Goal: Task Accomplishment & Management: Manage account settings

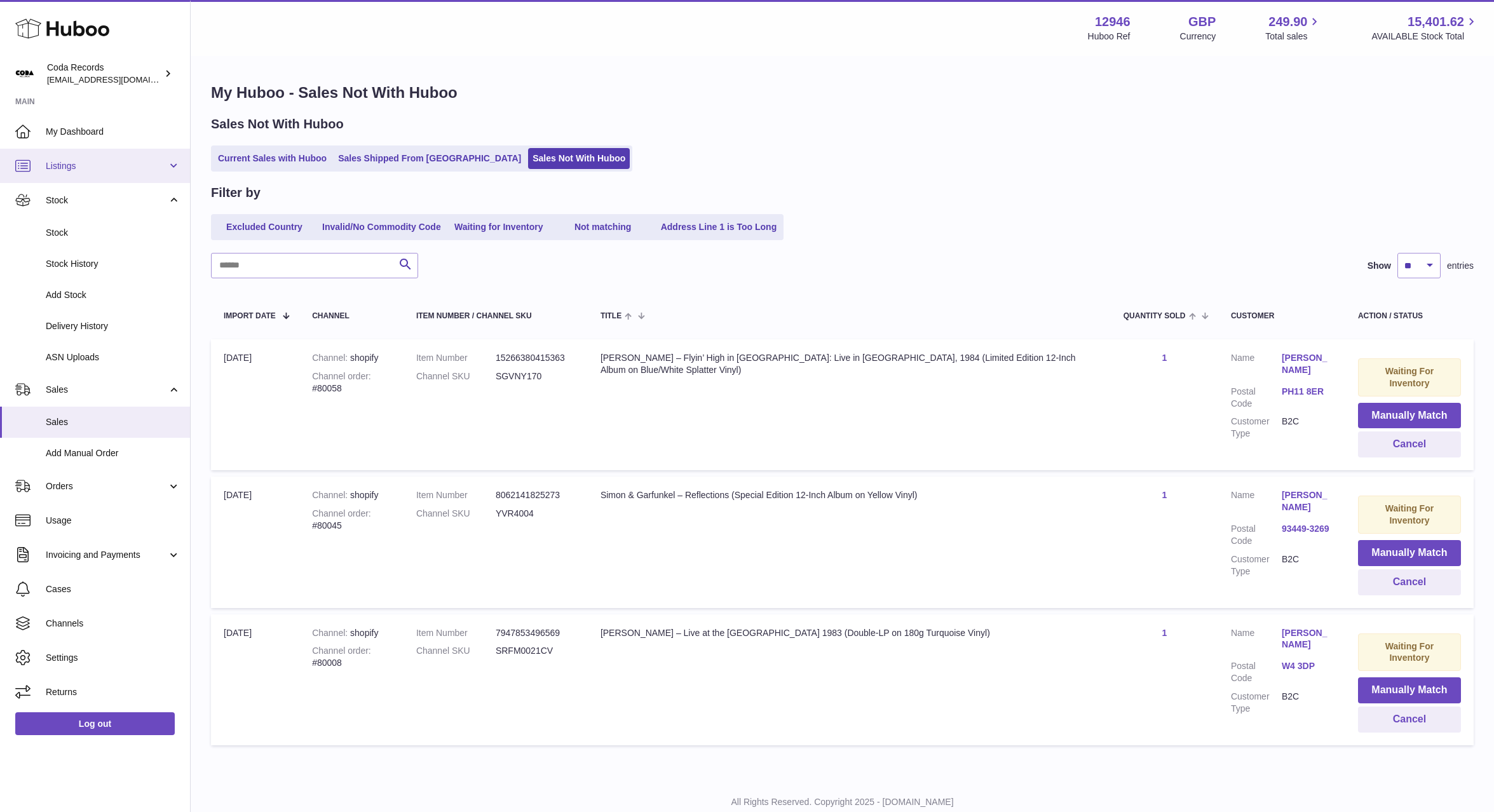
drag, startPoint x: 96, startPoint y: 167, endPoint x: 106, endPoint y: 205, distance: 39.3
click at [96, 167] on span "Listings" at bounding box center [106, 166] width 121 height 12
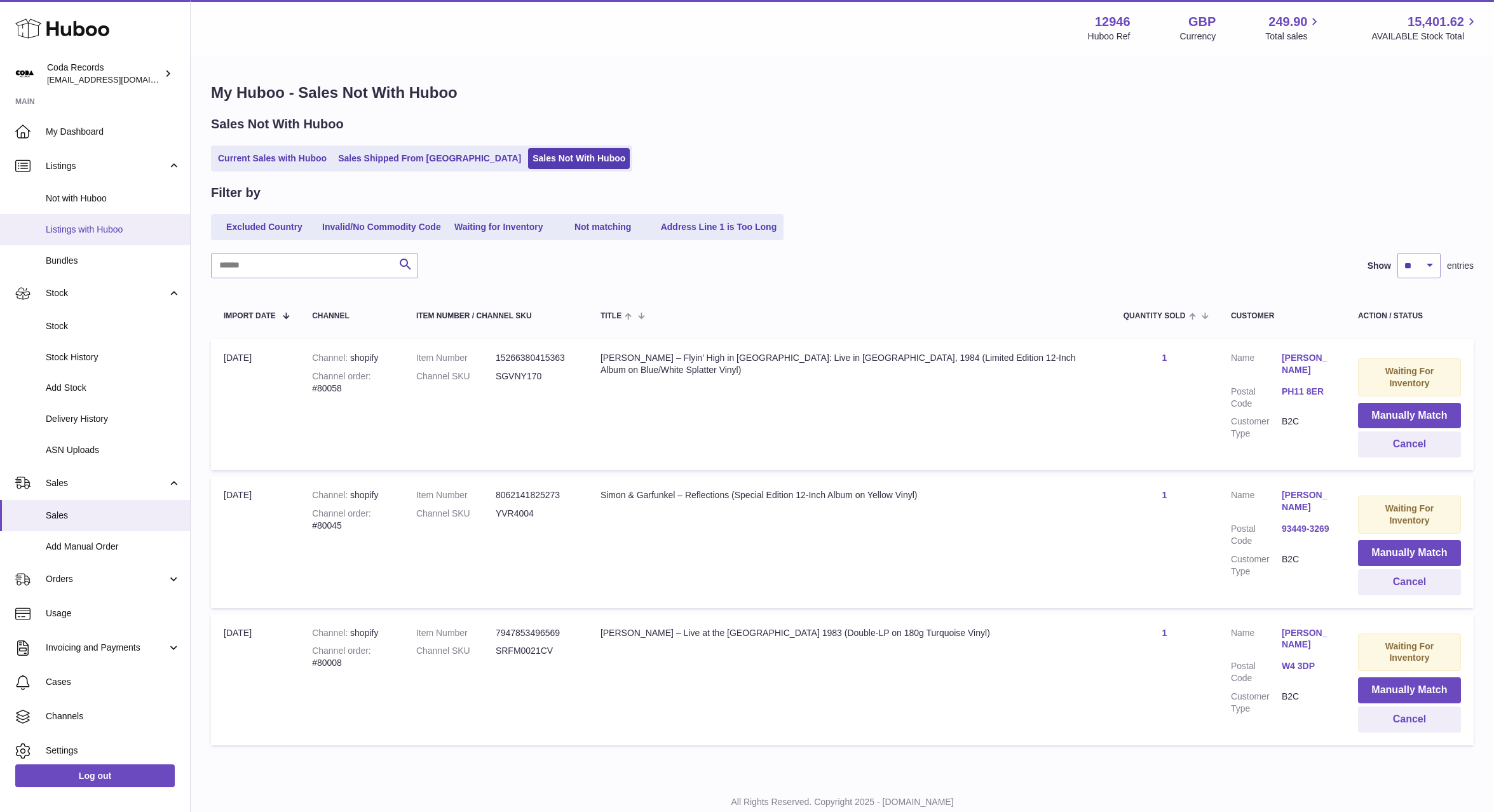
click at [107, 228] on span "Listings with Huboo" at bounding box center [112, 230] width 134 height 12
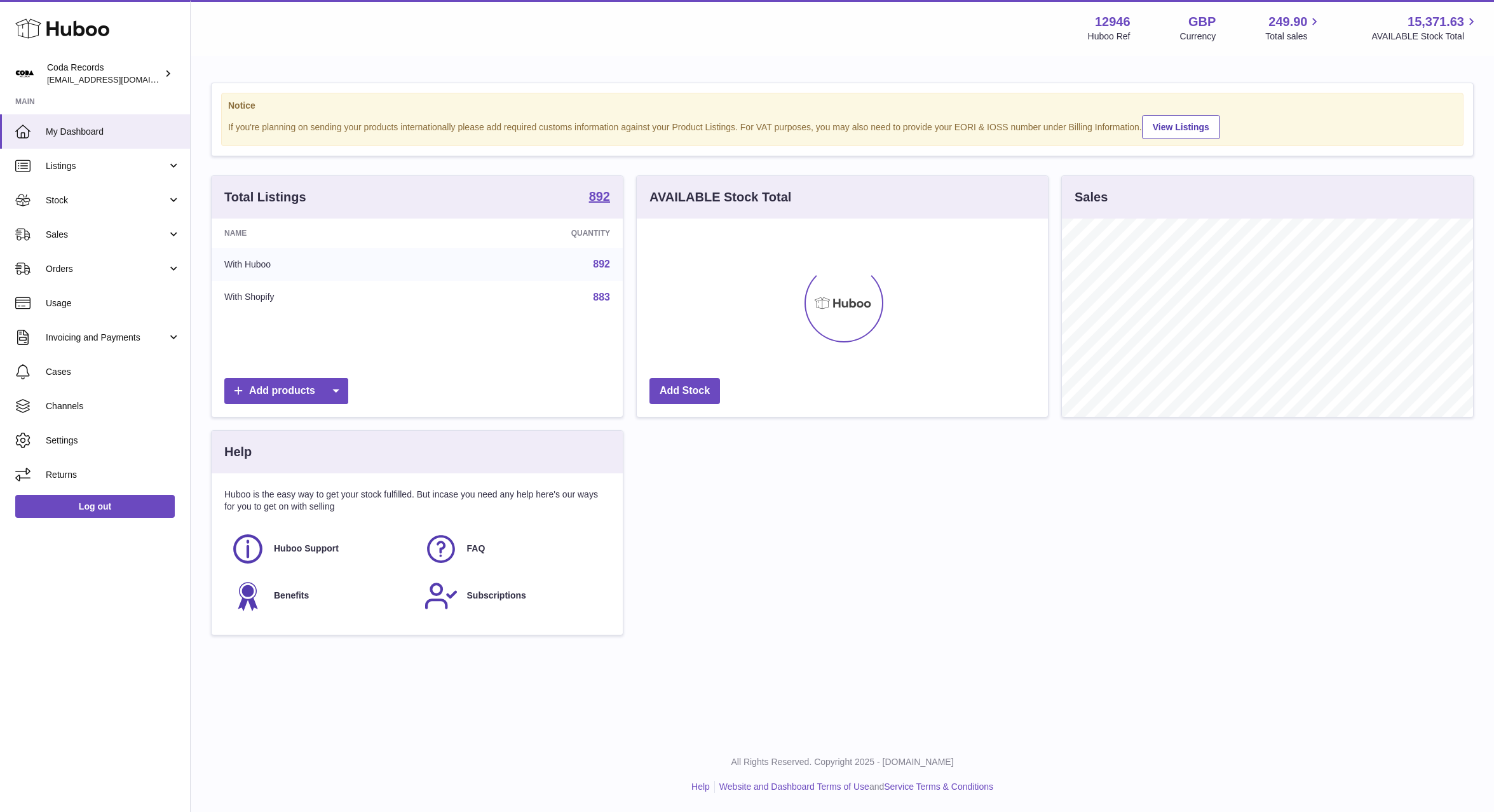
scroll to position [198, 411]
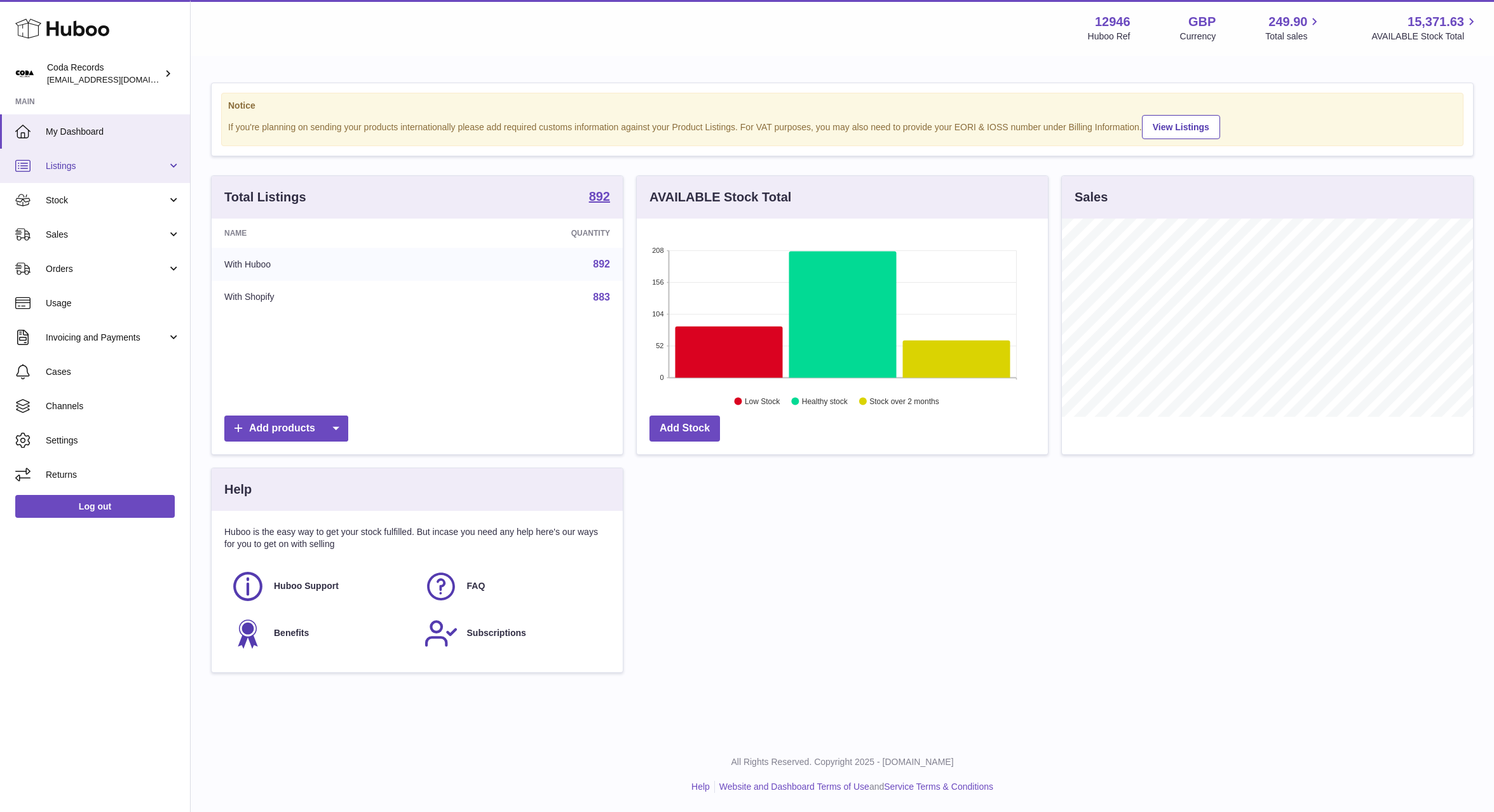
click at [125, 171] on span "Listings" at bounding box center [106, 166] width 121 height 12
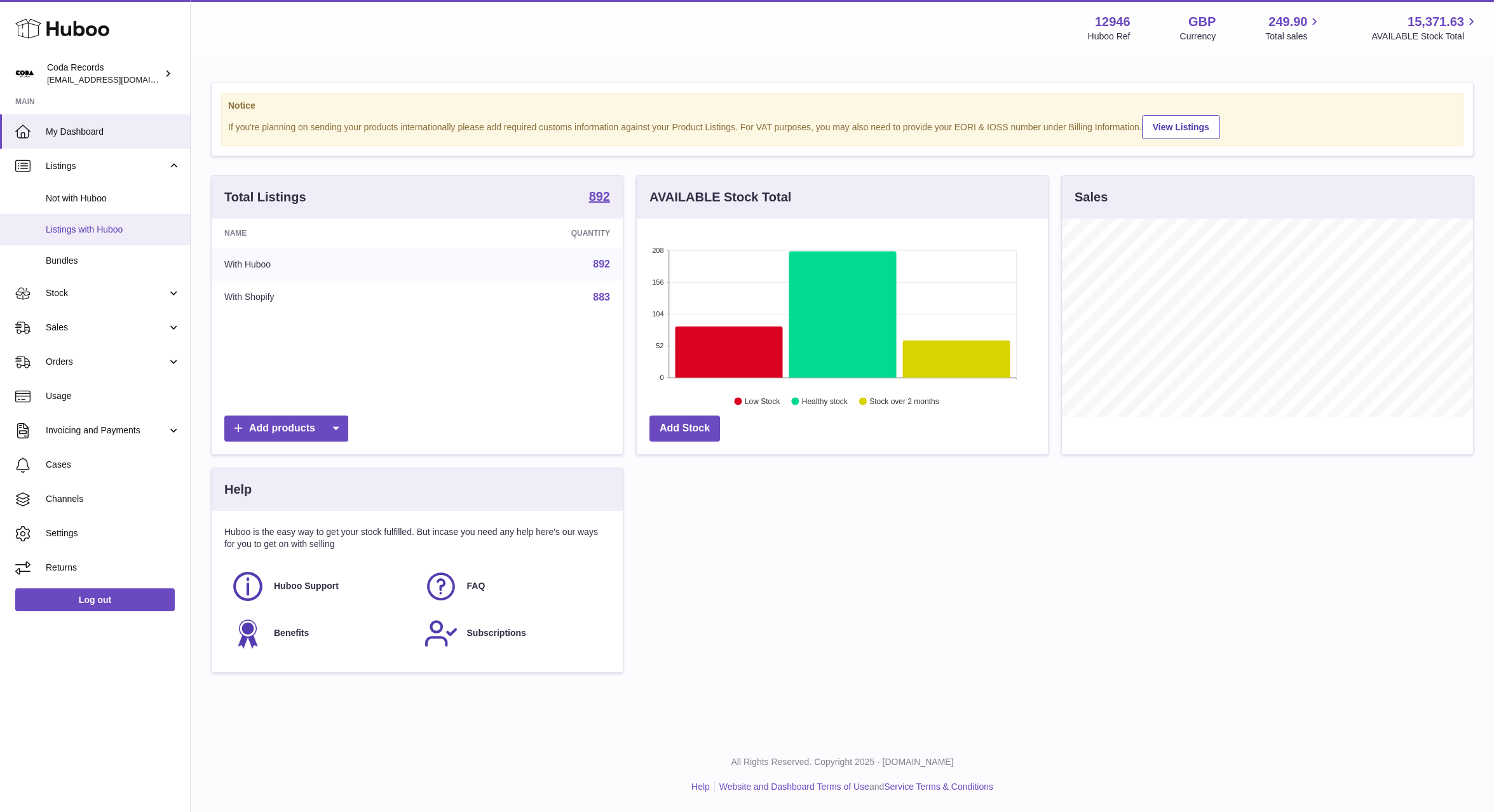
click at [124, 231] on span "Listings with Huboo" at bounding box center [112, 230] width 134 height 12
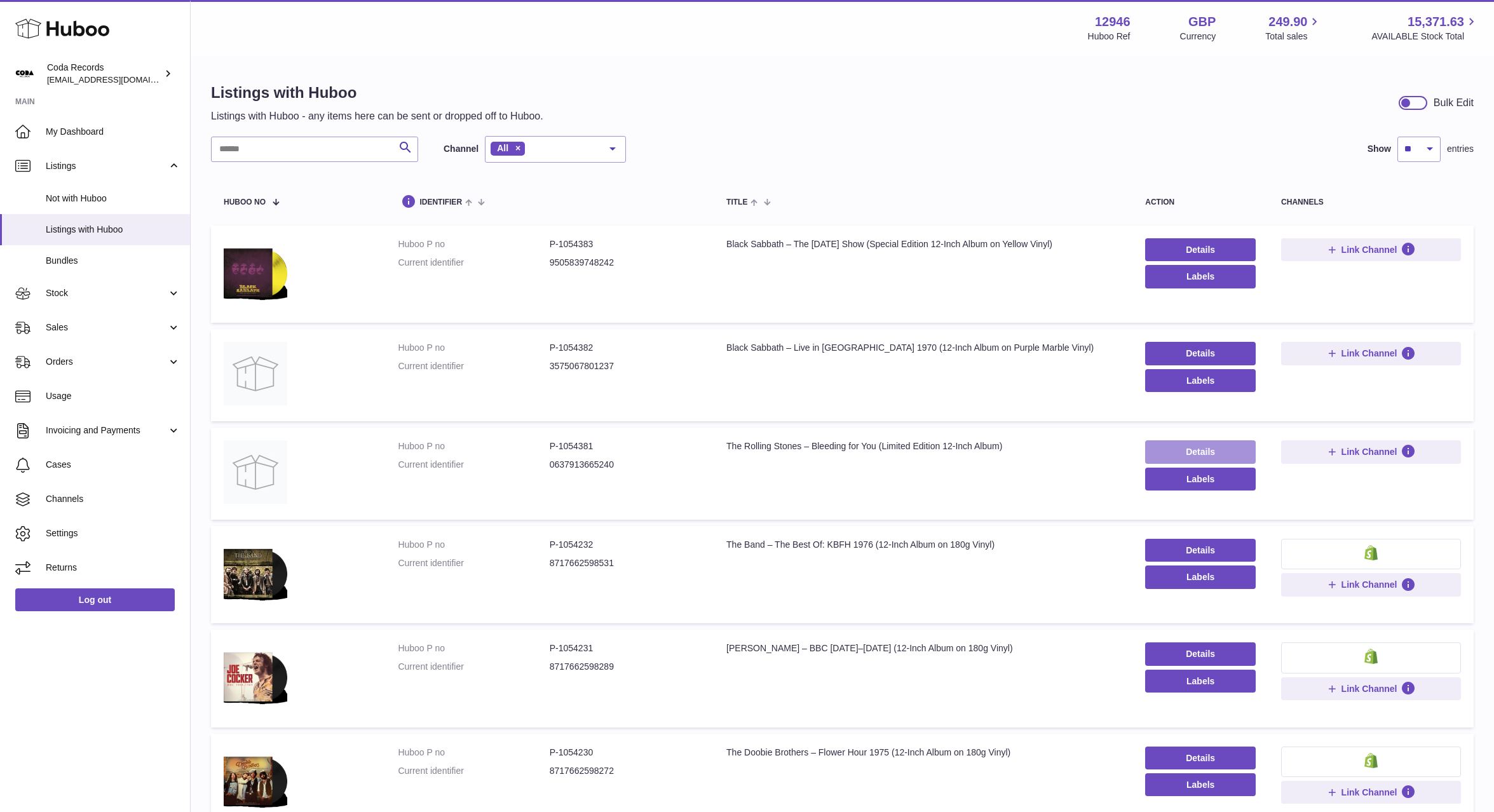
click at [1227, 448] on link "Details" at bounding box center [1201, 452] width 111 height 23
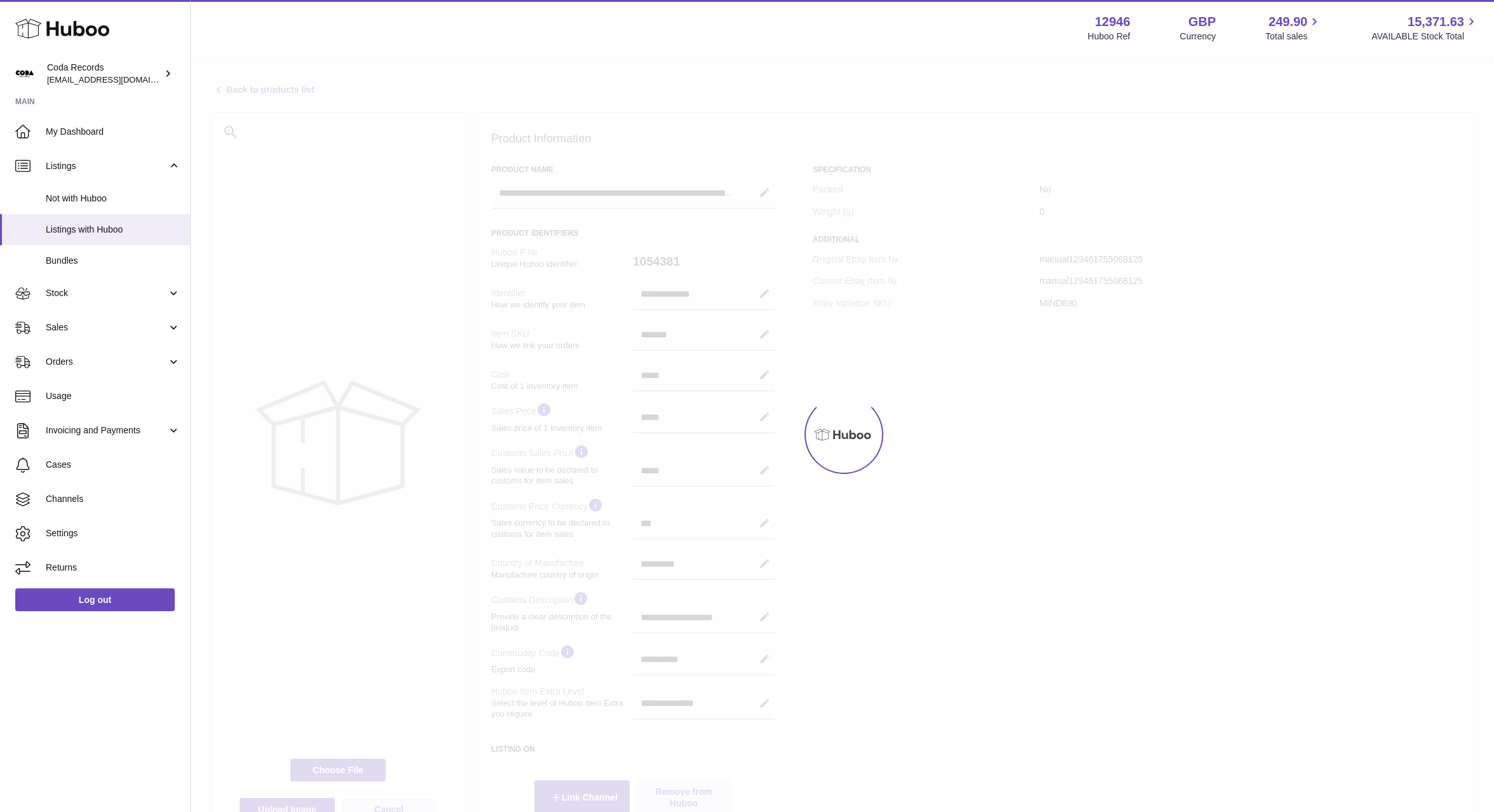
select select "***"
select select "****"
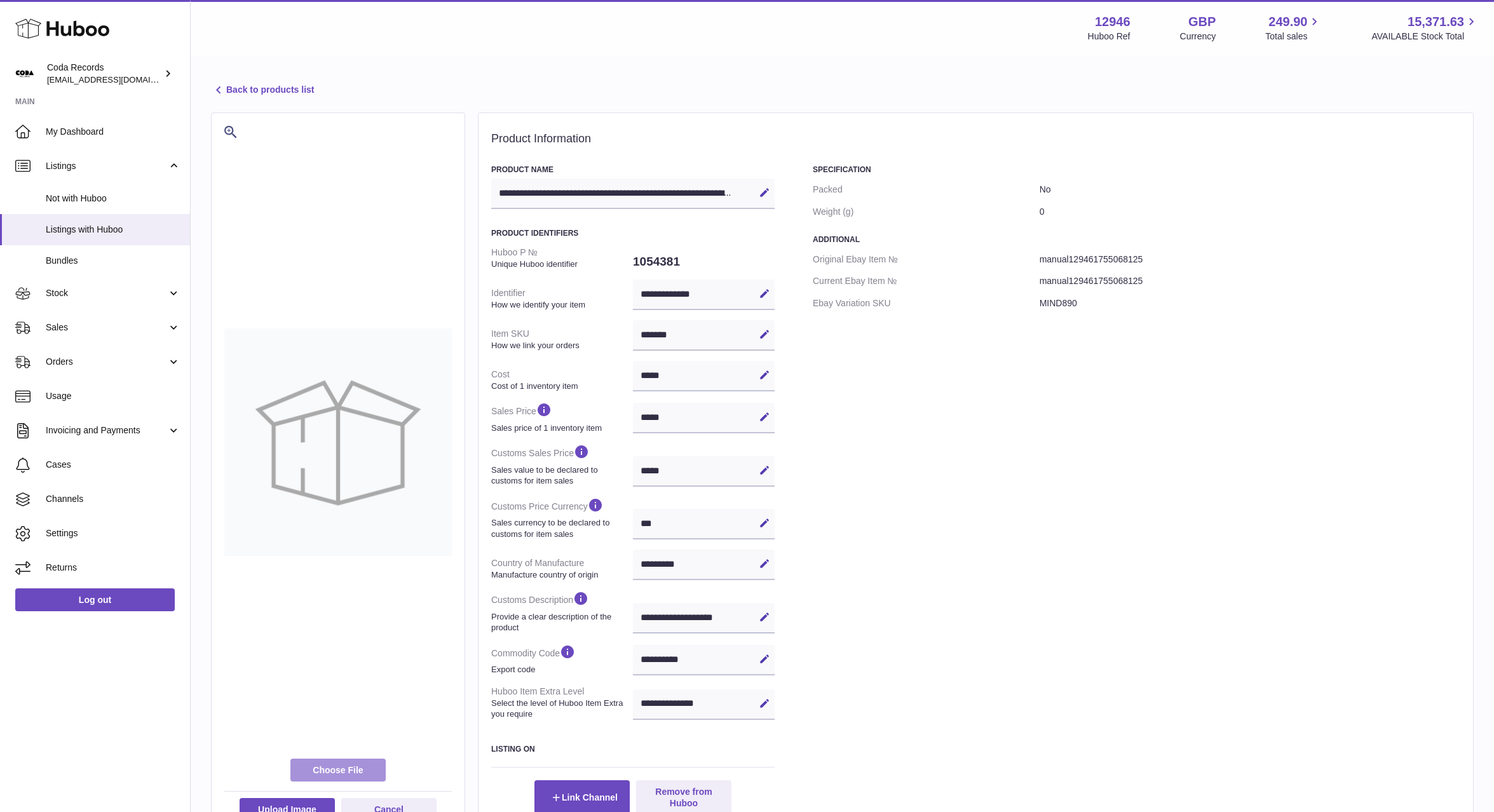
click at [336, 766] on label at bounding box center [339, 770] width 96 height 23
click at [364, 765] on input "file" at bounding box center [364, 764] width 1 height 1
type input "**********"
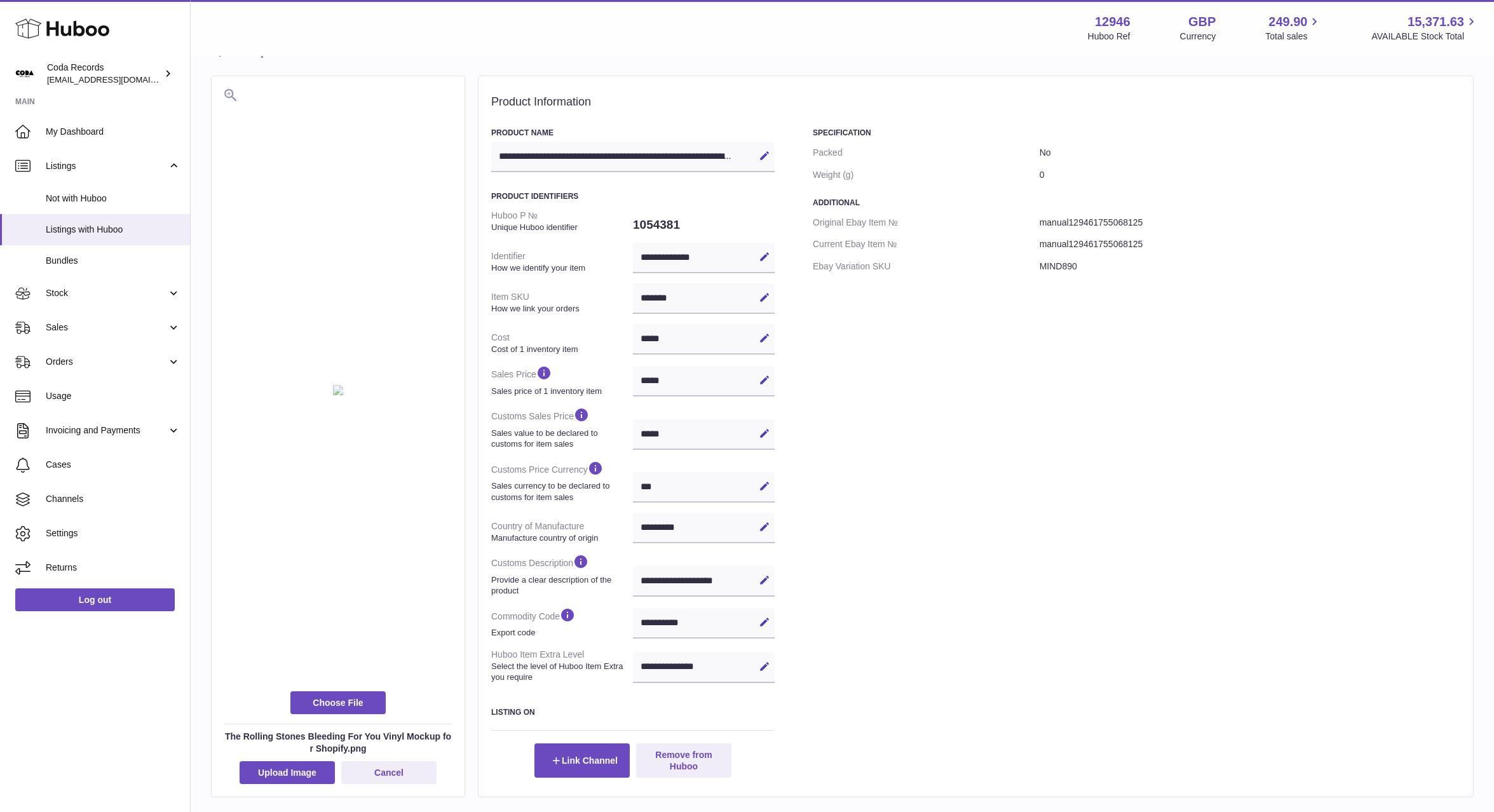
scroll to position [48, 0]
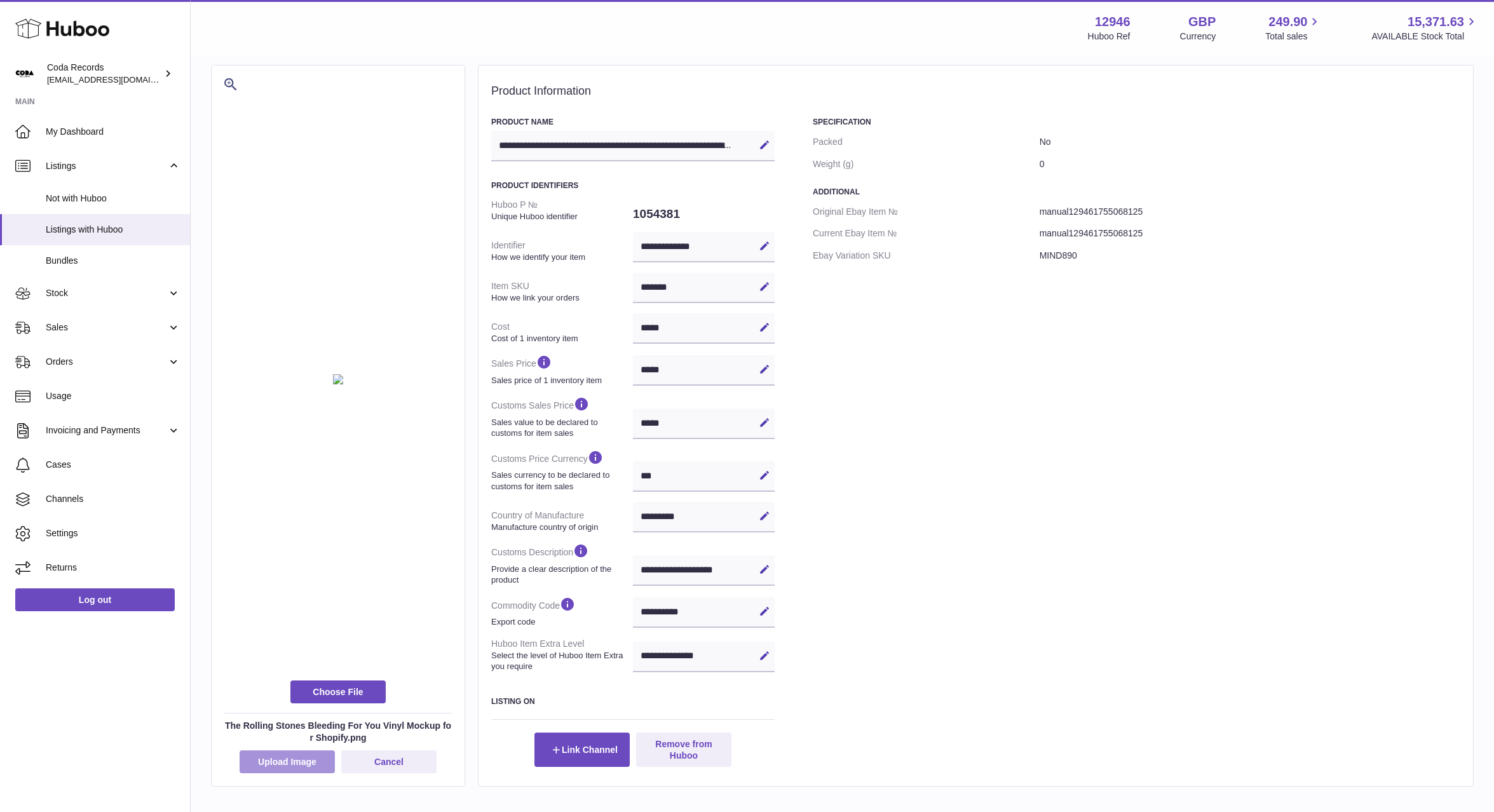
click at [301, 767] on button "Upload Image" at bounding box center [288, 762] width 96 height 23
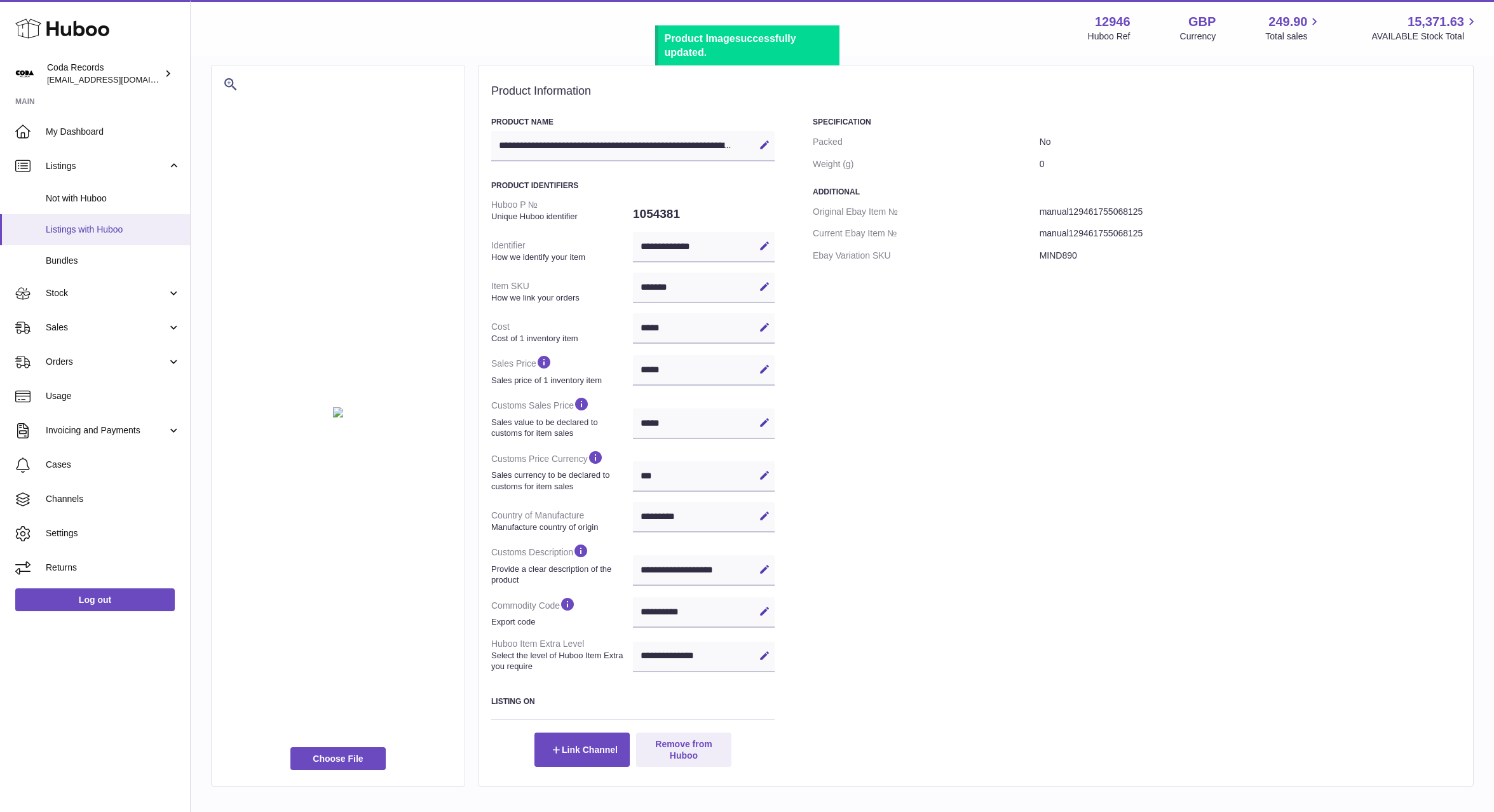
click at [118, 228] on span "Listings with Huboo" at bounding box center [112, 230] width 134 height 12
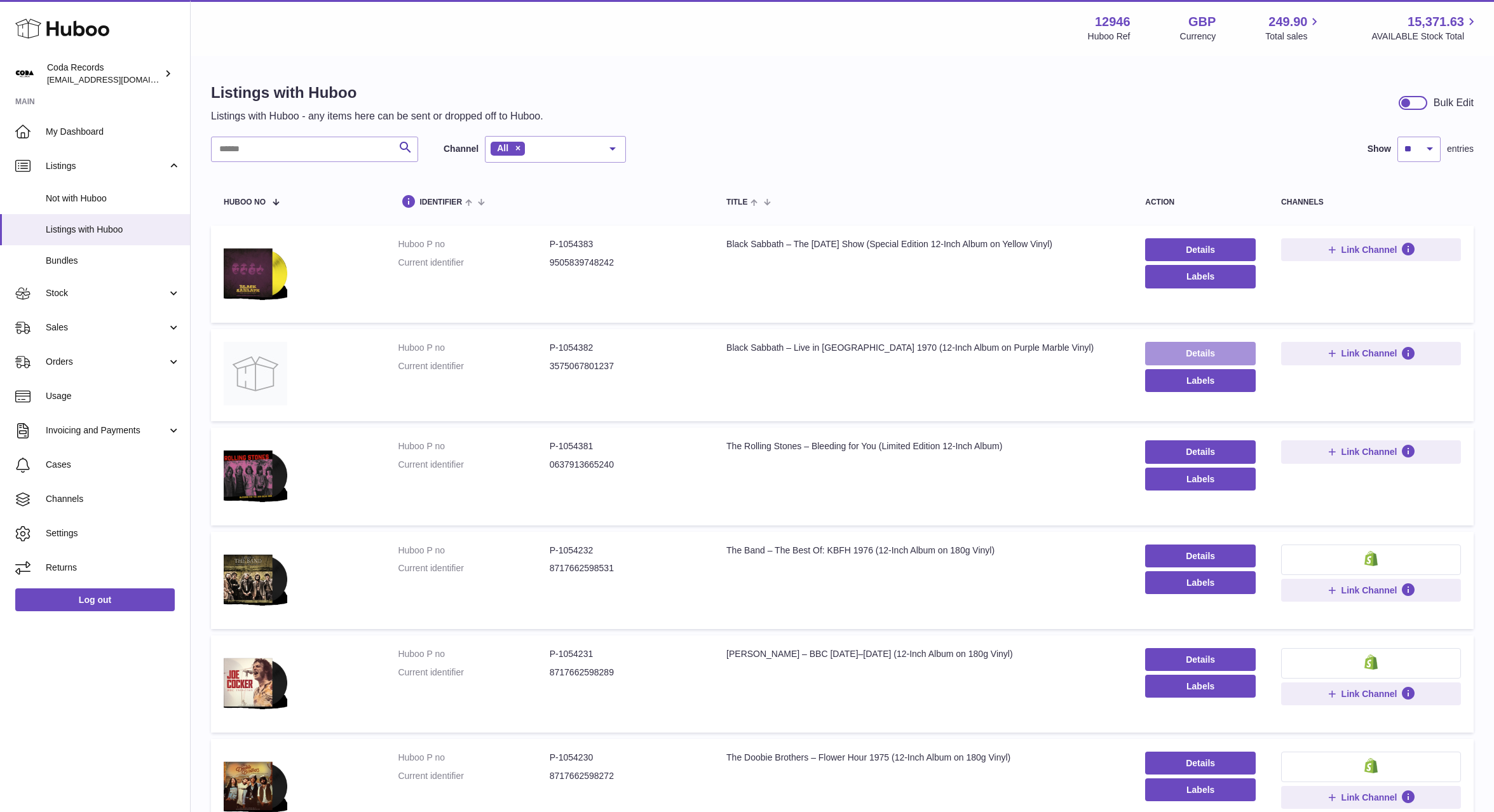
click at [1202, 354] on link "Details" at bounding box center [1201, 353] width 111 height 23
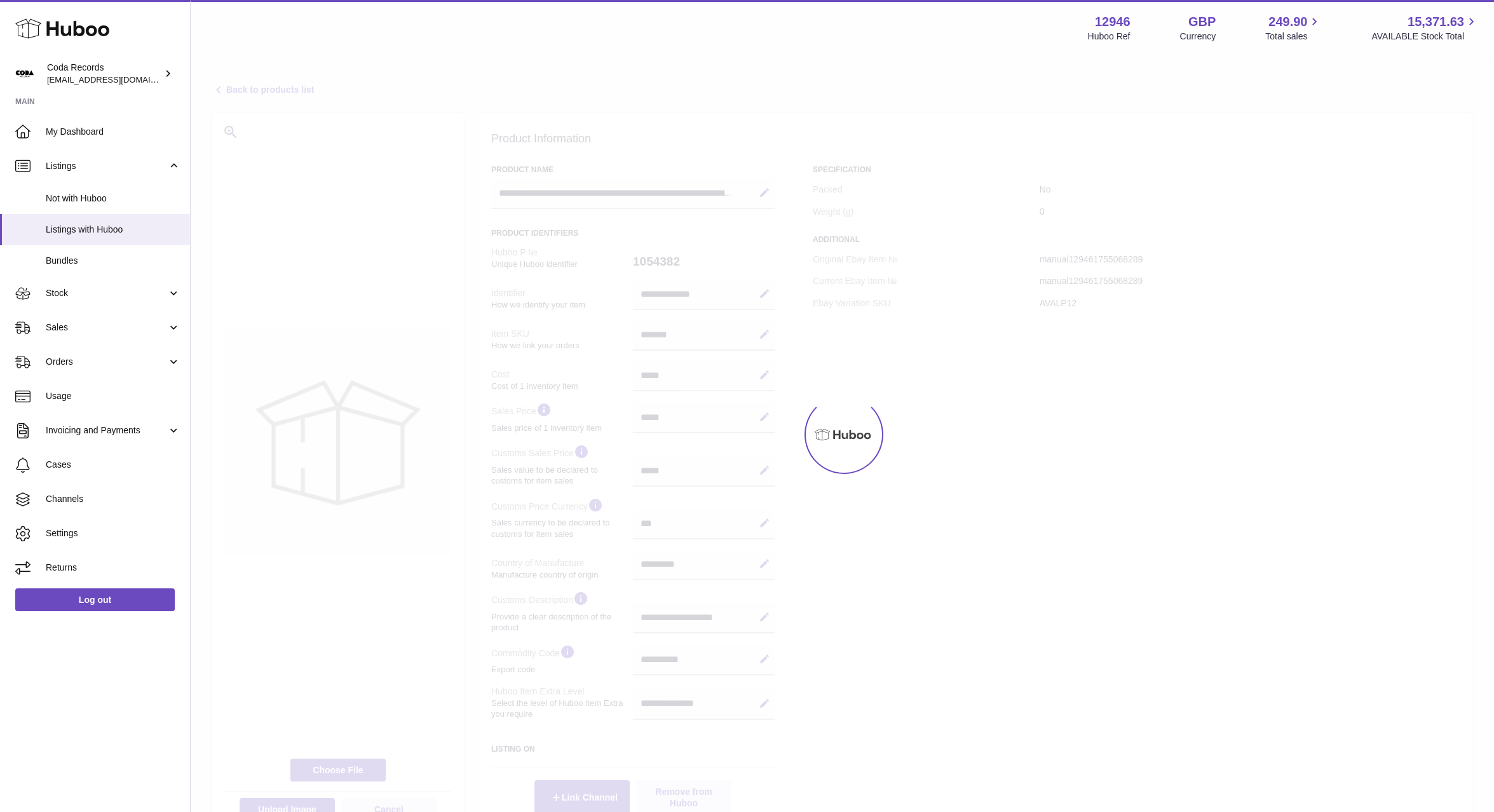
select select "***"
select select "****"
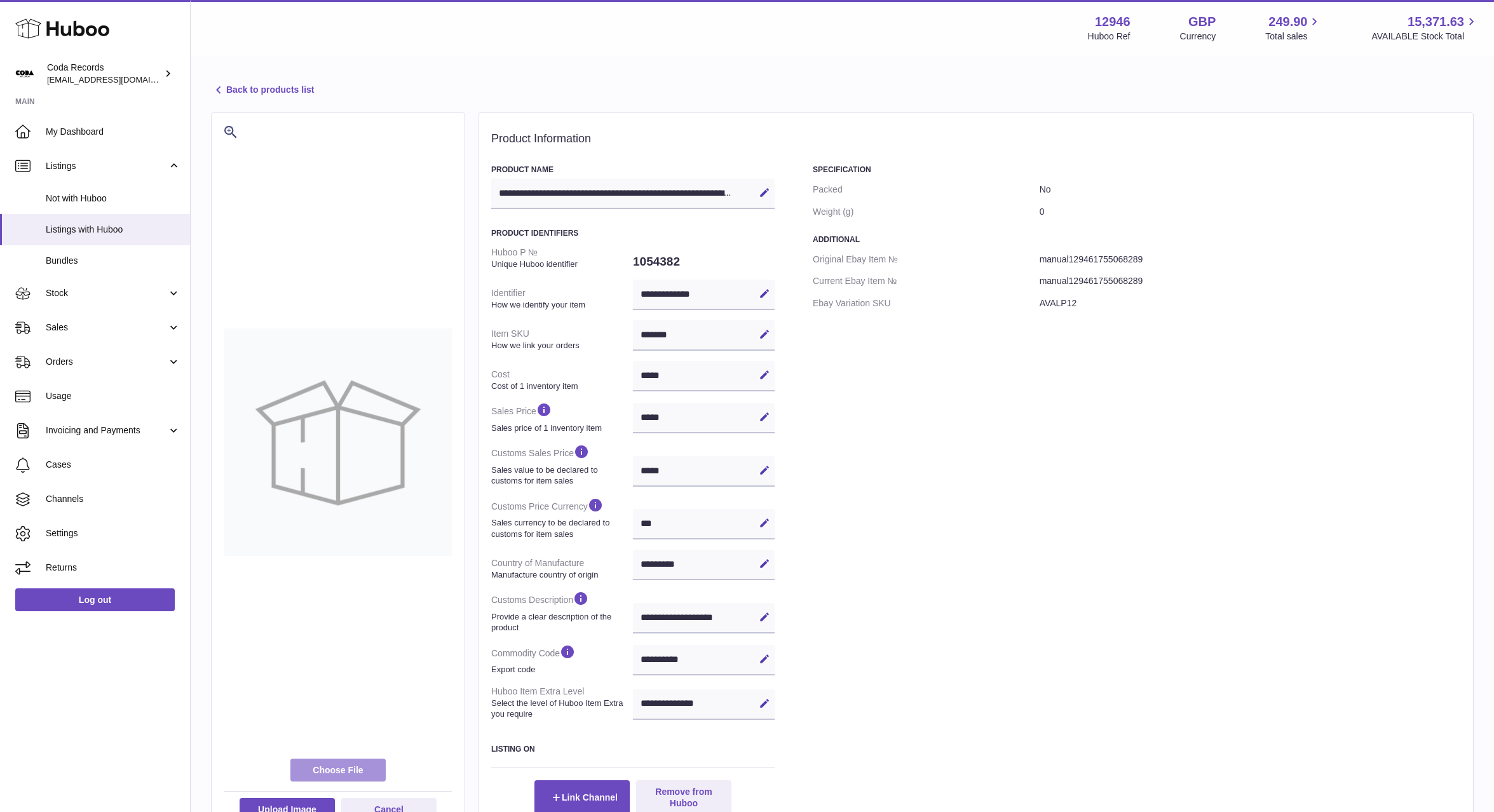
click at [350, 768] on label at bounding box center [339, 770] width 96 height 23
click at [364, 765] on input "file" at bounding box center [364, 764] width 1 height 1
type input "**********"
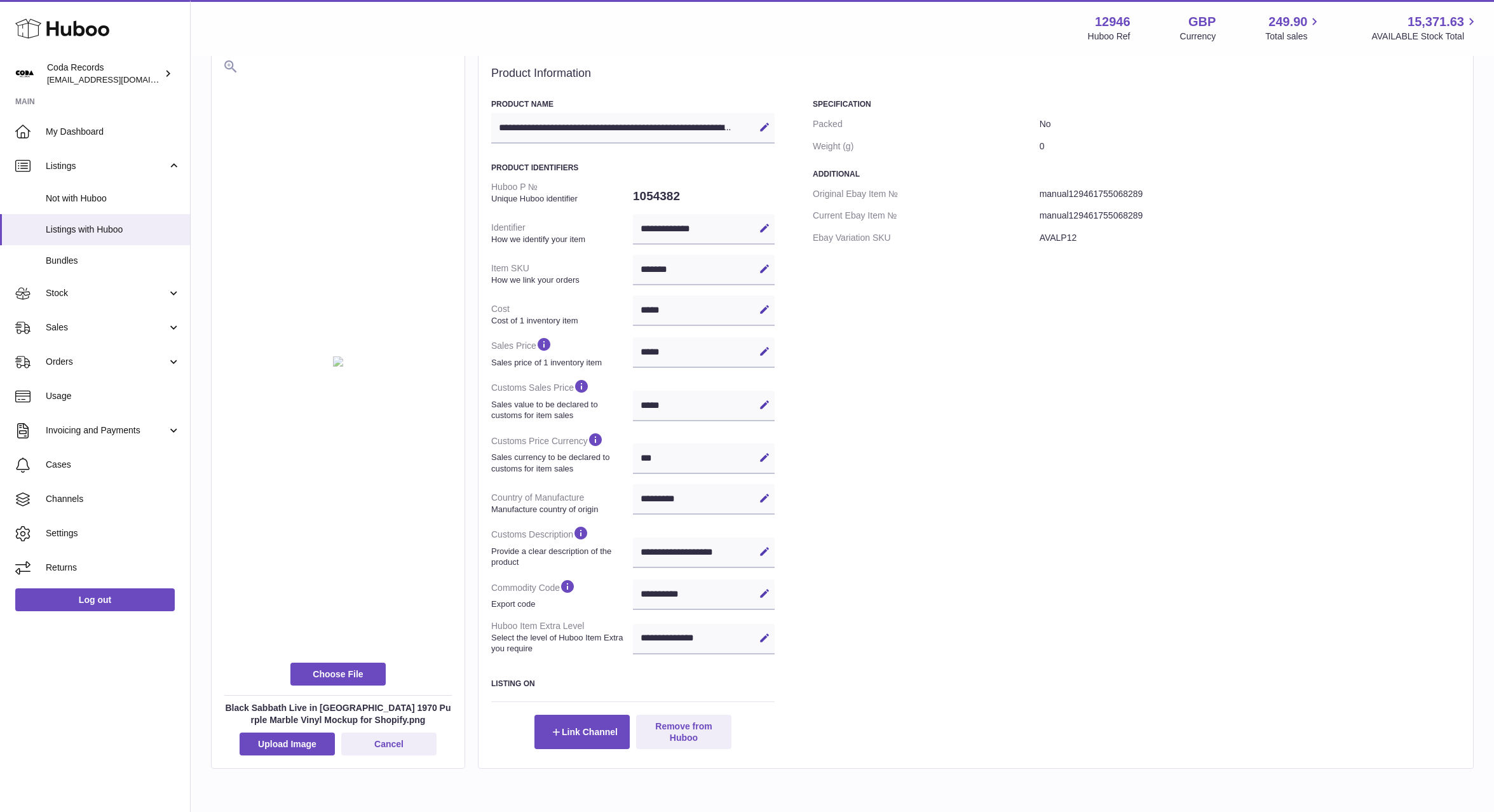
scroll to position [116, 0]
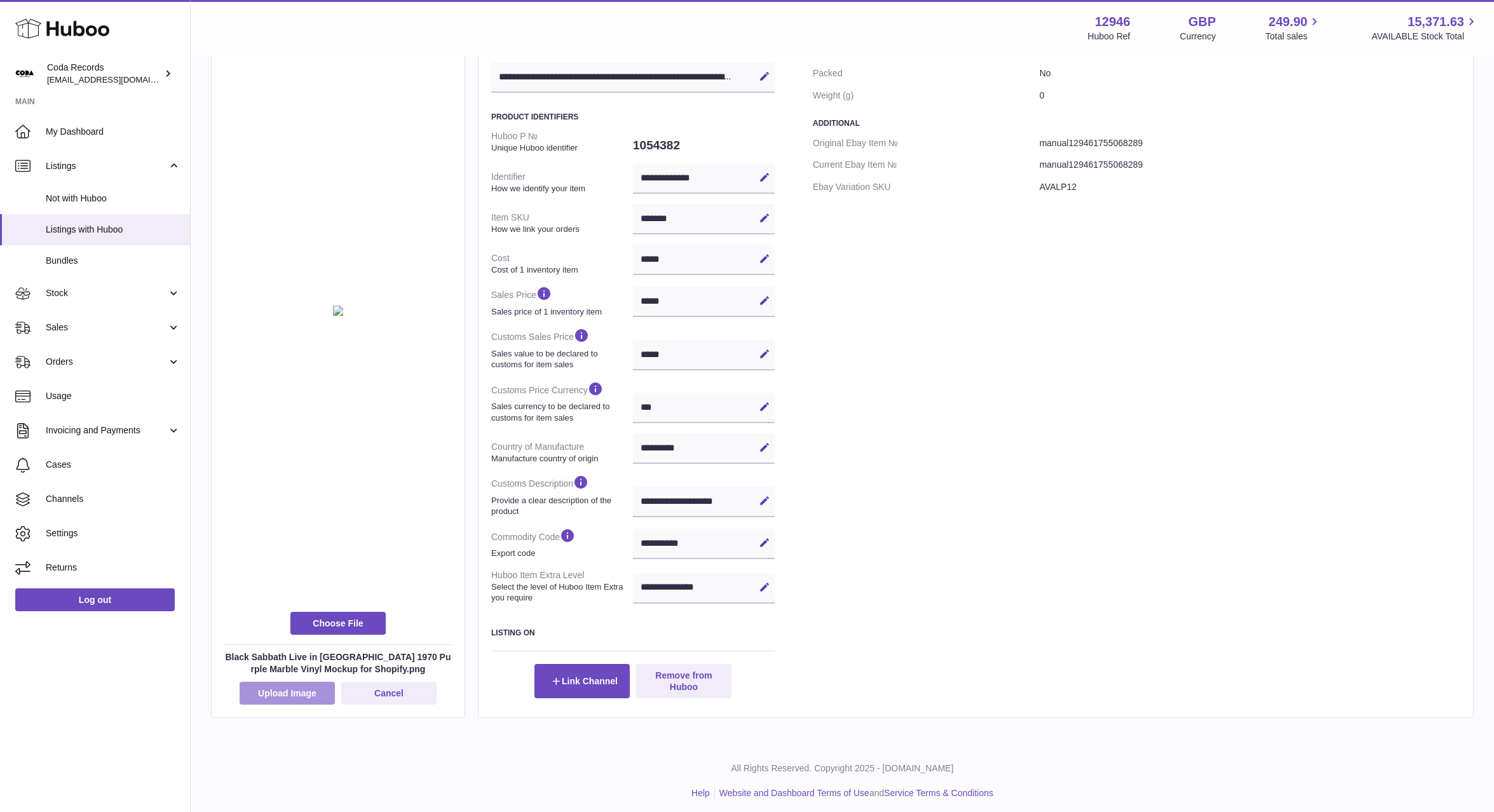
click at [300, 690] on button "Upload Image" at bounding box center [288, 693] width 96 height 23
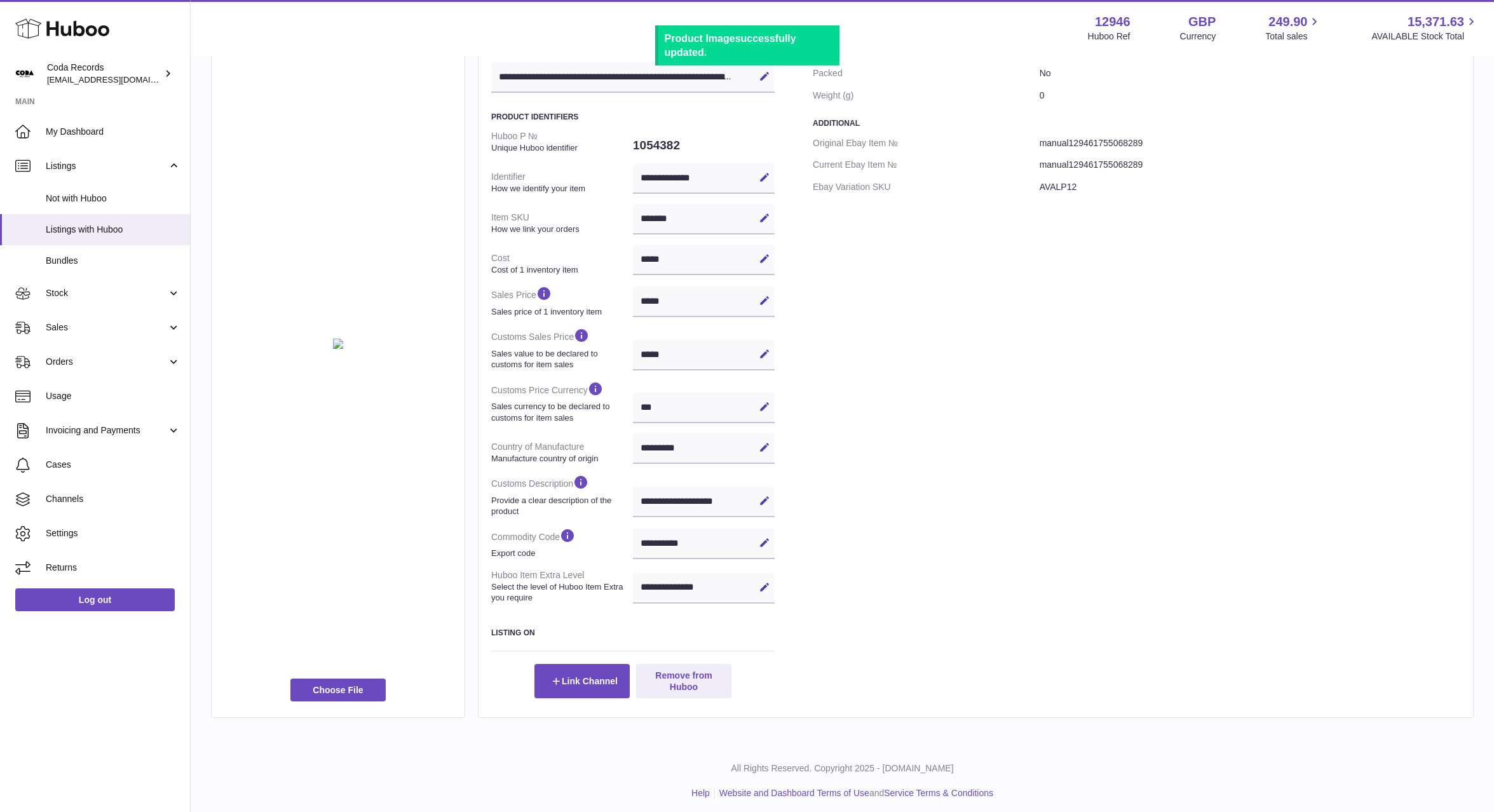
drag, startPoint x: 456, startPoint y: 29, endPoint x: 381, endPoint y: 2, distance: 79.7
click at [455, 29] on div "Menu Huboo 12946 Huboo Ref GBP Currency 249.90 Total sales 15,371.63 AVAILABLE …" at bounding box center [842, 28] width 1273 height 30
drag, startPoint x: 960, startPoint y: 367, endPoint x: 953, endPoint y: 368, distance: 7.1
click at [960, 367] on div "Specification Packed No Weight (g) 0 Additional Original Ebay Item № manual1294…" at bounding box center [1136, 373] width 648 height 650
click at [110, 232] on span "Listings with Huboo" at bounding box center [112, 230] width 134 height 12
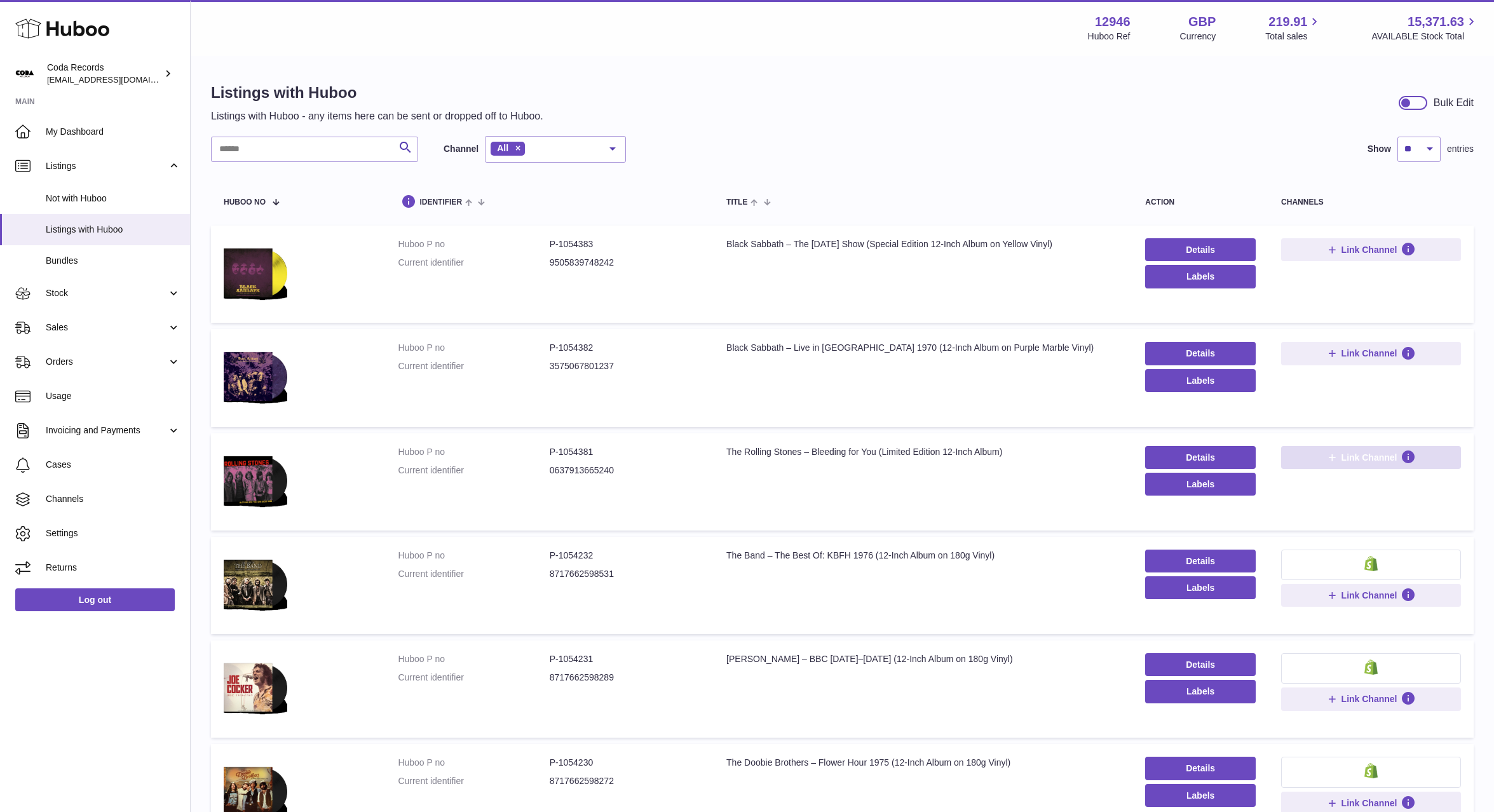
click at [1350, 462] on span "Link Channel" at bounding box center [1370, 457] width 56 height 11
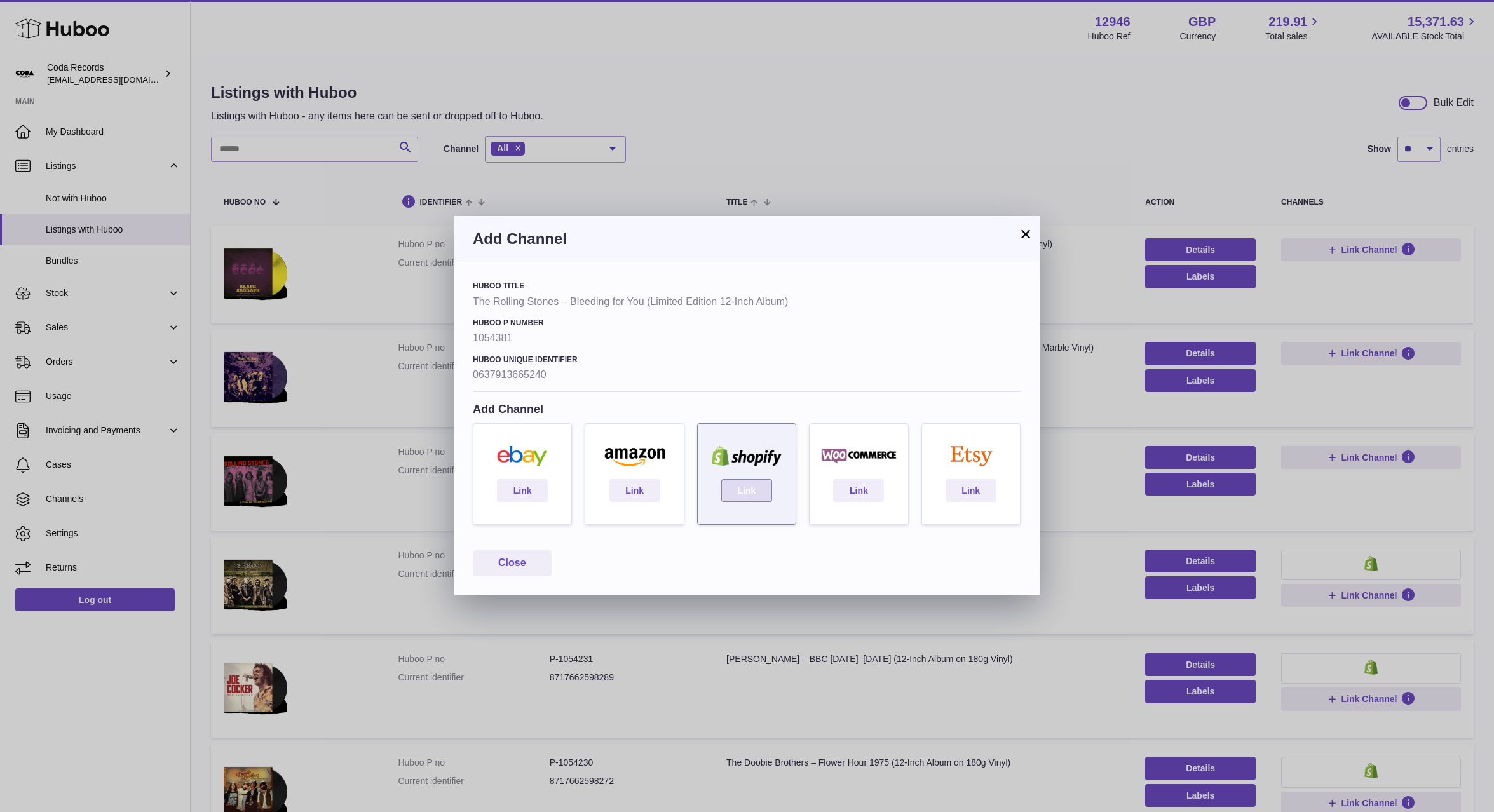
click at [749, 486] on link "Link" at bounding box center [746, 490] width 51 height 23
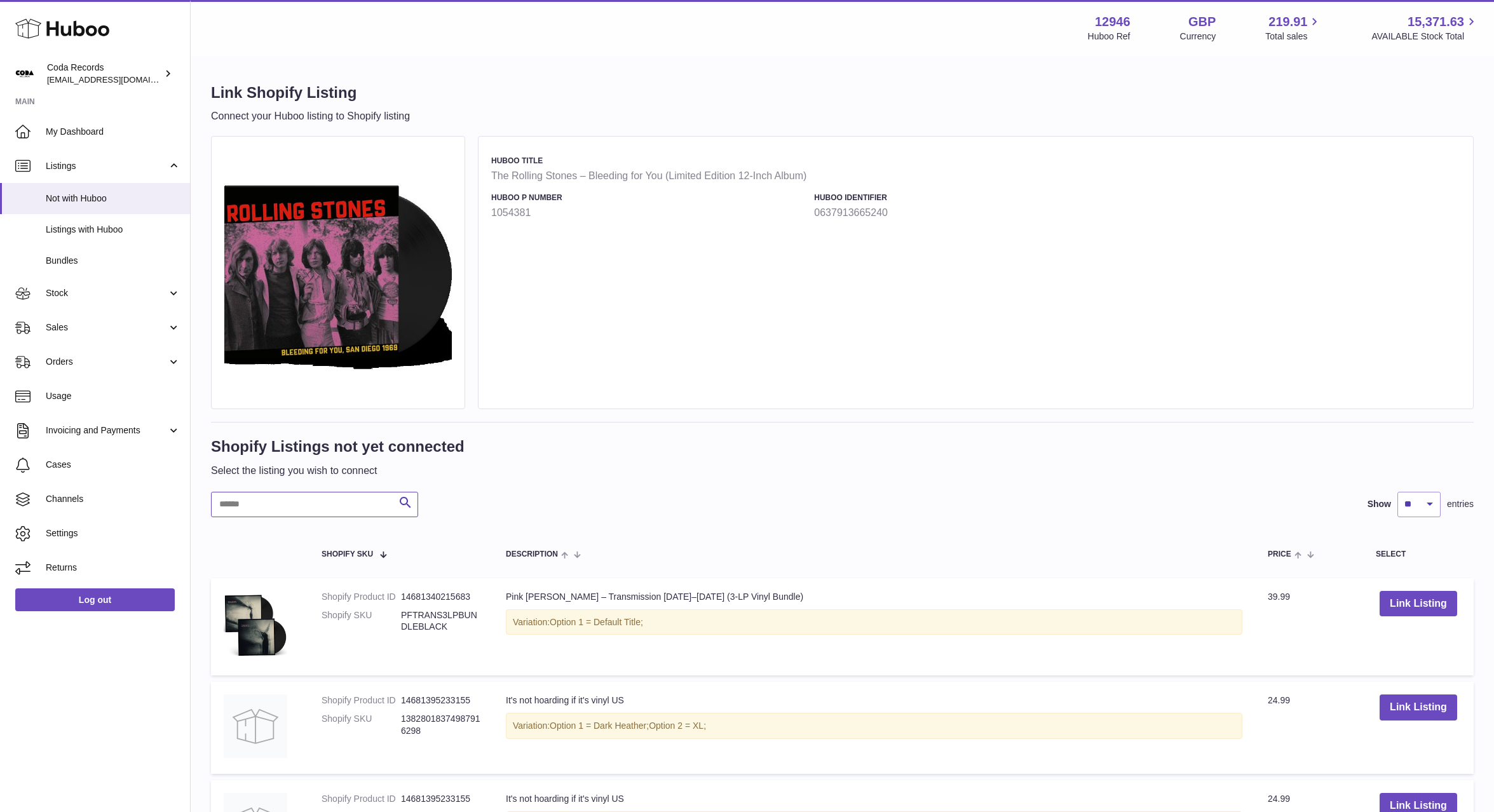
click at [368, 507] on input "text" at bounding box center [314, 504] width 207 height 25
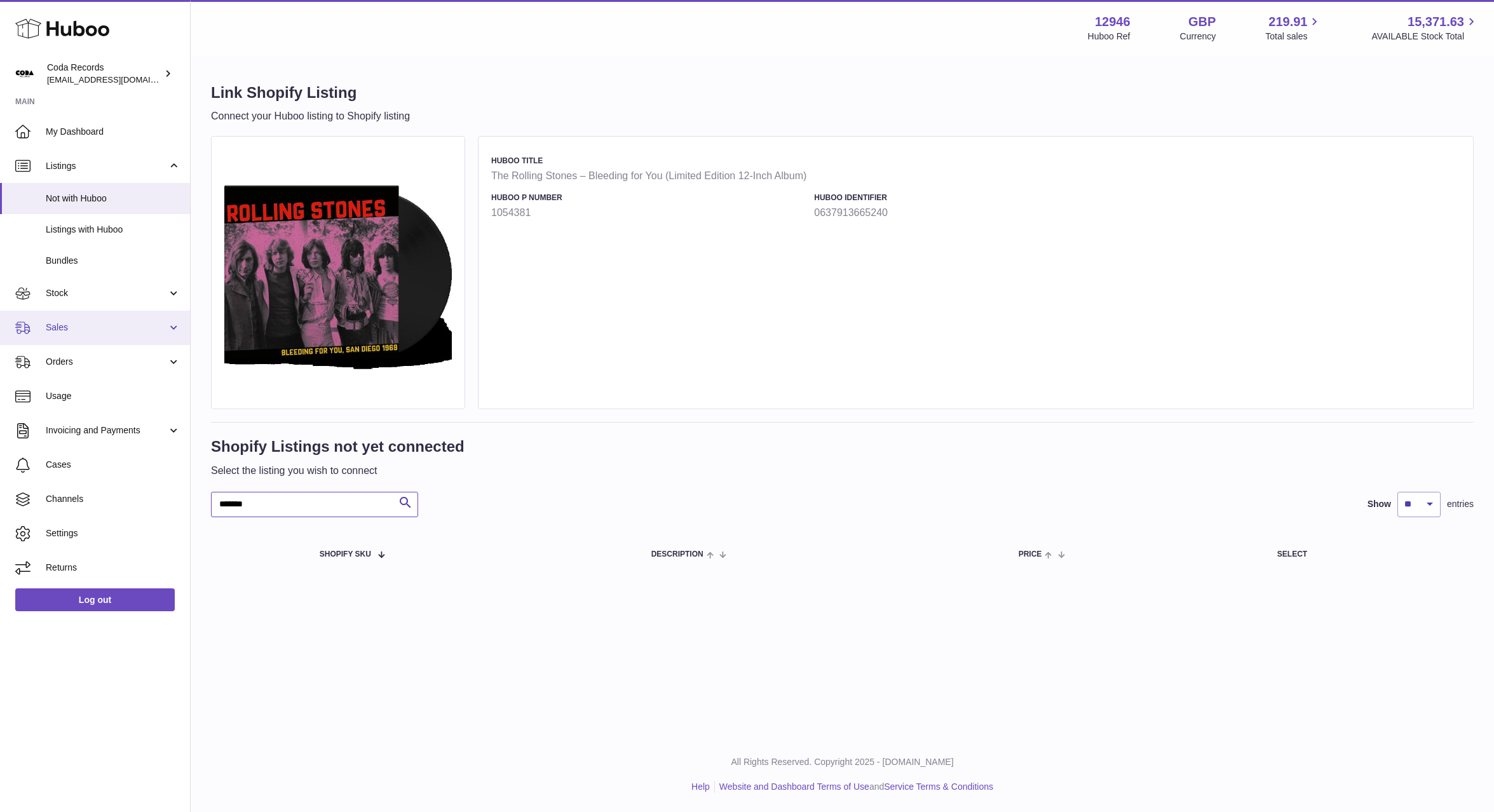
type input "*******"
click at [118, 331] on span "Sales" at bounding box center [106, 328] width 121 height 12
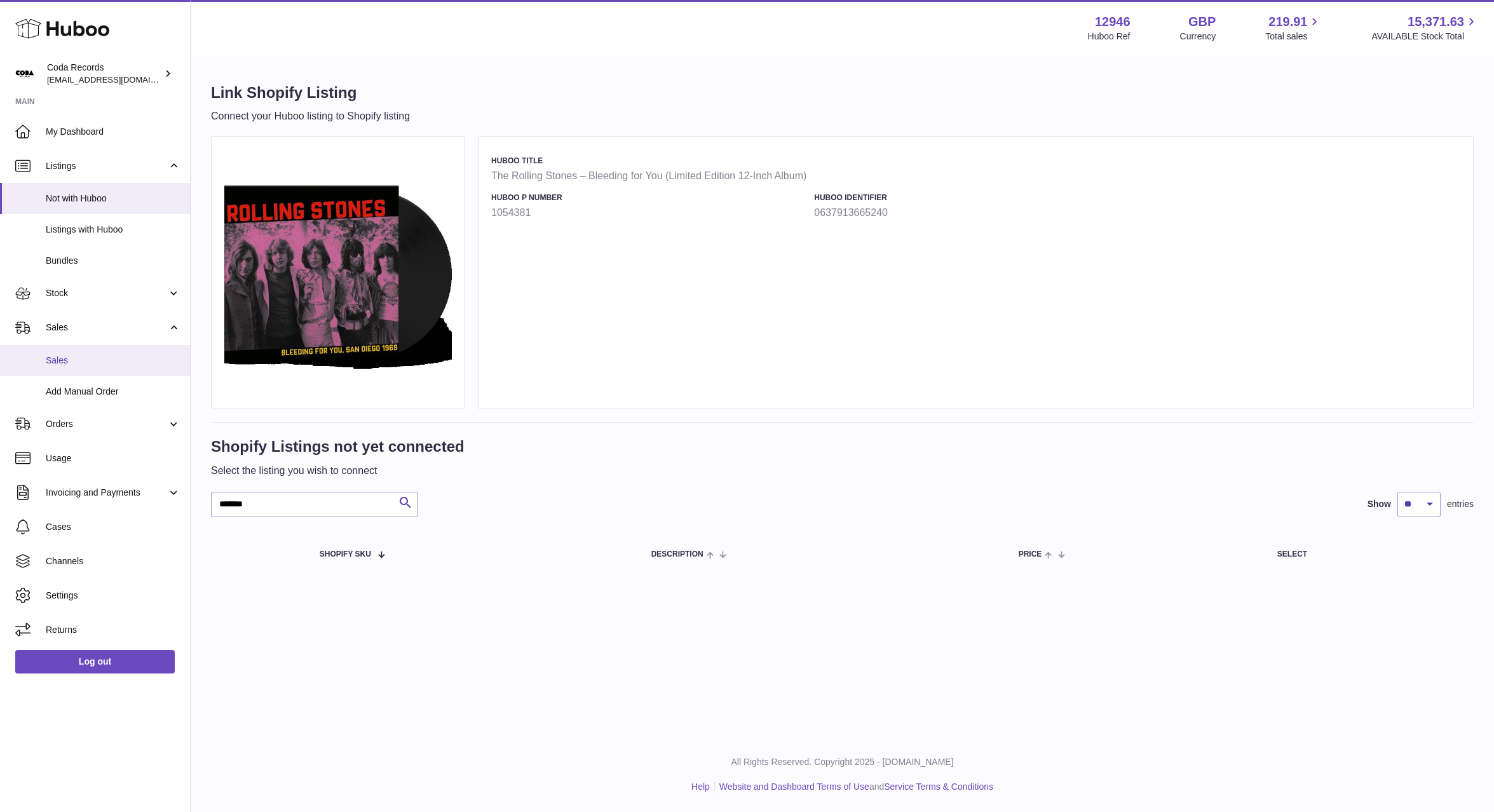
click at [97, 363] on span "Sales" at bounding box center [112, 360] width 134 height 12
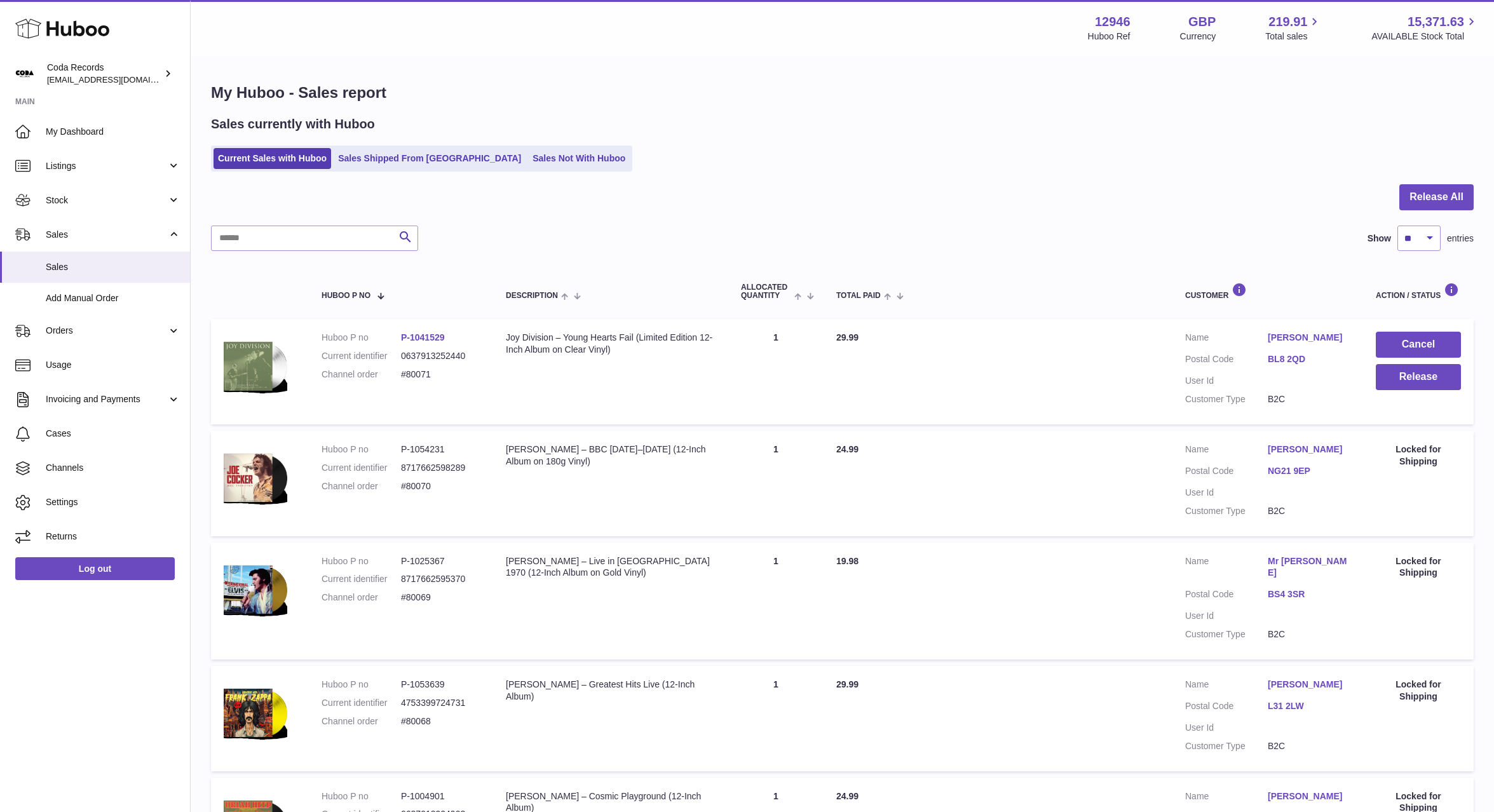
click at [1291, 335] on link "[PERSON_NAME]" at bounding box center [1309, 338] width 83 height 12
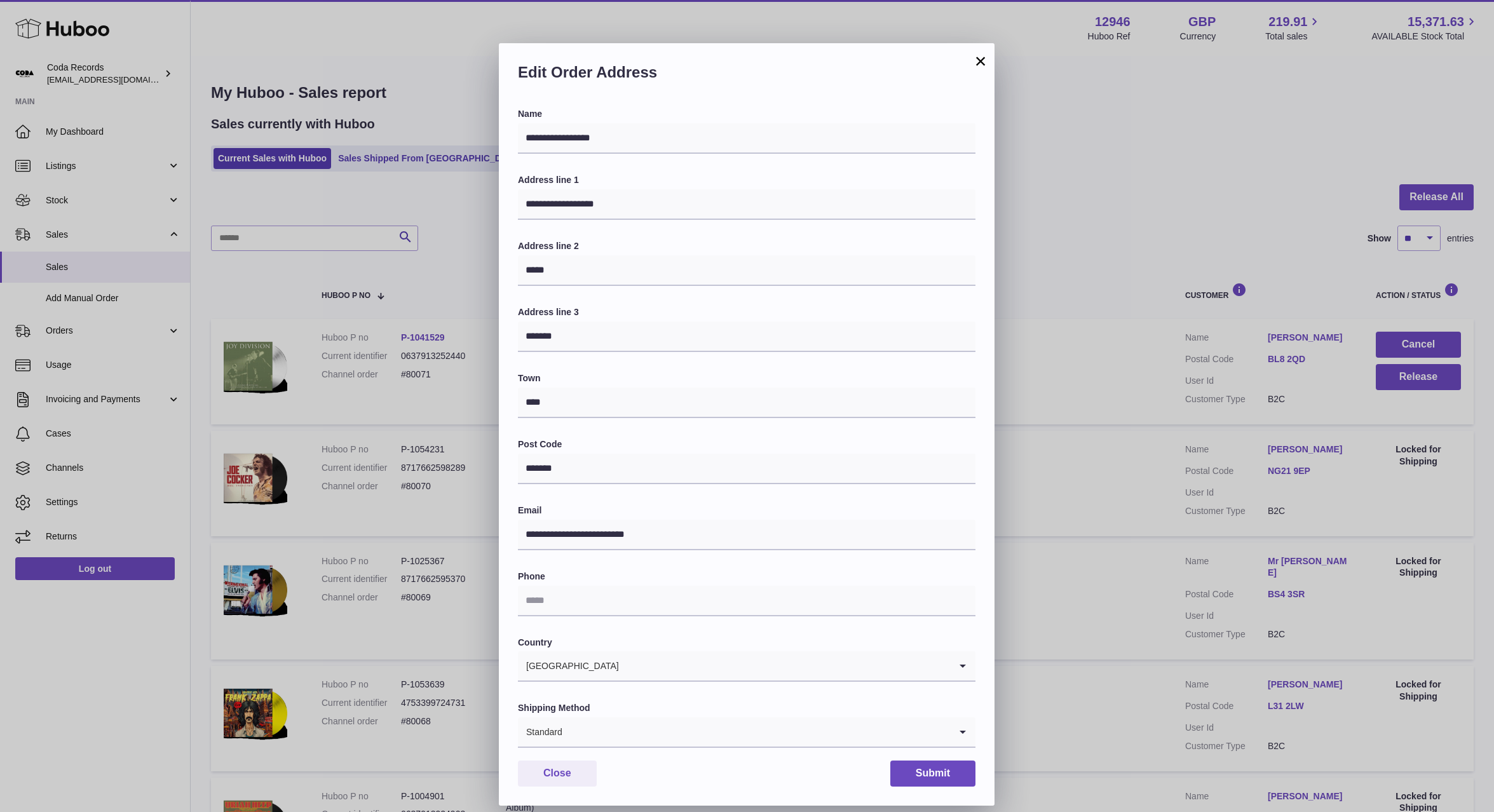
drag, startPoint x: 1214, startPoint y: 379, endPoint x: 1306, endPoint y: 391, distance: 92.8
click at [1214, 379] on div "**********" at bounding box center [747, 425] width 1494 height 812
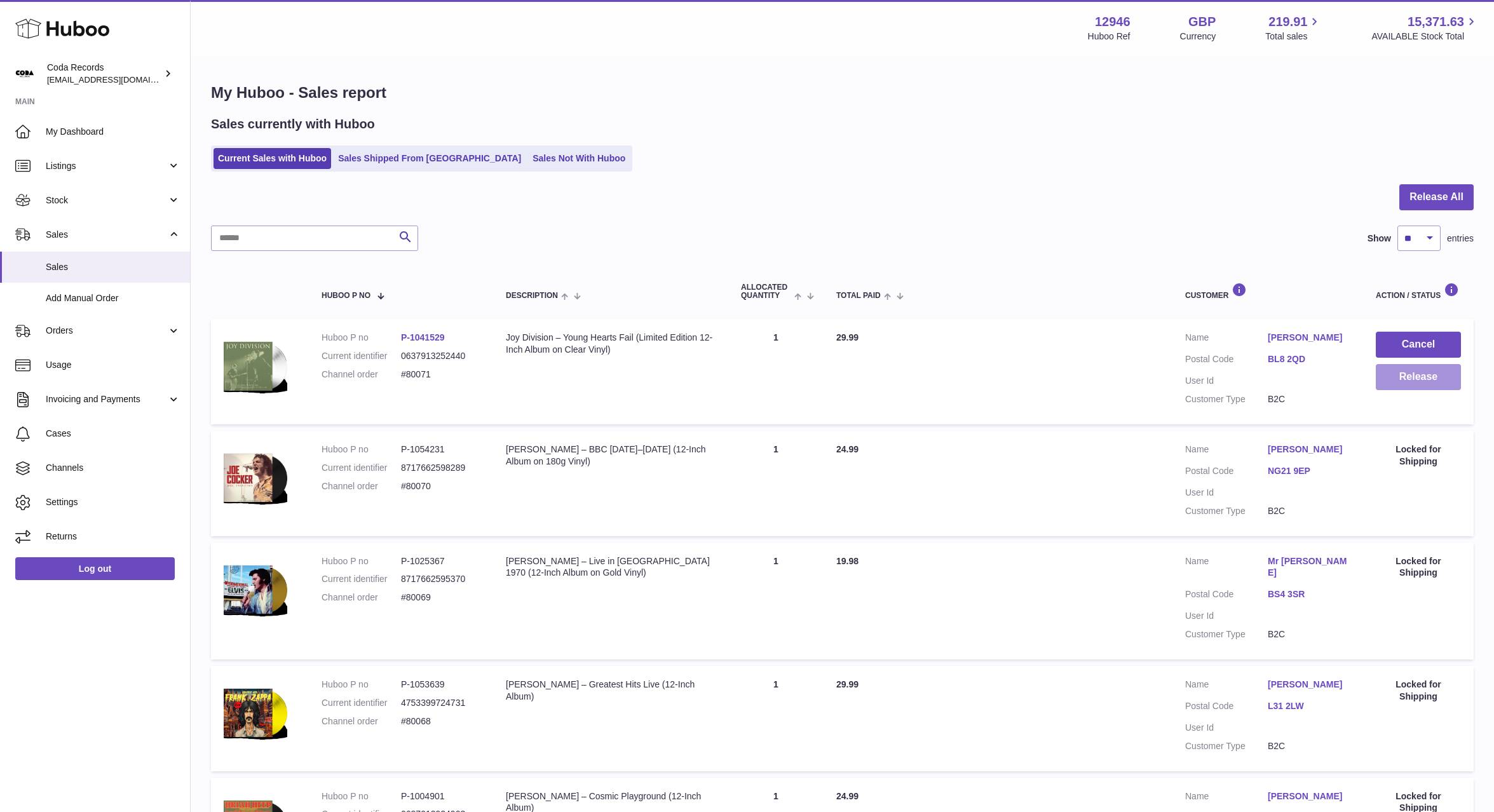
click at [1400, 382] on button "Release" at bounding box center [1419, 377] width 85 height 26
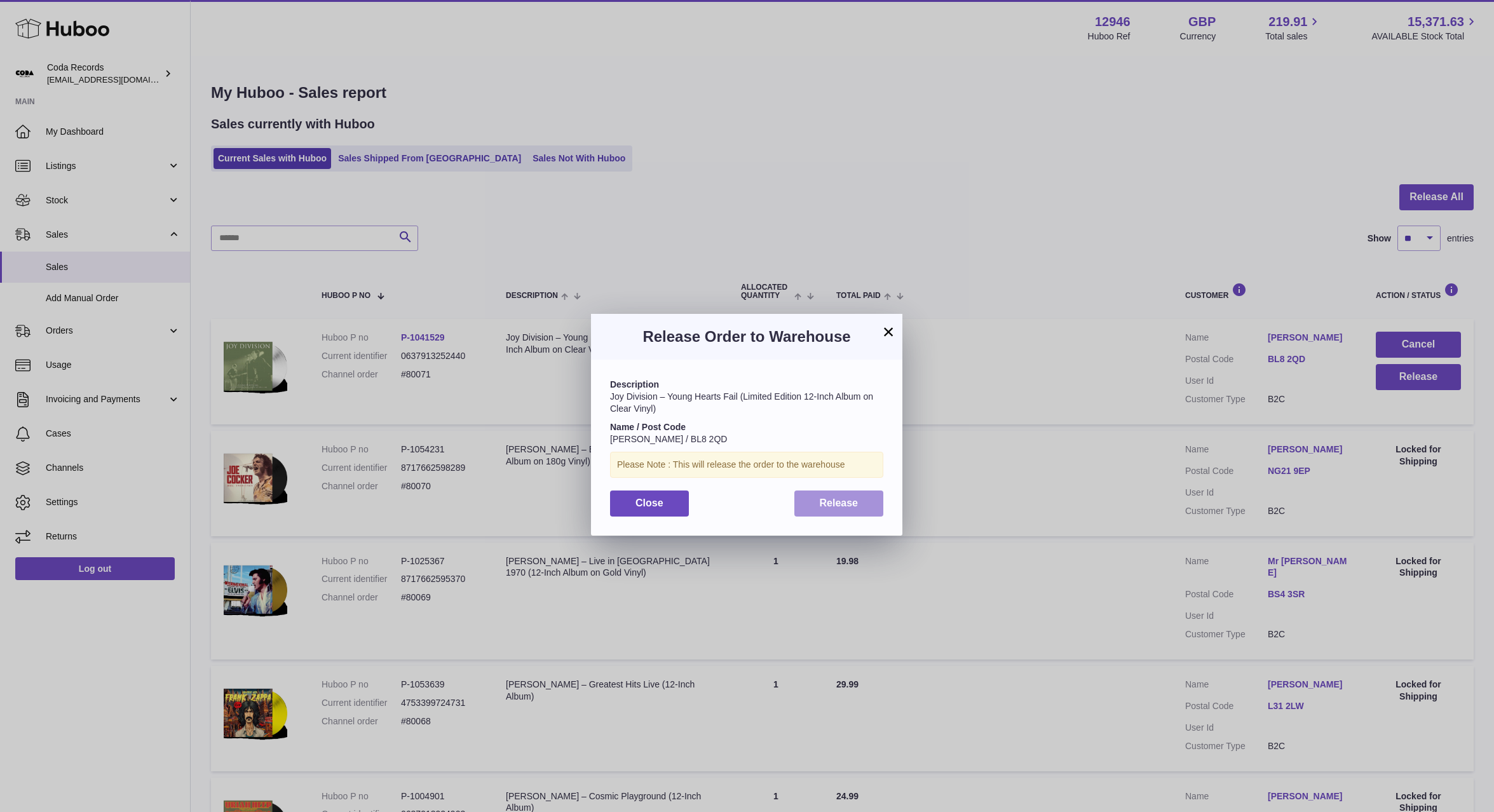
drag, startPoint x: 837, startPoint y: 495, endPoint x: 856, endPoint y: 496, distance: 19.0
click at [837, 495] on button "Release" at bounding box center [840, 503] width 90 height 26
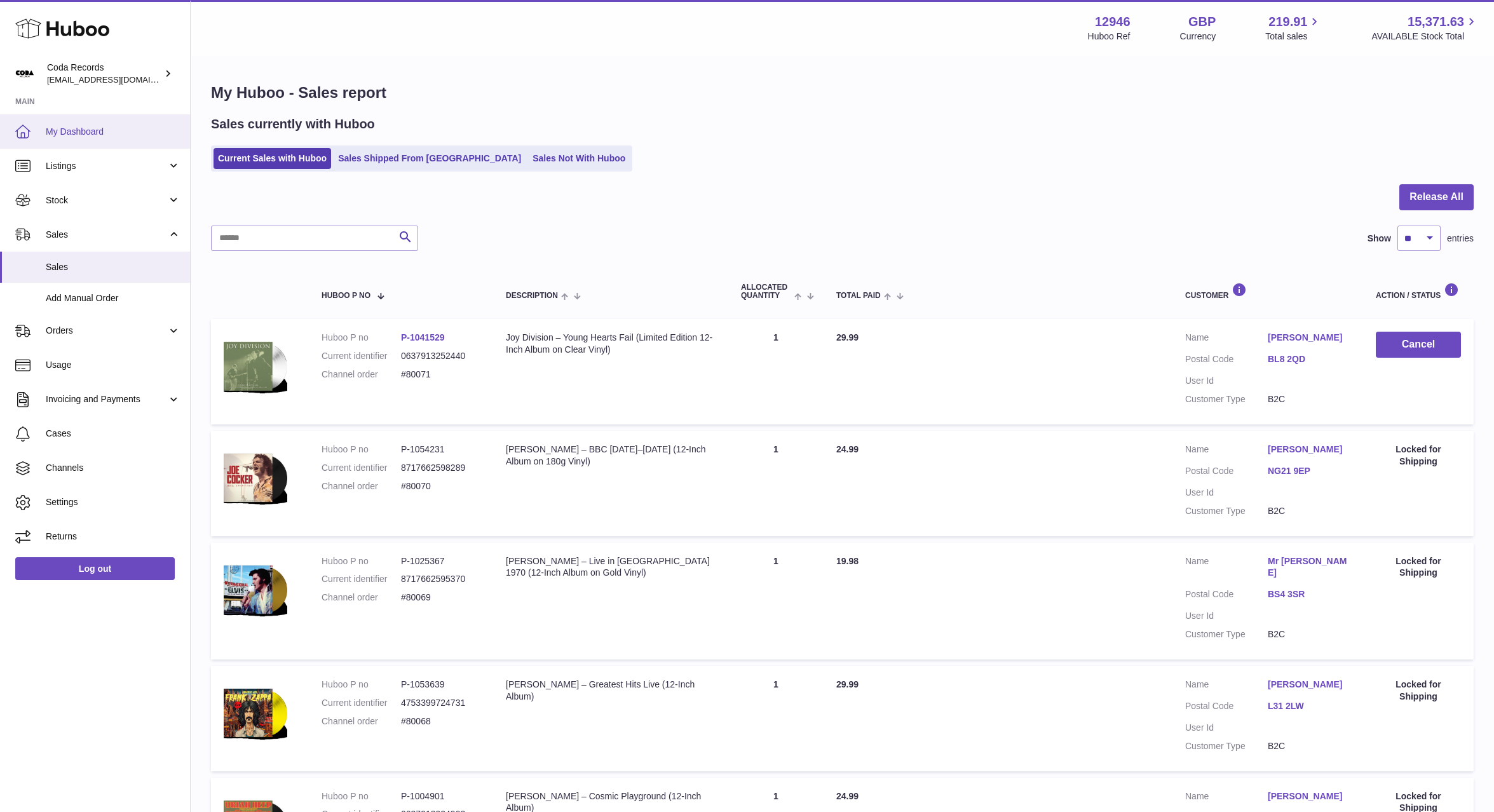
drag, startPoint x: 86, startPoint y: 137, endPoint x: 104, endPoint y: 136, distance: 18.0
click at [86, 137] on span "My Dashboard" at bounding box center [112, 132] width 134 height 12
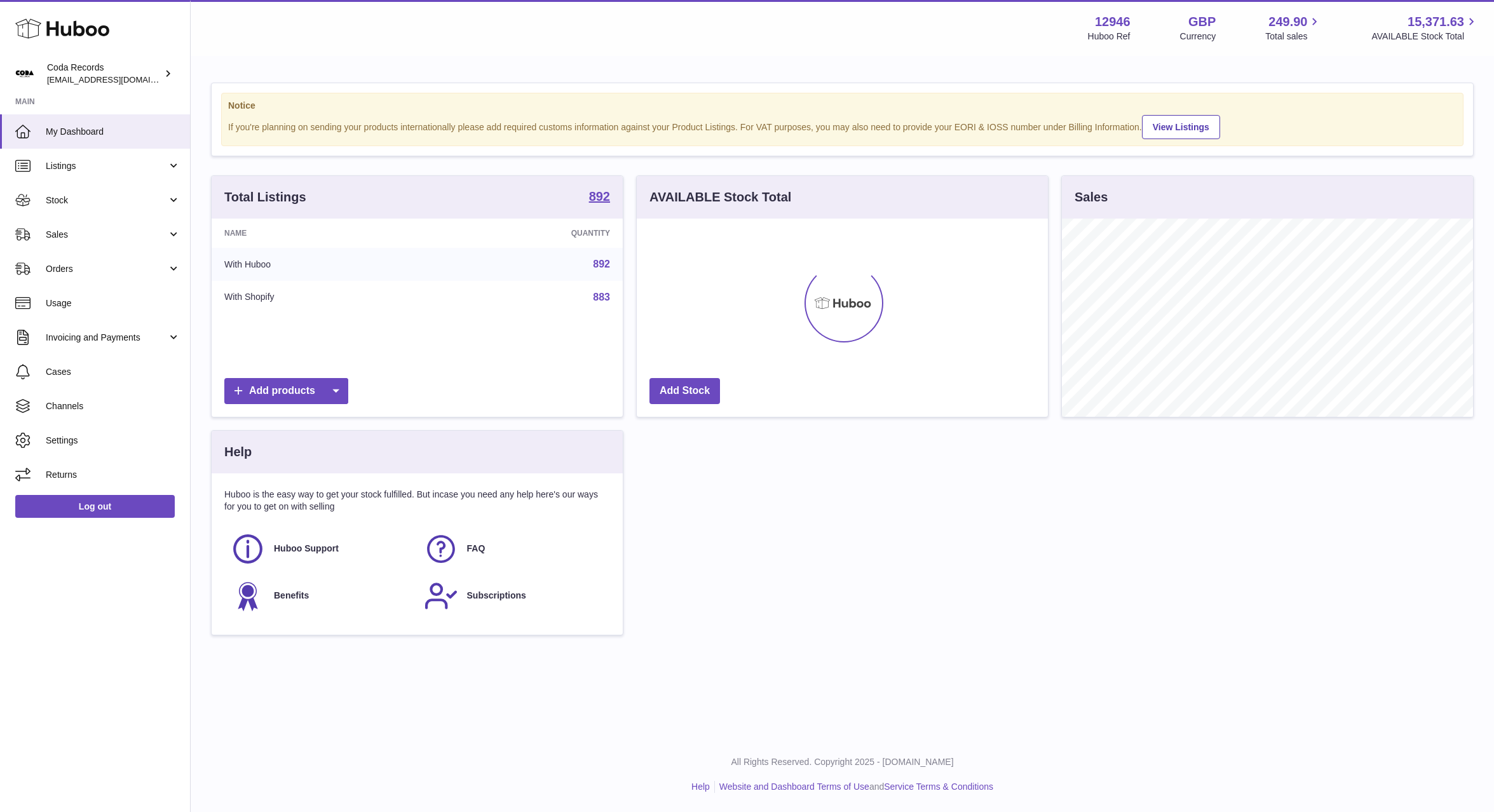
scroll to position [198, 411]
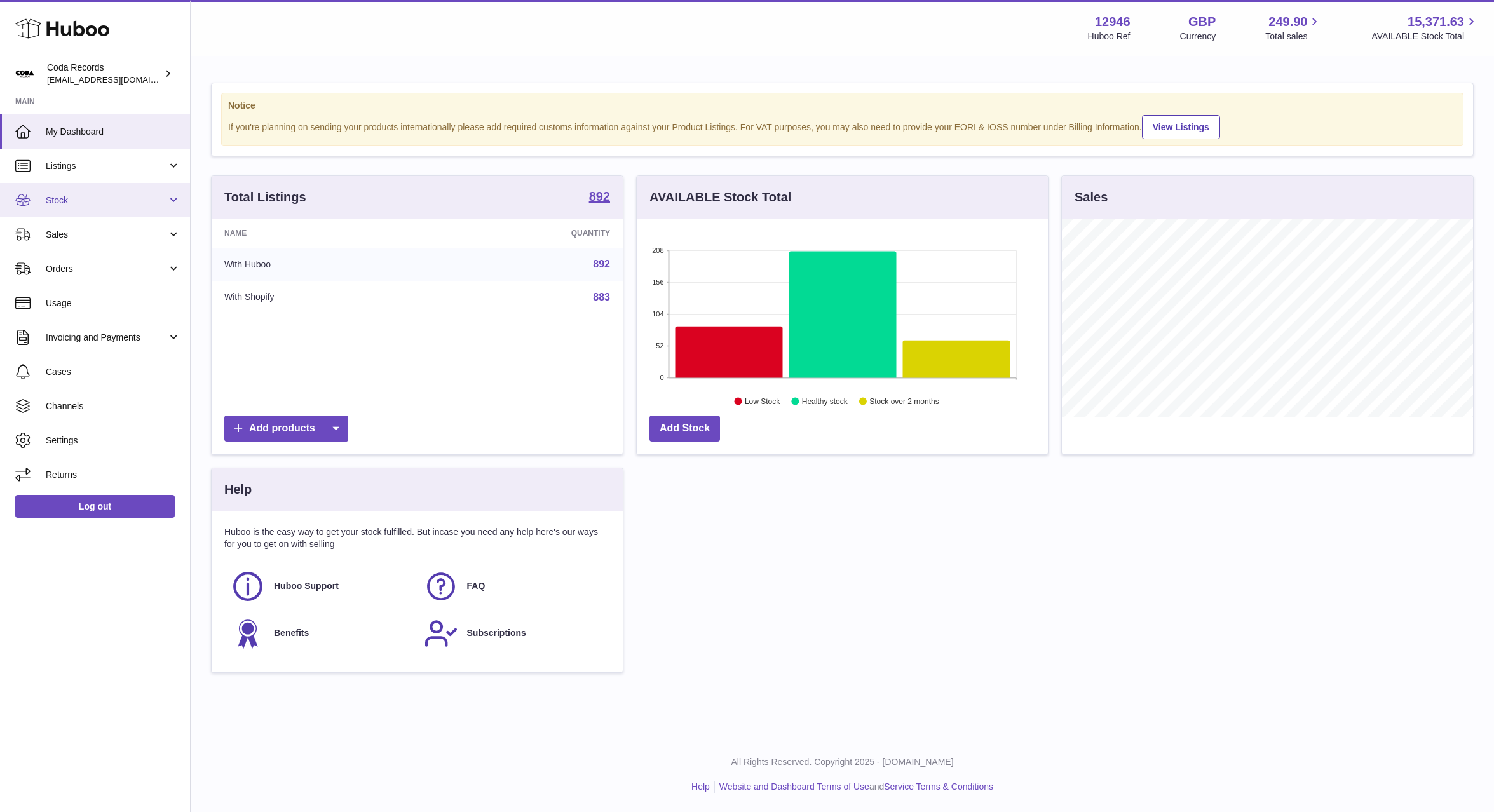
click at [118, 202] on span "Stock" at bounding box center [106, 200] width 121 height 12
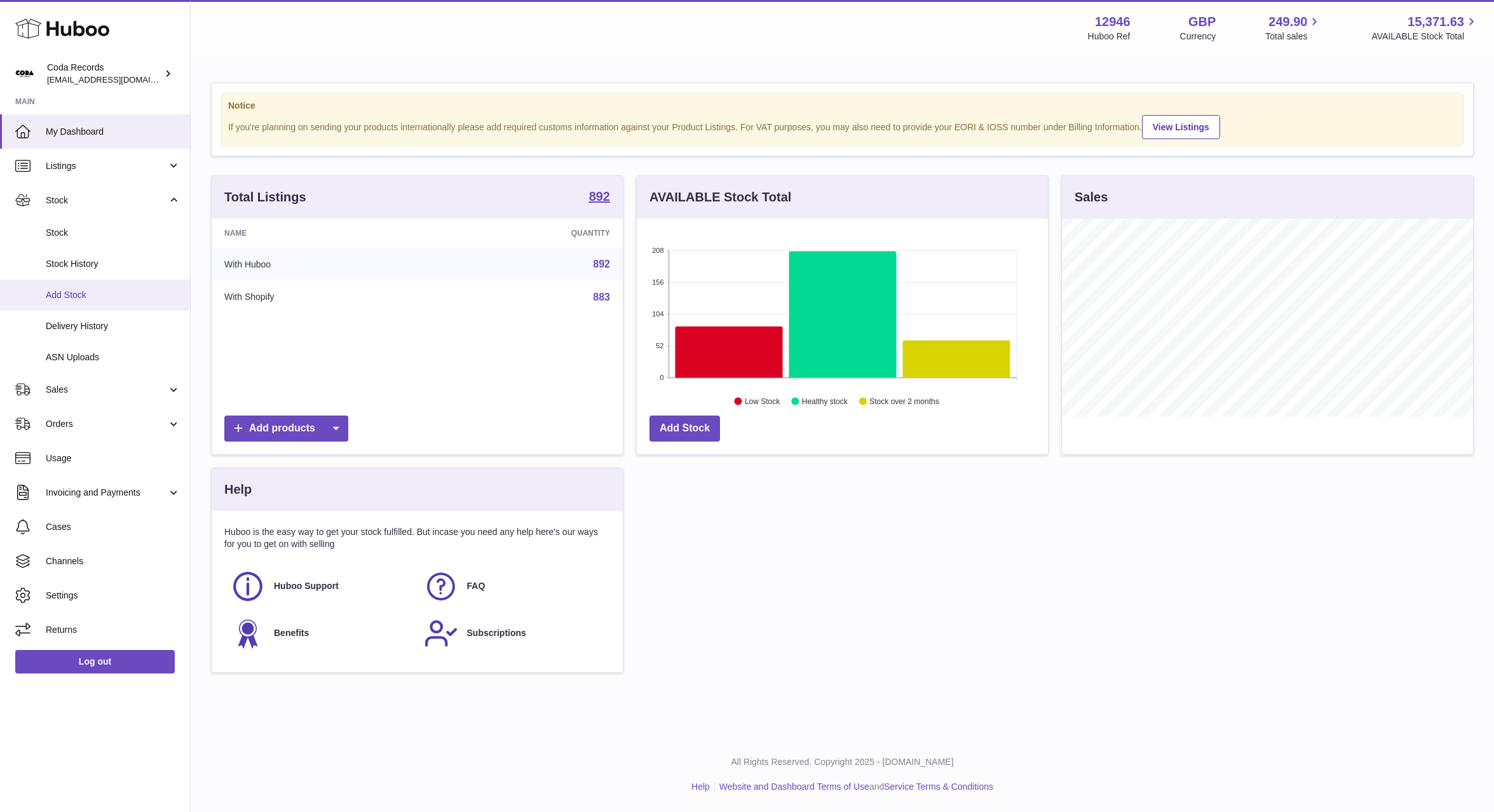
click at [106, 294] on span "Add Stock" at bounding box center [112, 295] width 134 height 12
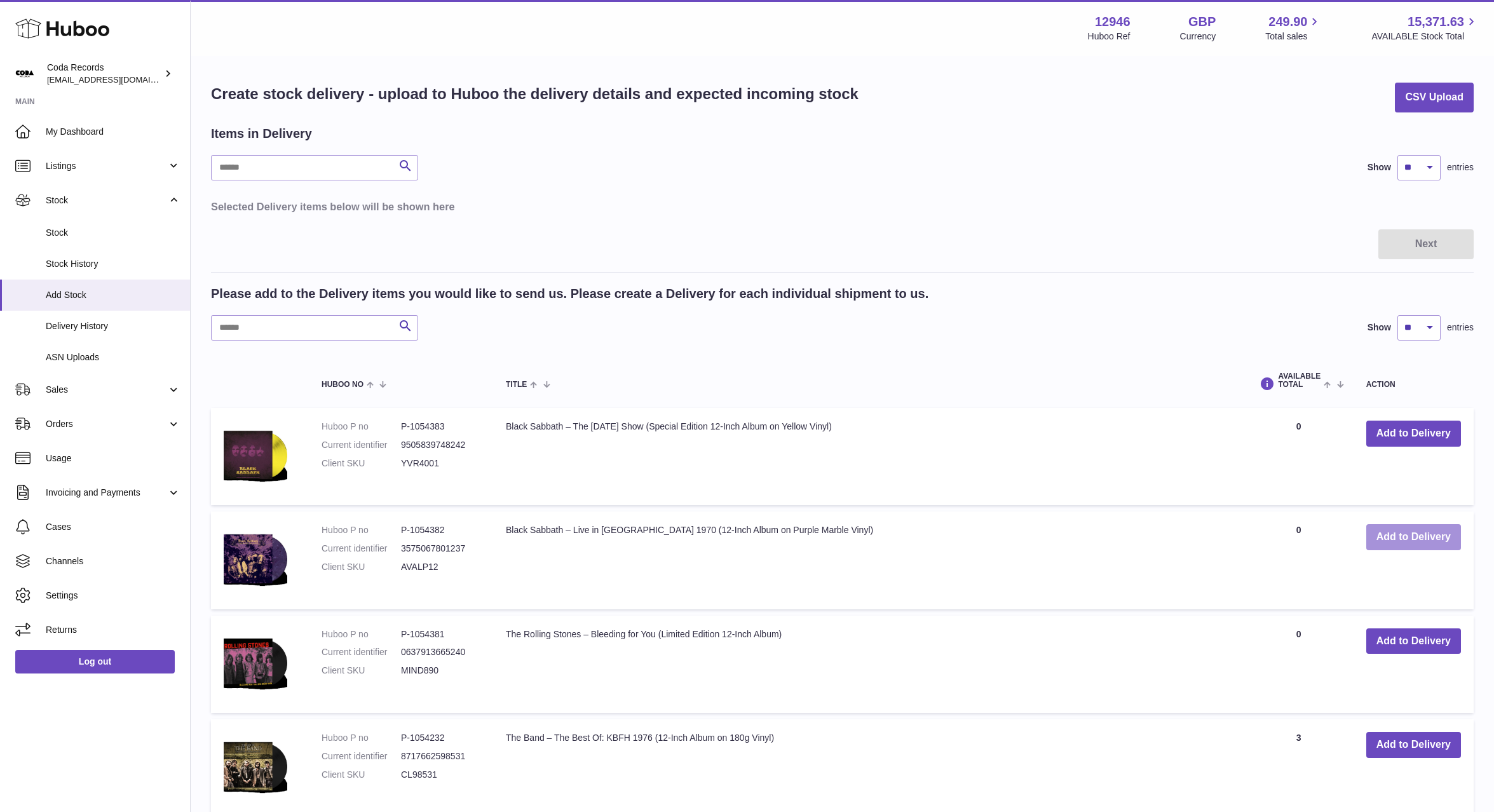
drag, startPoint x: 1410, startPoint y: 537, endPoint x: 1371, endPoint y: 528, distance: 40.0
click at [1410, 537] on button "Add to Delivery" at bounding box center [1414, 537] width 95 height 26
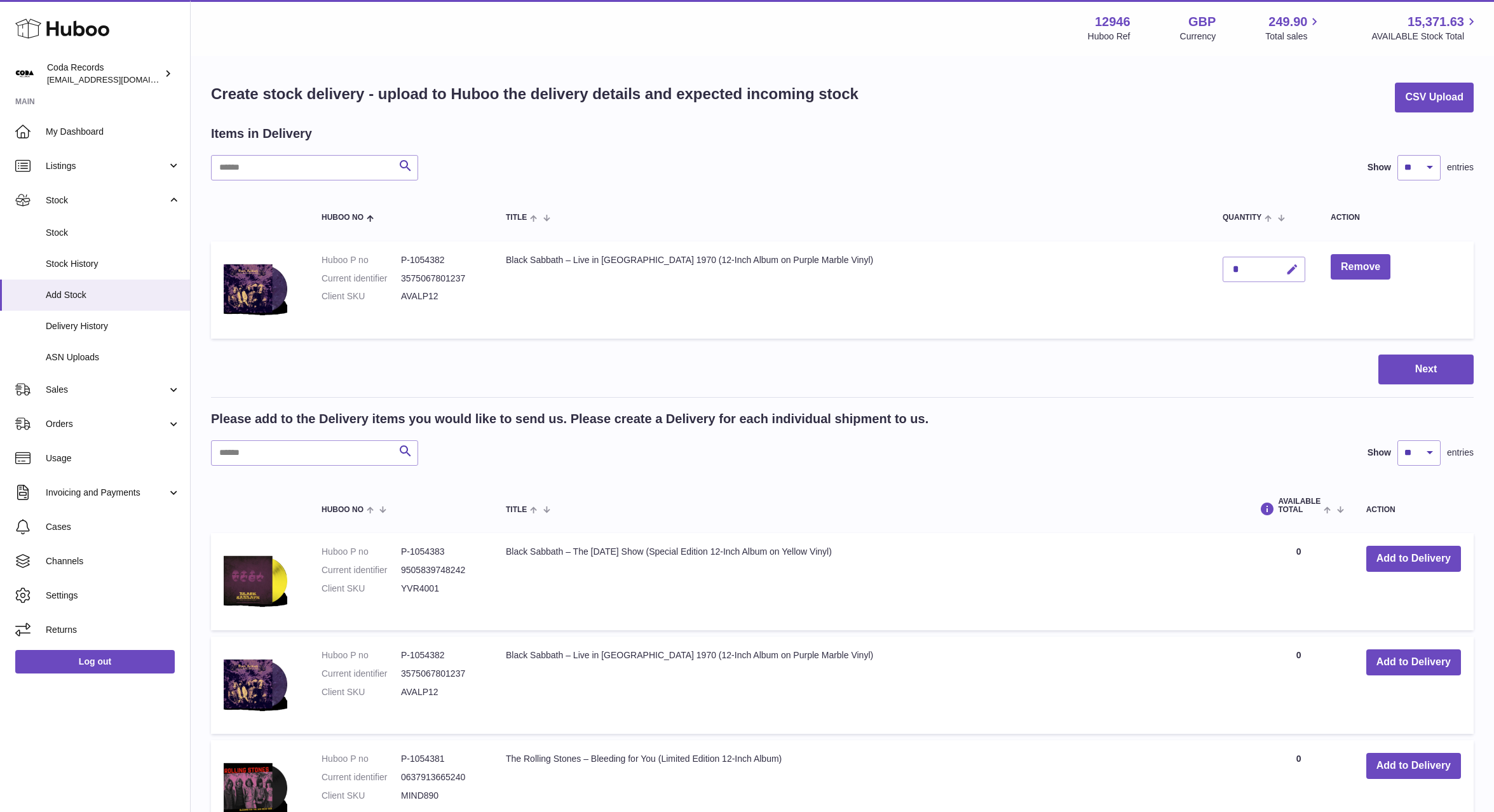
click at [1286, 266] on icon "button" at bounding box center [1293, 270] width 14 height 14
type input "**"
drag, startPoint x: 1271, startPoint y: 271, endPoint x: 1237, endPoint y: 267, distance: 34.2
click at [1287, 271] on icon "submit" at bounding box center [1292, 269] width 11 height 11
click at [270, 451] on input "text" at bounding box center [314, 452] width 207 height 25
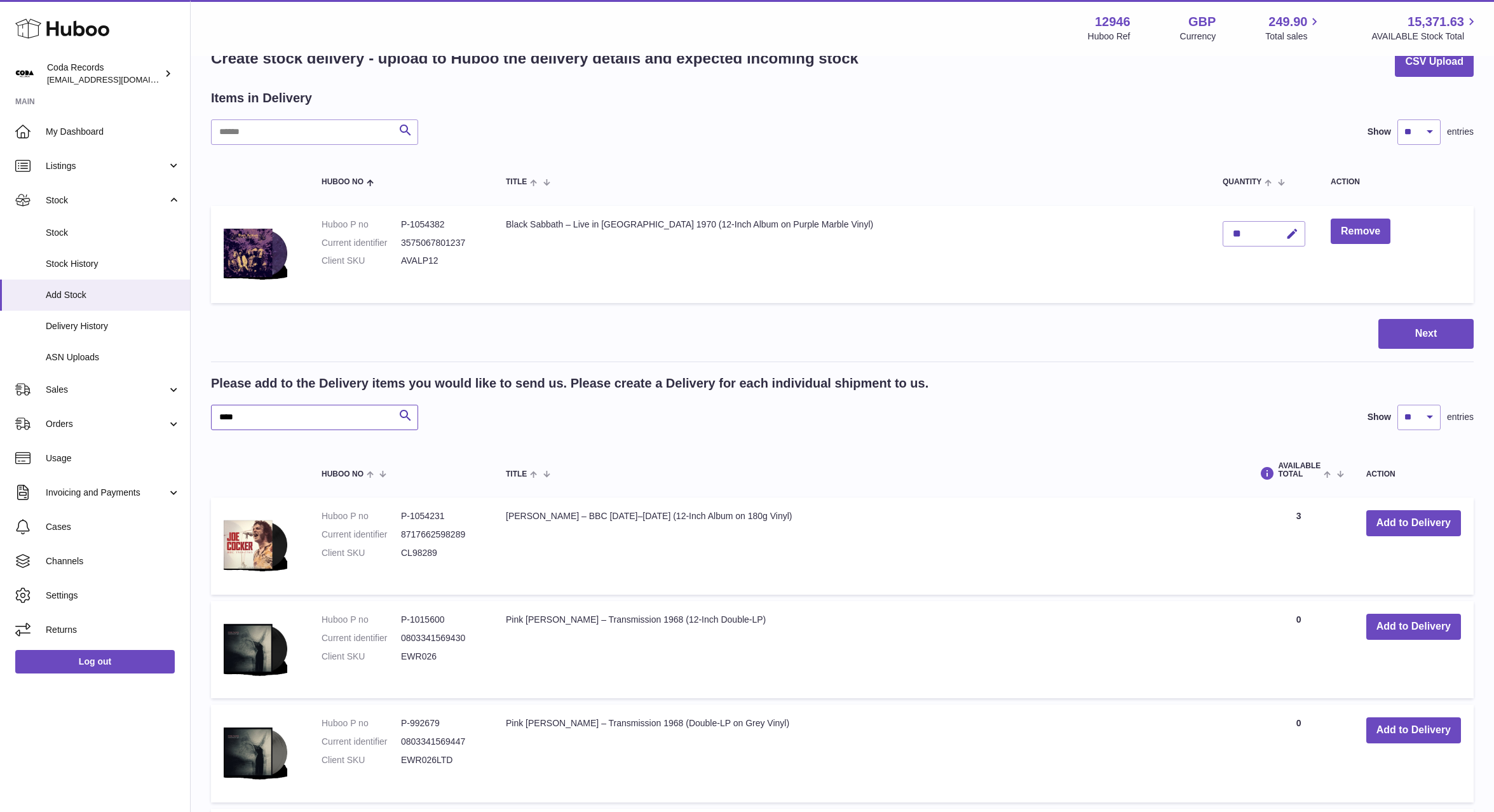
scroll to position [38, 0]
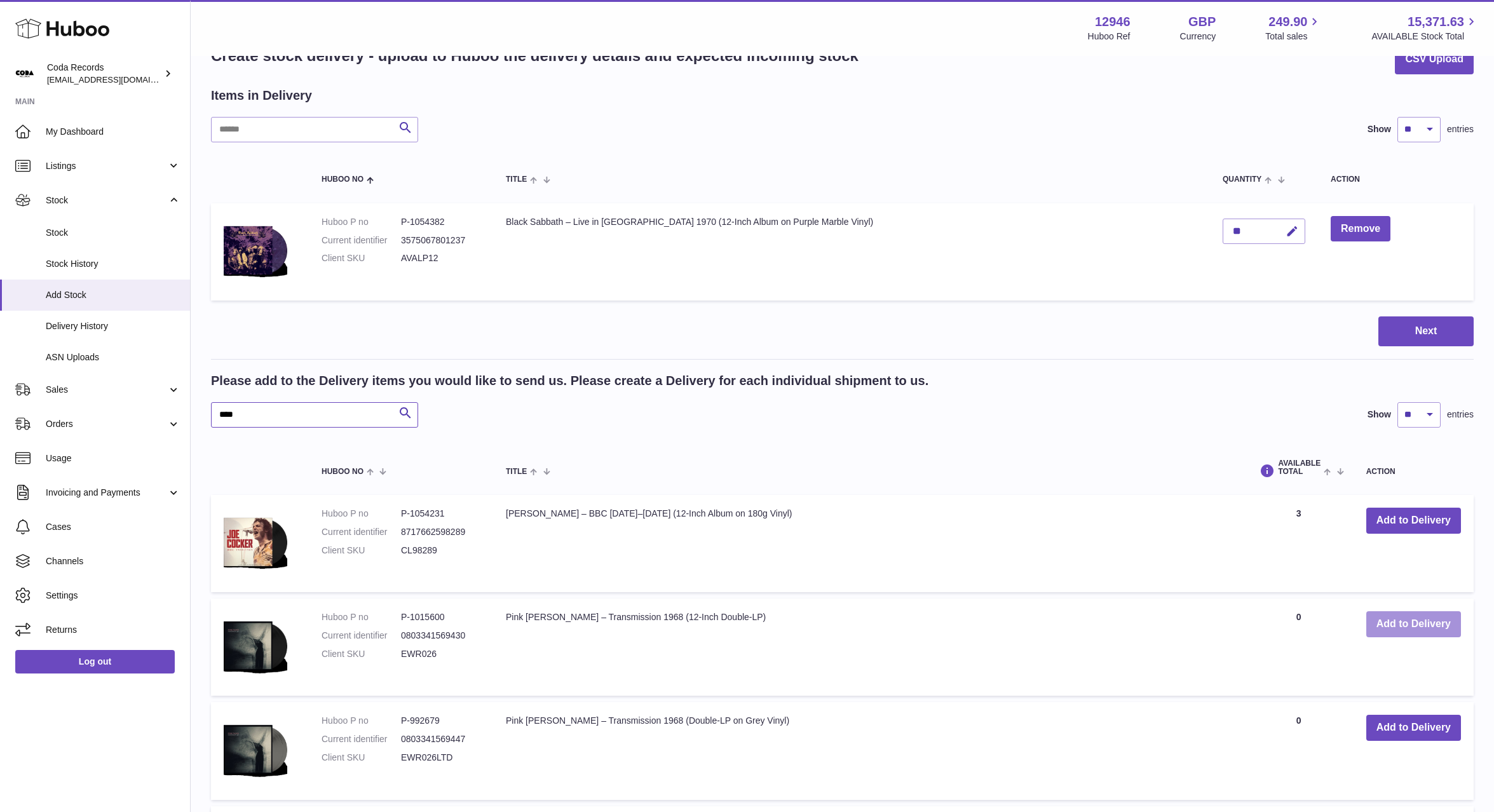
type input "****"
click at [1407, 626] on button "Add to Delivery" at bounding box center [1414, 624] width 95 height 26
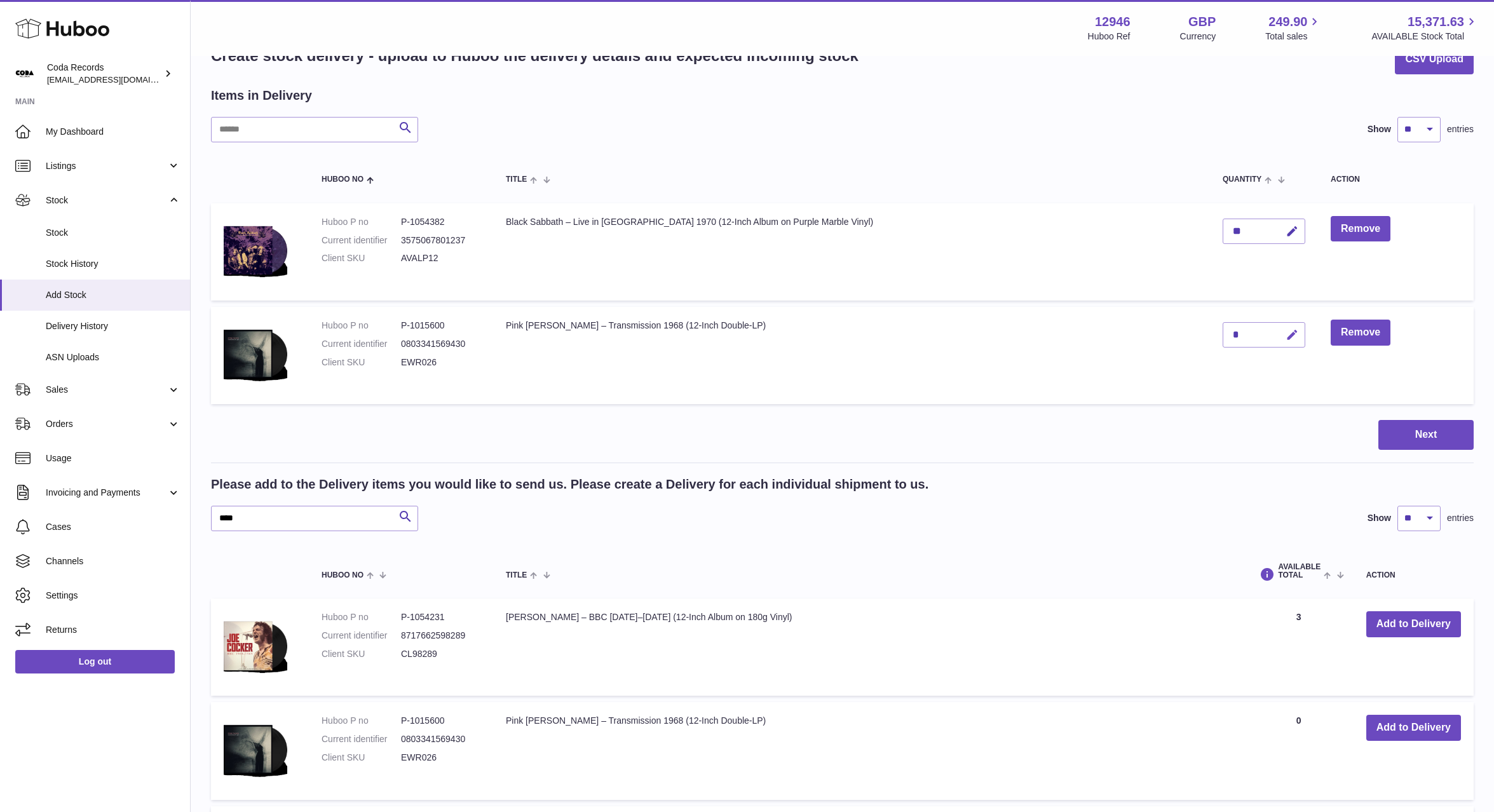
click at [1275, 334] on button "button" at bounding box center [1290, 335] width 30 height 26
drag, startPoint x: 1216, startPoint y: 333, endPoint x: 1208, endPoint y: 334, distance: 8.1
click at [1223, 333] on input "*" at bounding box center [1264, 334] width 83 height 25
drag, startPoint x: 1268, startPoint y: 334, endPoint x: 724, endPoint y: 141, distance: 577.2
click at [1278, 332] on button "submit" at bounding box center [1291, 335] width 24 height 20
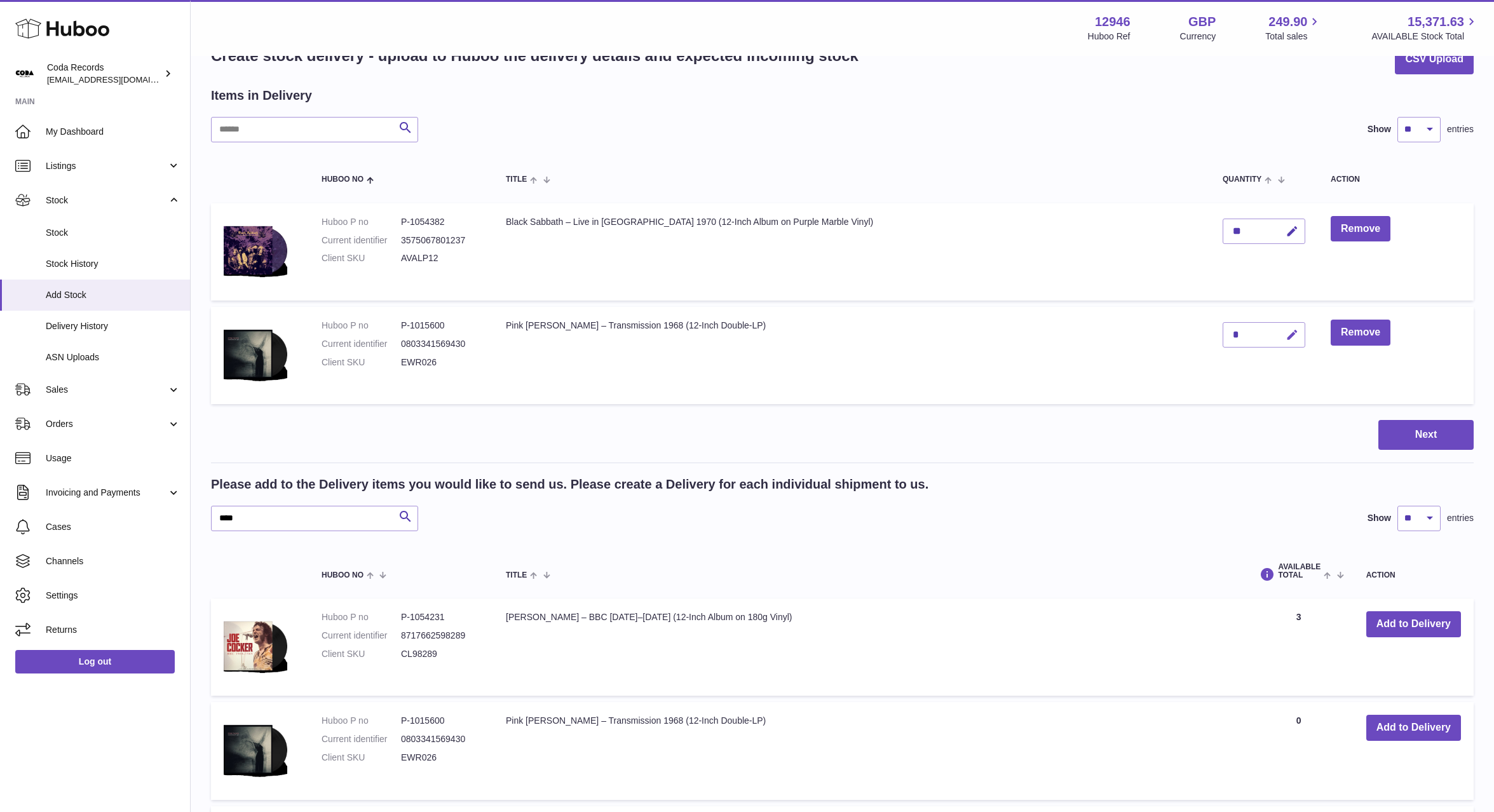
click at [1286, 335] on icon "button" at bounding box center [1293, 335] width 14 height 14
drag, startPoint x: 1214, startPoint y: 333, endPoint x: 1195, endPoint y: 334, distance: 19.0
click at [1210, 334] on td "*" at bounding box center [1264, 355] width 108 height 97
type input "*"
click at [1287, 335] on icon "submit" at bounding box center [1292, 335] width 11 height 11
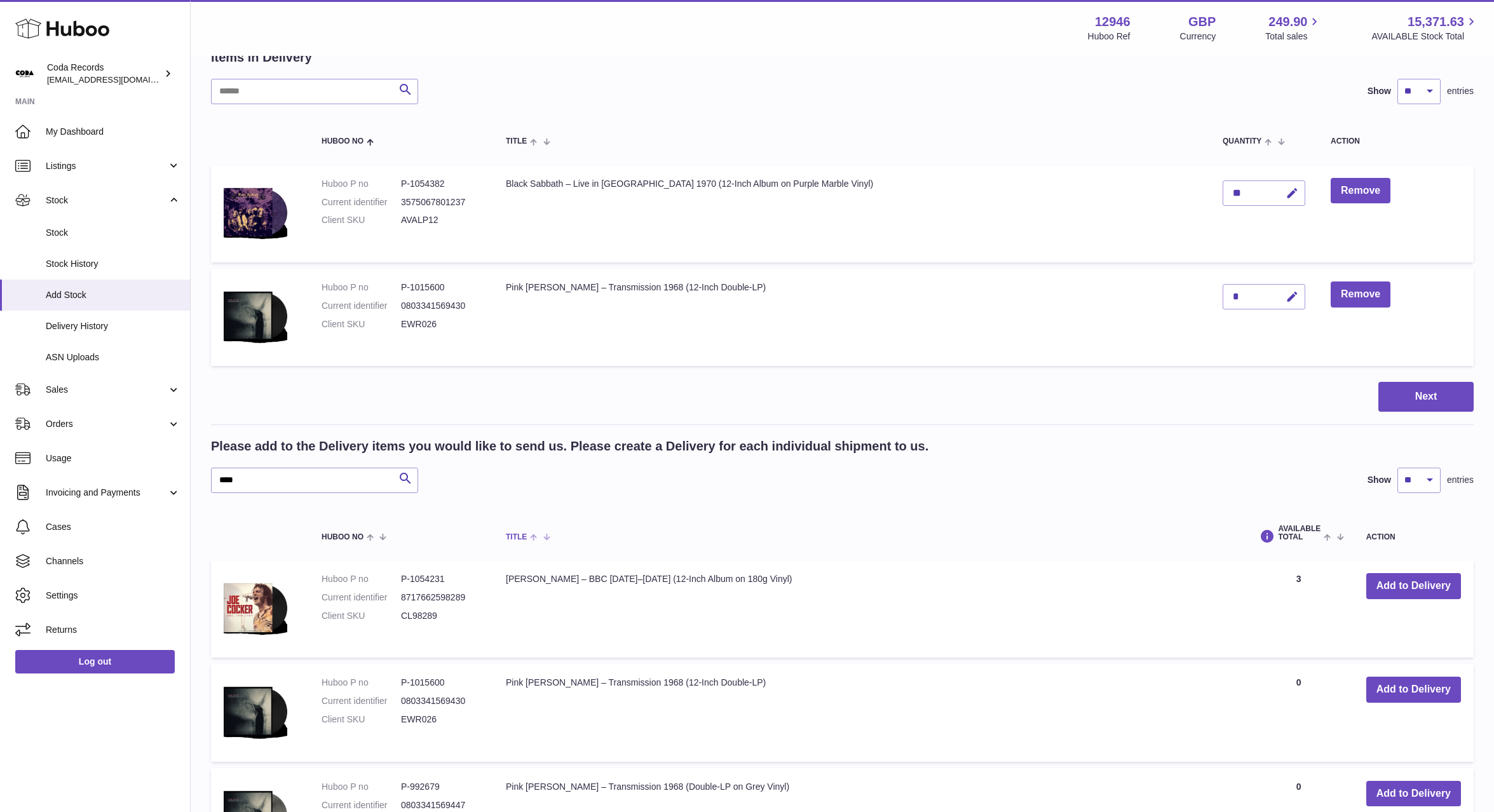
scroll to position [92, 0]
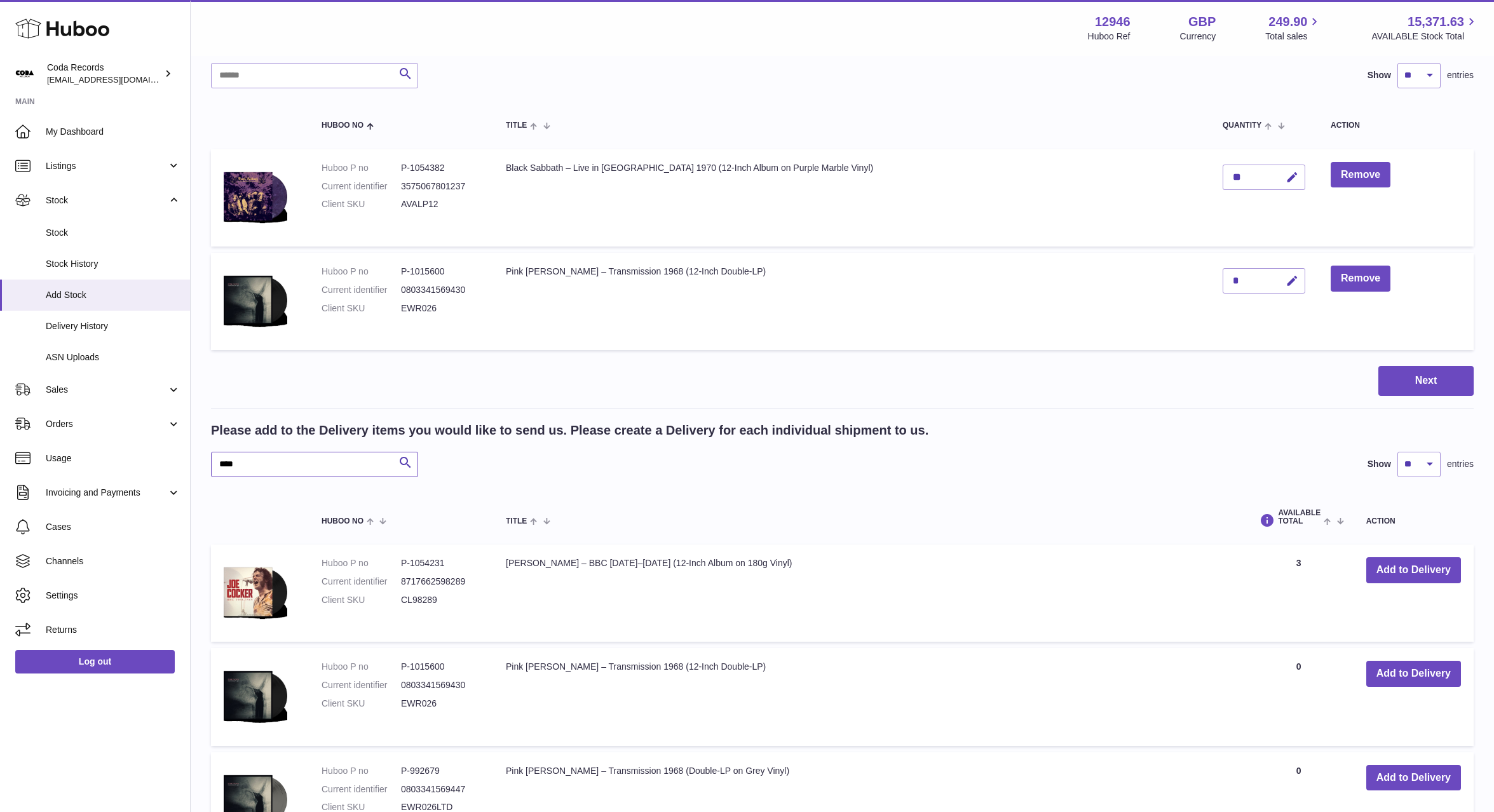
click at [310, 467] on input "****" at bounding box center [314, 464] width 207 height 25
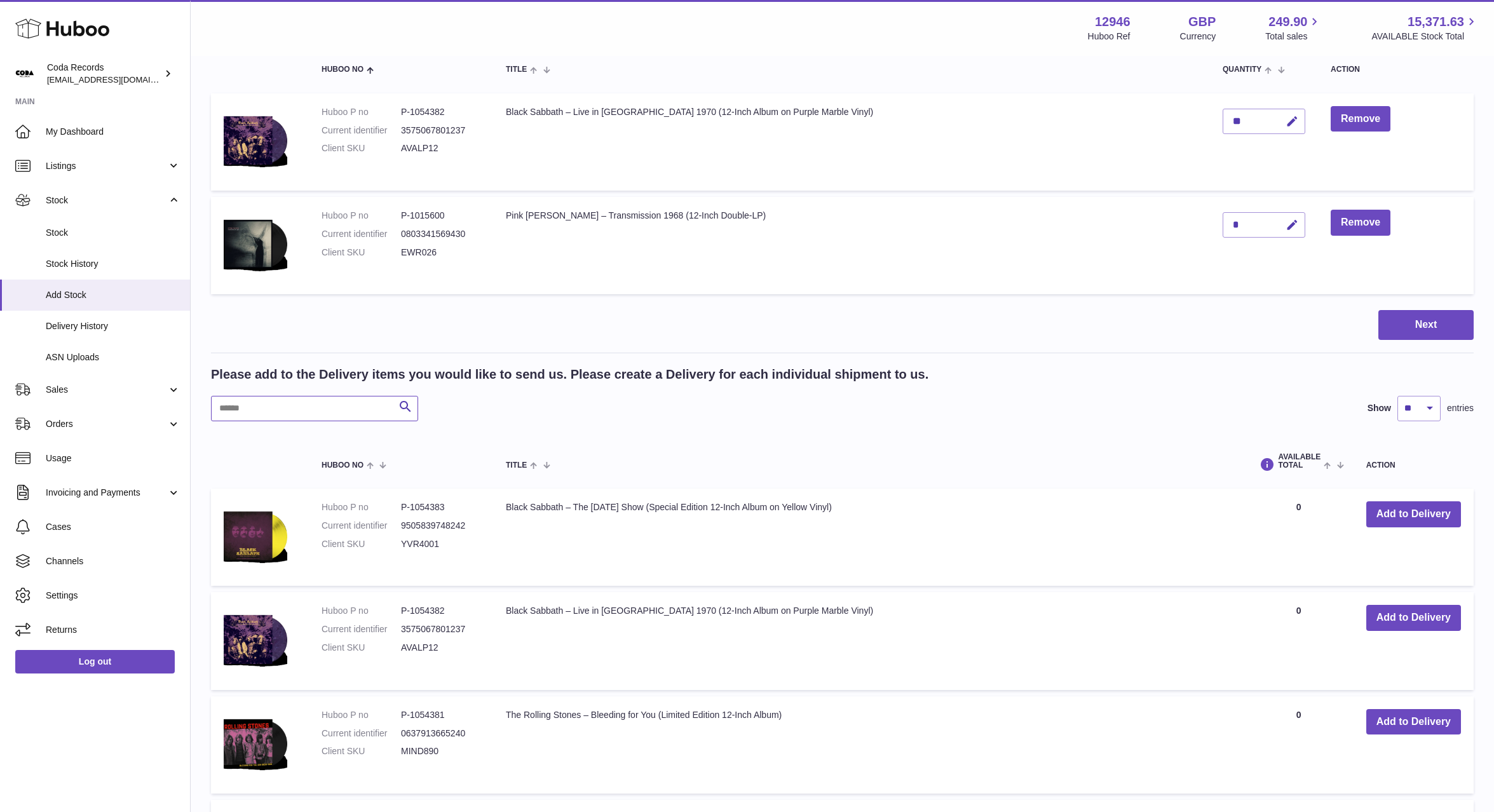
scroll to position [149, 0]
click at [1402, 723] on button "Add to Delivery" at bounding box center [1414, 721] width 95 height 26
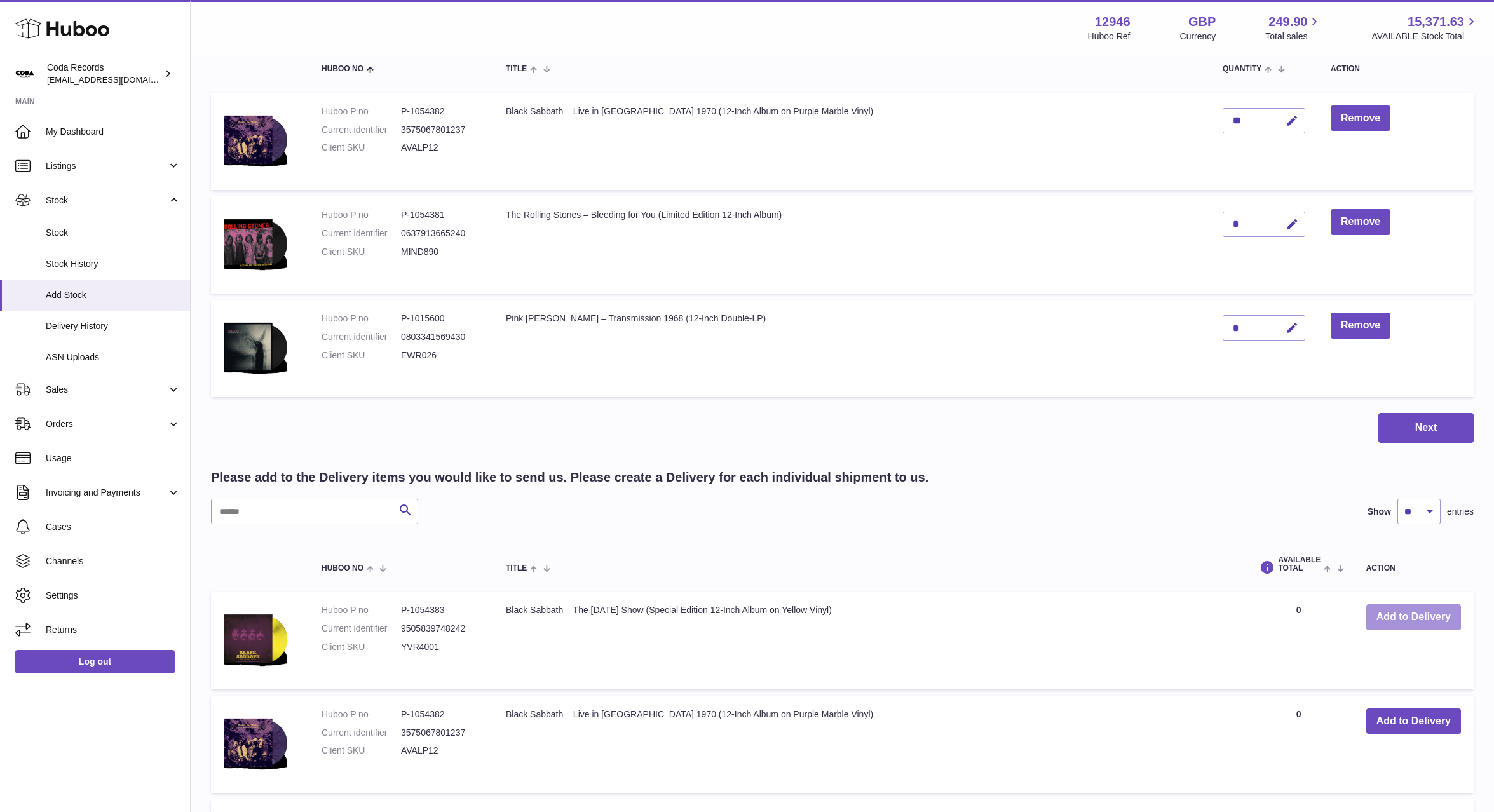
drag, startPoint x: 1419, startPoint y: 618, endPoint x: 1313, endPoint y: 552, distance: 124.9
click at [1419, 618] on button "Add to Delivery" at bounding box center [1414, 617] width 95 height 26
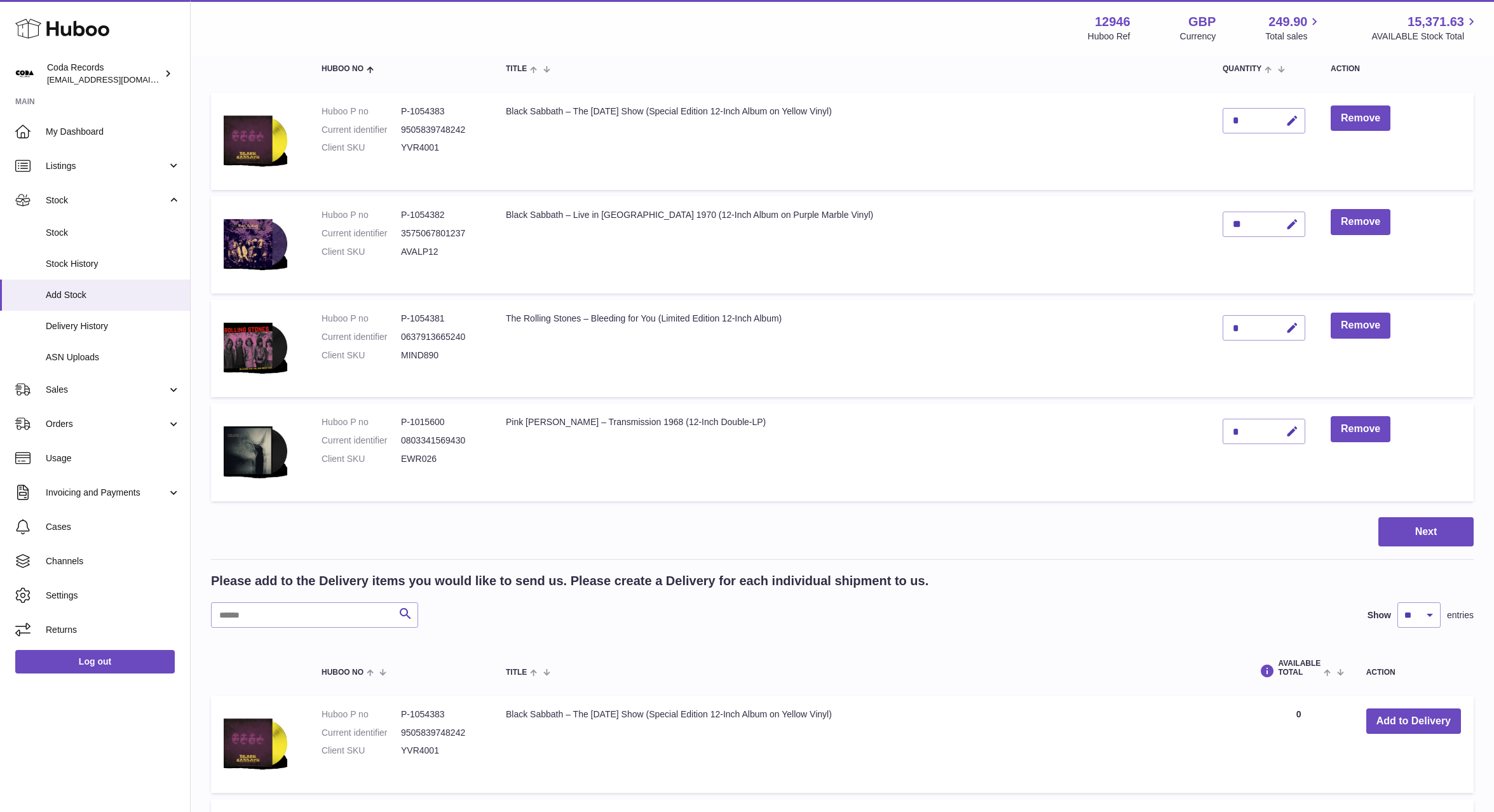
drag, startPoint x: 1275, startPoint y: 328, endPoint x: 1226, endPoint y: 326, distance: 49.0
click at [1275, 328] on button "button" at bounding box center [1290, 328] width 30 height 26
drag, startPoint x: 1209, startPoint y: 326, endPoint x: 1202, endPoint y: 326, distance: 7.0
click at [1210, 326] on td "*" at bounding box center [1264, 348] width 108 height 97
type input "*"
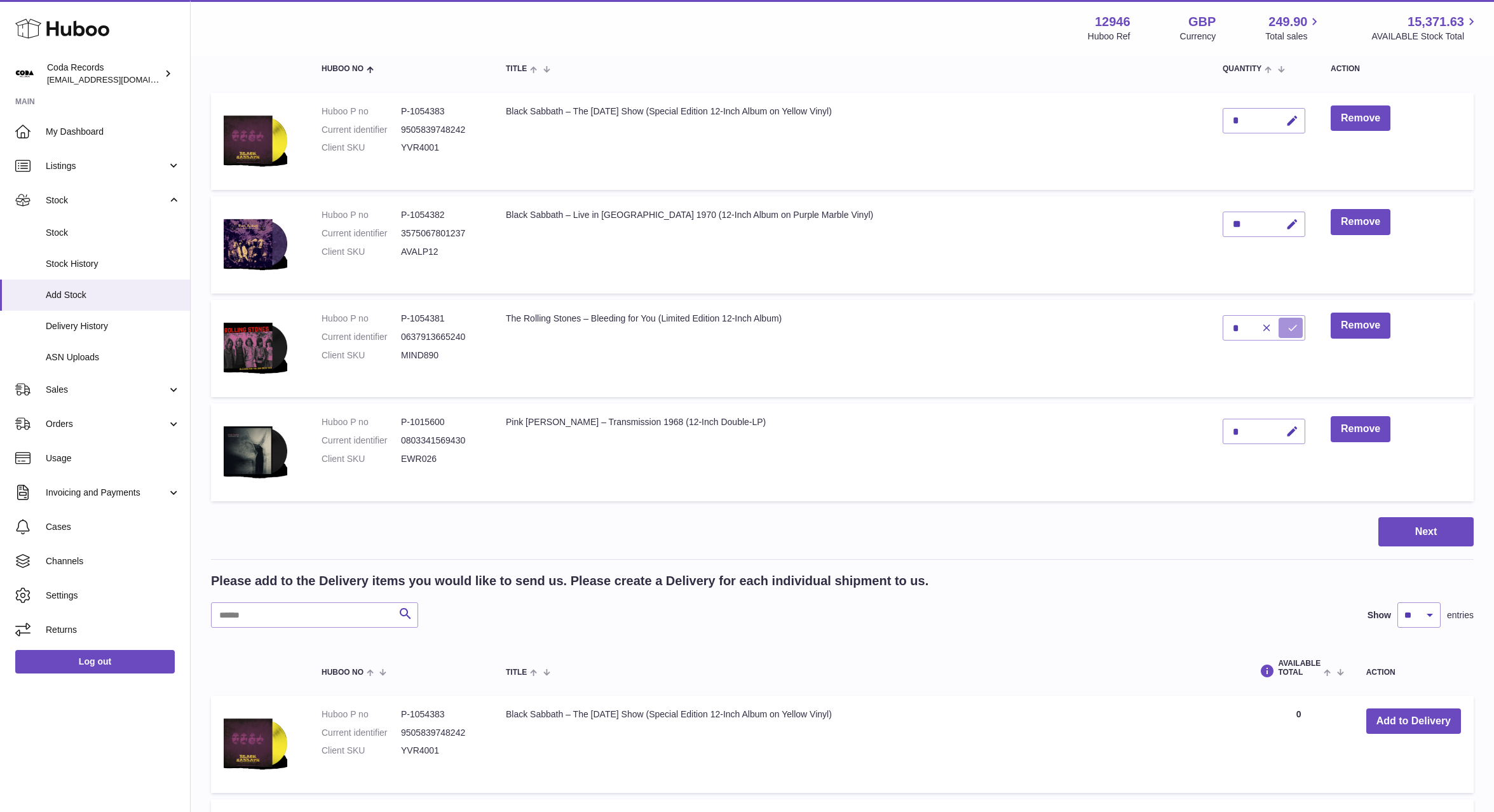
click at [1287, 332] on icon "submit" at bounding box center [1292, 327] width 11 height 11
click at [1286, 121] on icon "button" at bounding box center [1293, 121] width 14 height 14
drag, startPoint x: 1220, startPoint y: 121, endPoint x: 1198, endPoint y: 119, distance: 22.1
click at [1193, 120] on tr "Huboo P no P-1054383 Current identifier 9505839748242 Client SKU YVR4001 Black …" at bounding box center [843, 141] width 1263 height 97
type input "*"
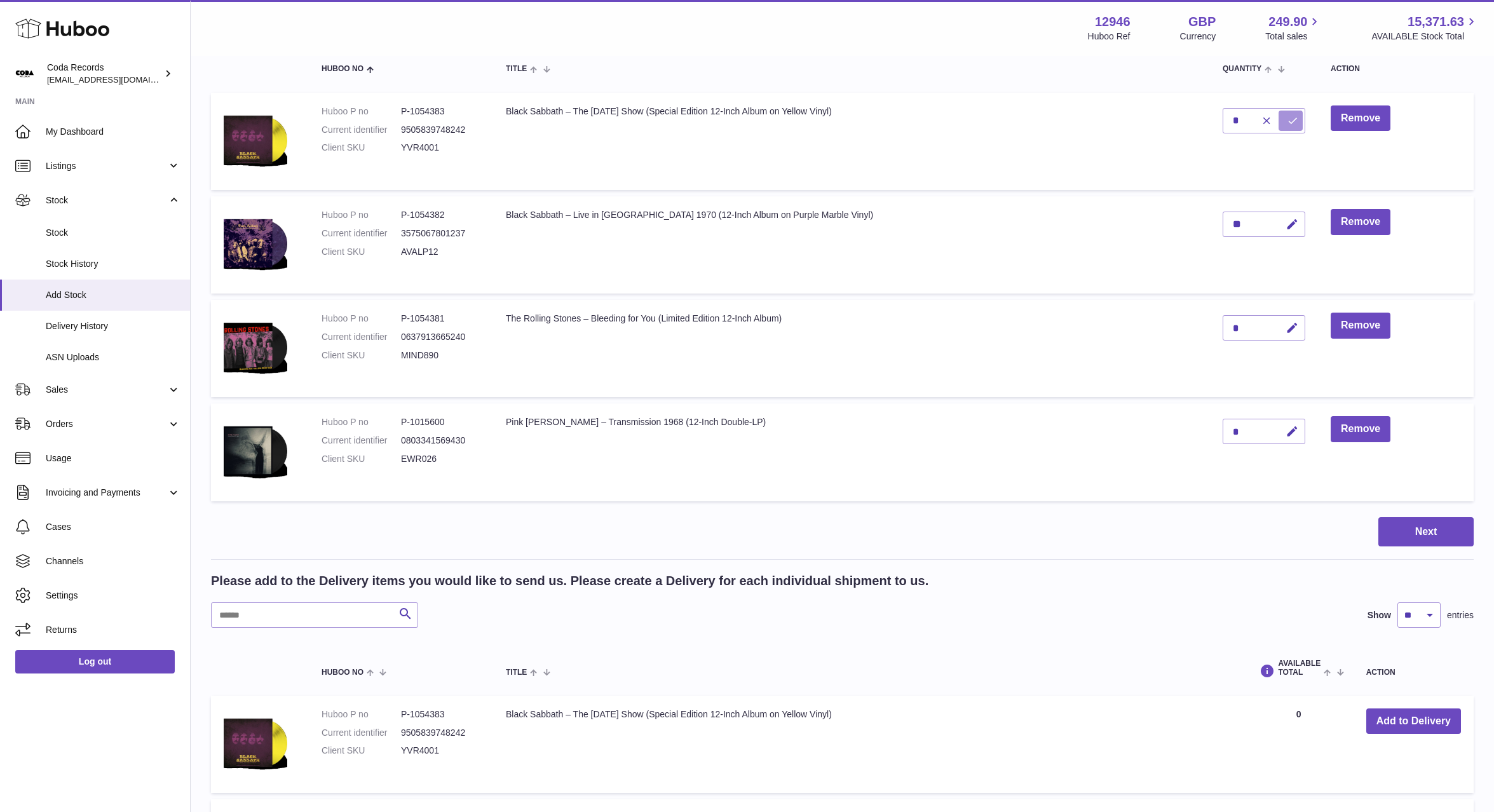
drag, startPoint x: 1275, startPoint y: 117, endPoint x: 1236, endPoint y: 114, distance: 39.1
click at [1278, 116] on button "submit" at bounding box center [1291, 121] width 24 height 20
click at [339, 602] on div "Please add to the Delivery items you would like to send us. Please create a Del…" at bounding box center [843, 600] width 1263 height 55
click at [335, 613] on input "text" at bounding box center [314, 615] width 207 height 25
type input "****"
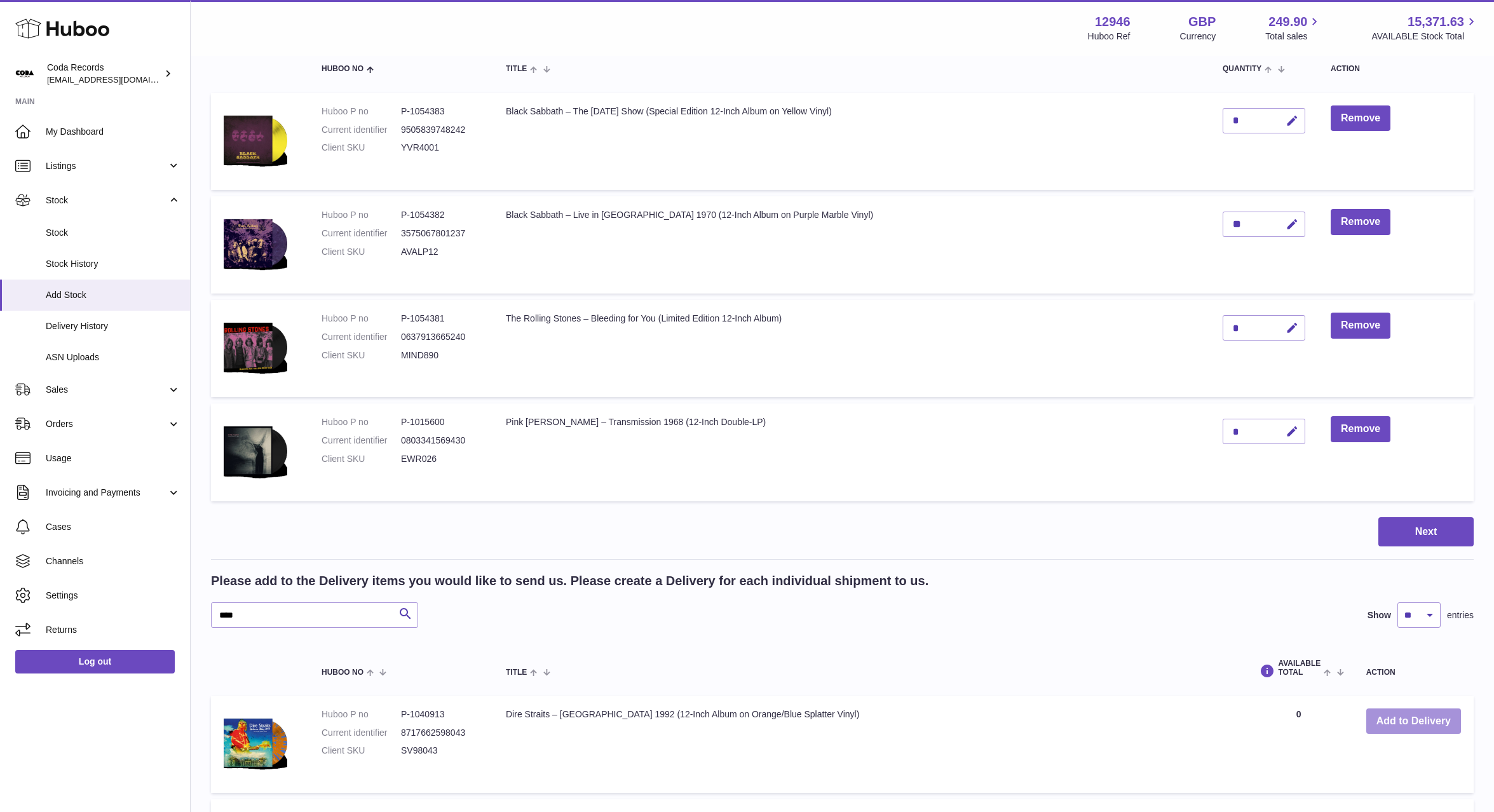
drag, startPoint x: 1415, startPoint y: 723, endPoint x: 1314, endPoint y: 650, distance: 124.6
click at [1415, 723] on button "Add to Delivery" at bounding box center [1414, 721] width 95 height 26
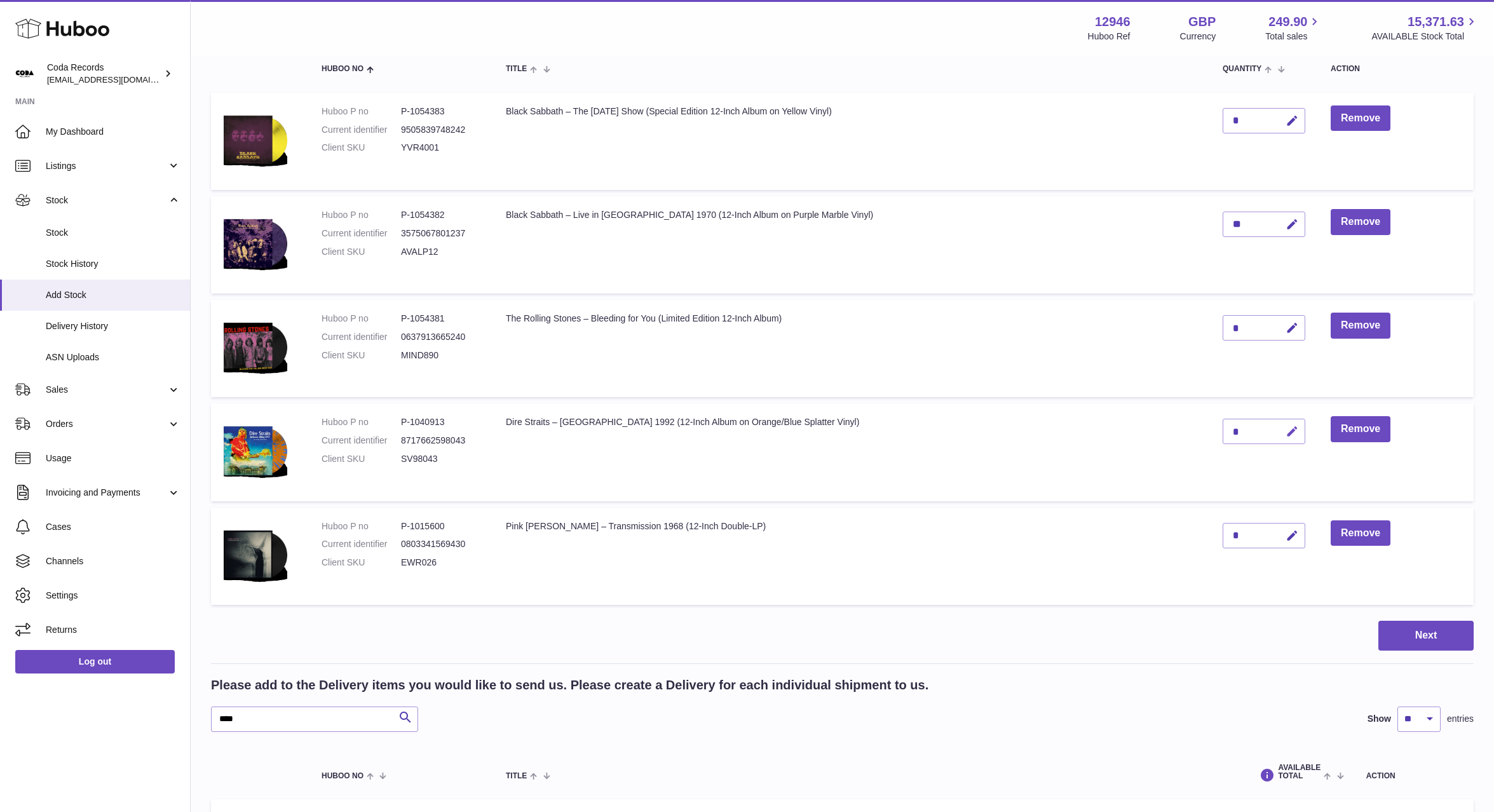
click at [1286, 434] on icon "button" at bounding box center [1293, 432] width 14 height 14
drag, startPoint x: 1223, startPoint y: 431, endPoint x: 1201, endPoint y: 431, distance: 22.0
click at [1210, 431] on td "*" at bounding box center [1264, 452] width 108 height 97
type input "*"
drag, startPoint x: 1285, startPoint y: 430, endPoint x: 1264, endPoint y: 422, distance: 22.5
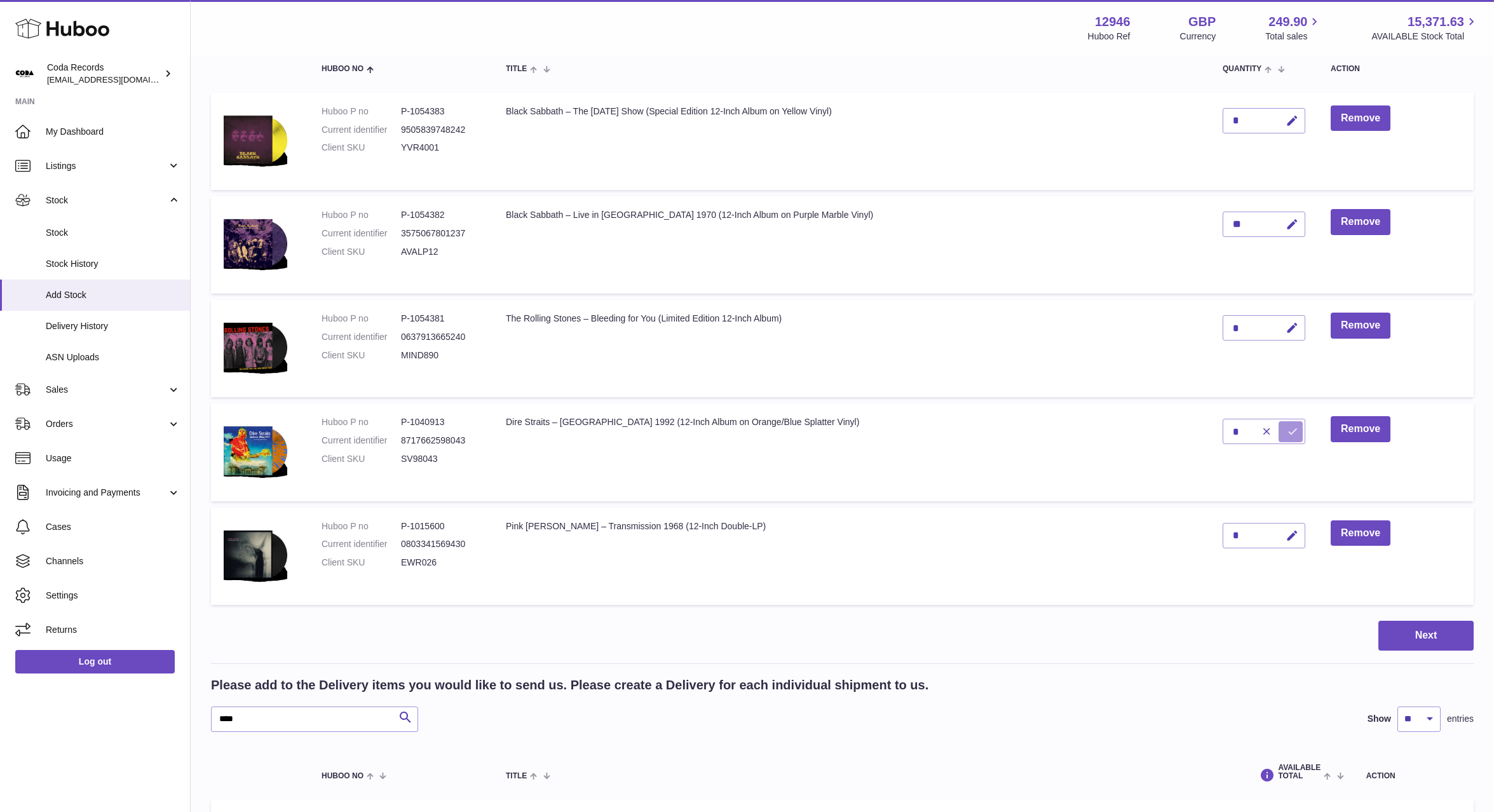
click at [1281, 428] on button "submit" at bounding box center [1291, 431] width 24 height 20
click at [312, 722] on input "****" at bounding box center [314, 719] width 207 height 25
click at [311, 722] on input "****" at bounding box center [314, 719] width 207 height 25
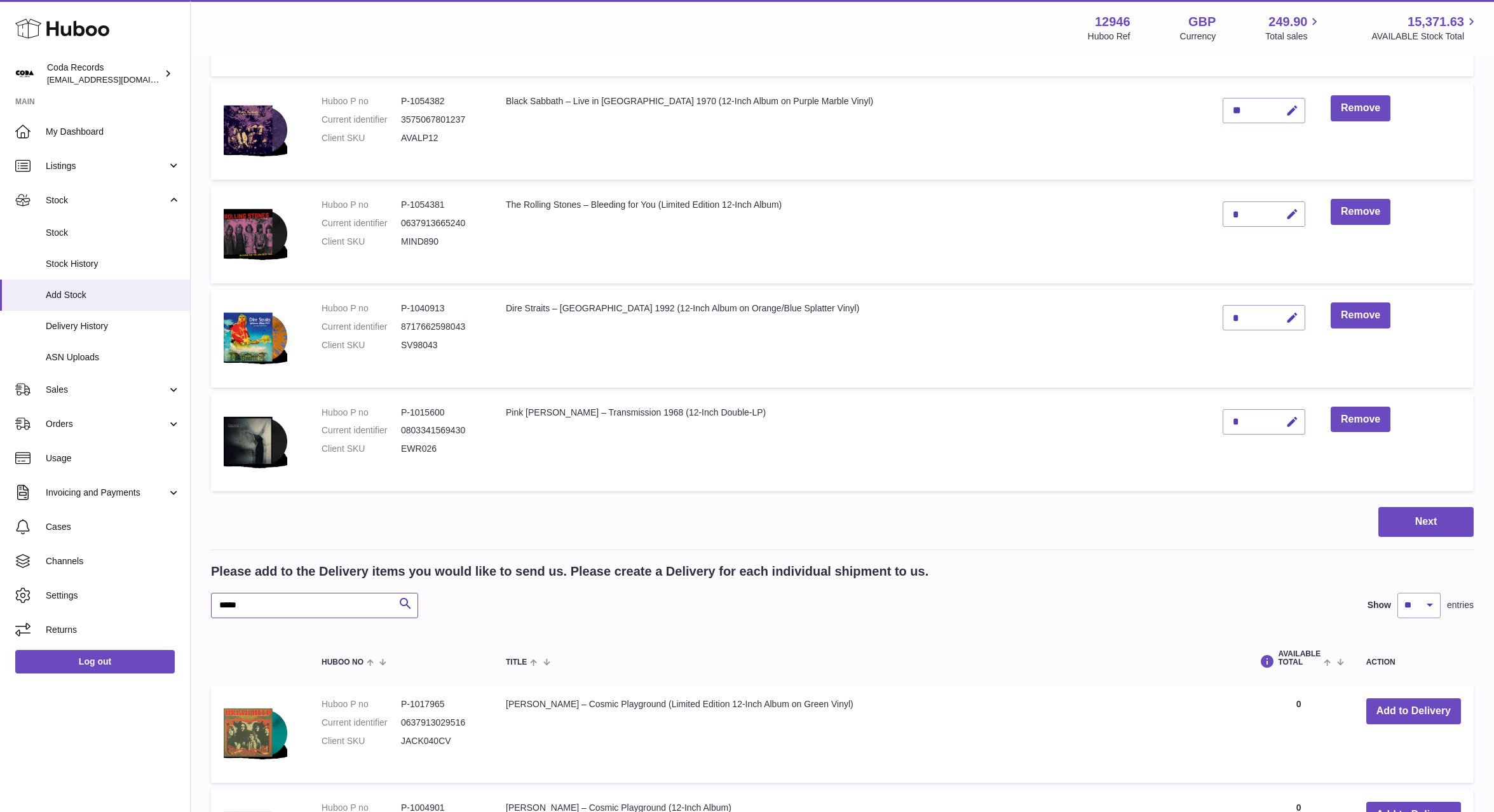
scroll to position [307, 0]
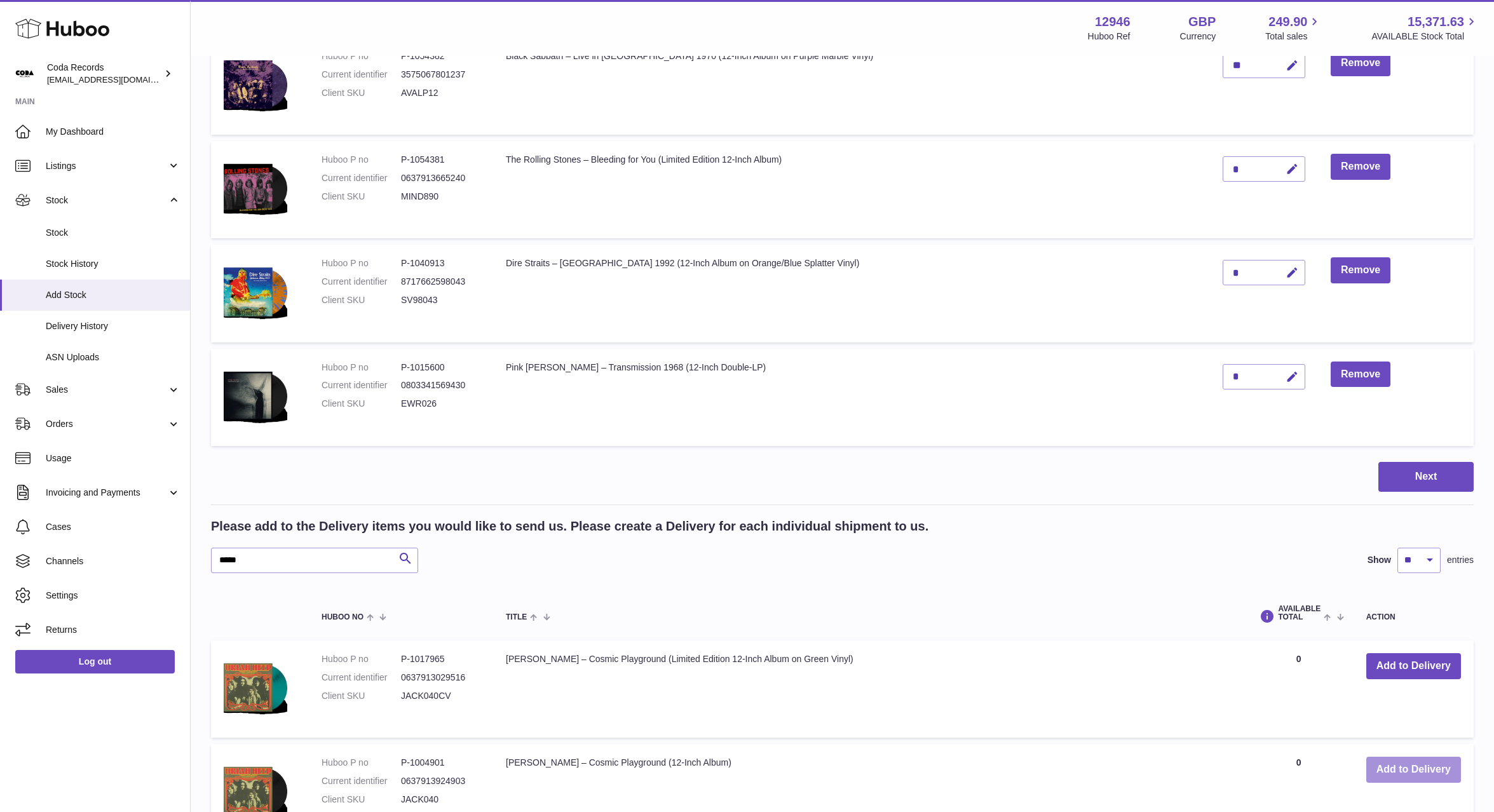
drag, startPoint x: 1420, startPoint y: 779, endPoint x: 1410, endPoint y: 778, distance: 10.0
click at [1420, 779] on button "Add to Delivery" at bounding box center [1414, 770] width 95 height 26
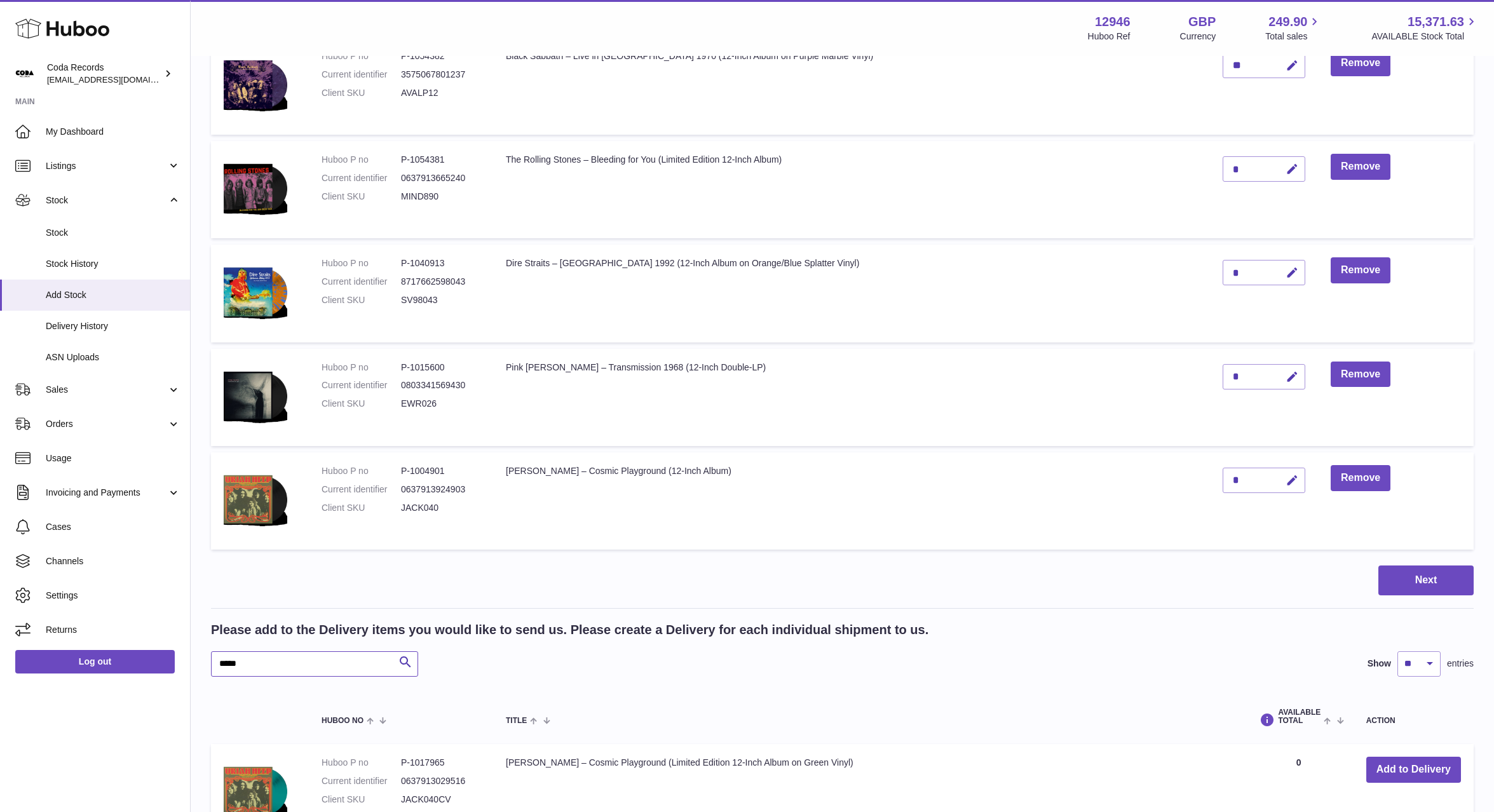
click at [302, 661] on input "*****" at bounding box center [314, 663] width 207 height 25
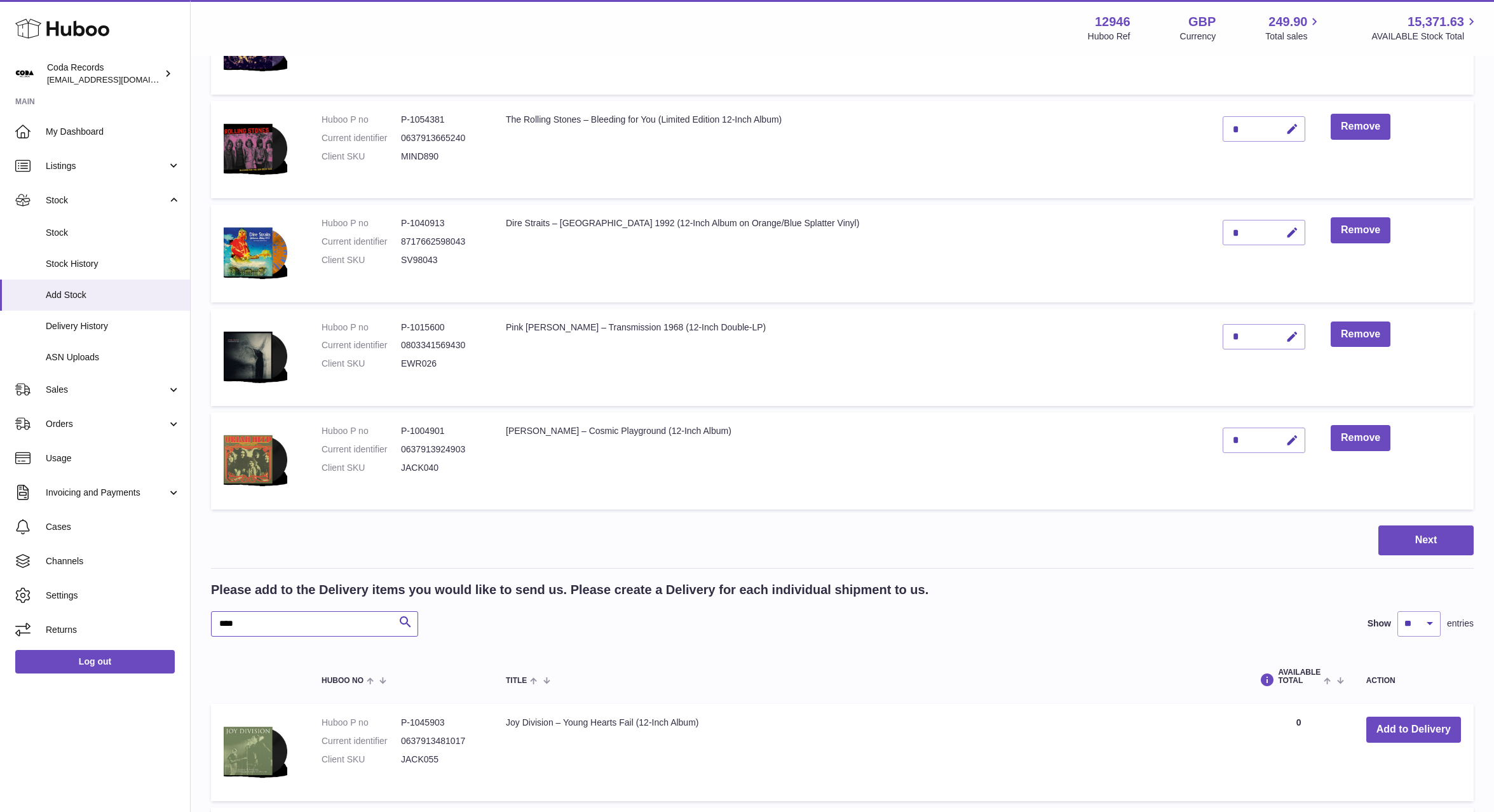
scroll to position [424, 0]
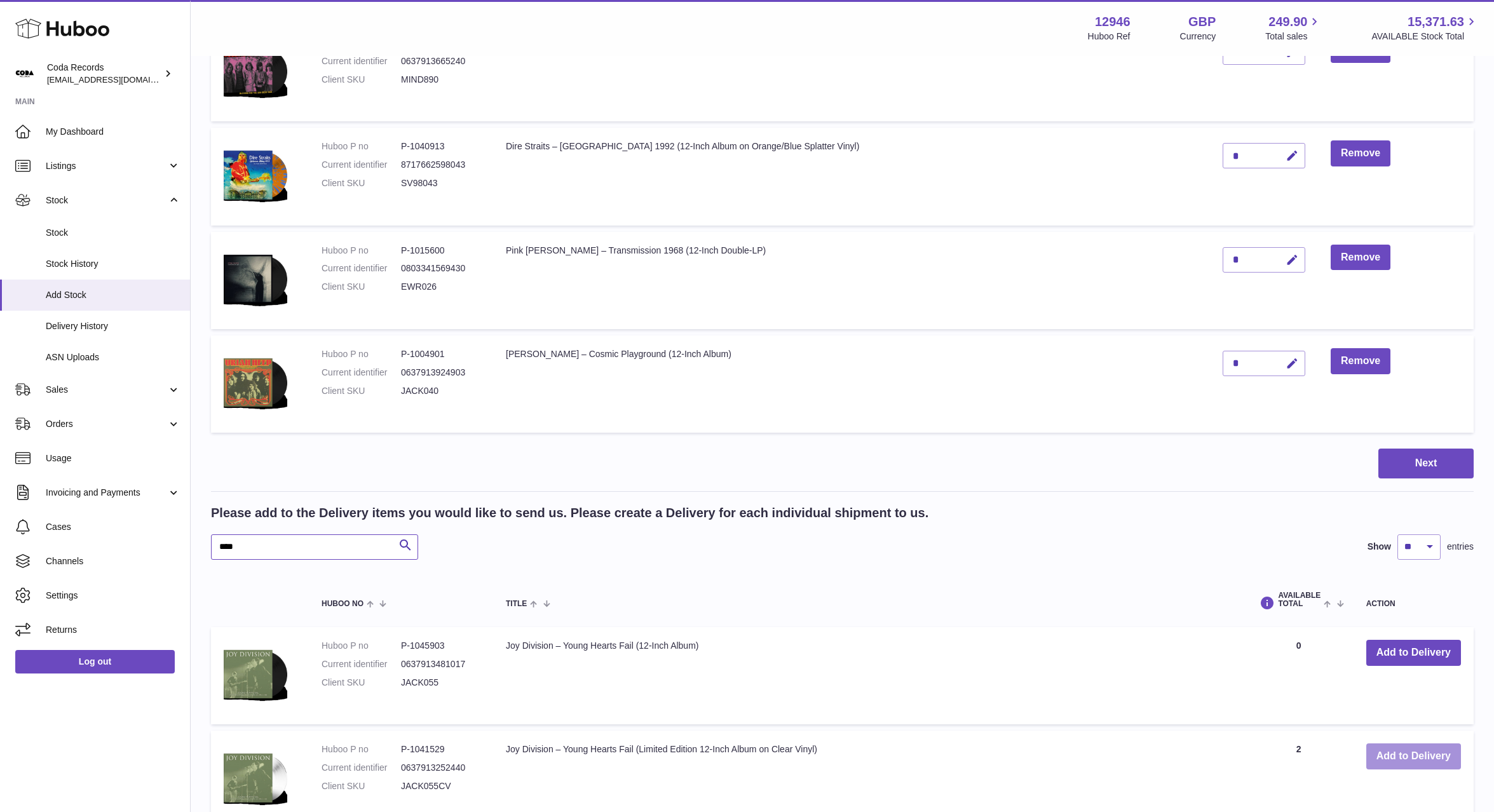
type input "****"
click at [1427, 753] on button "Add to Delivery" at bounding box center [1414, 757] width 95 height 26
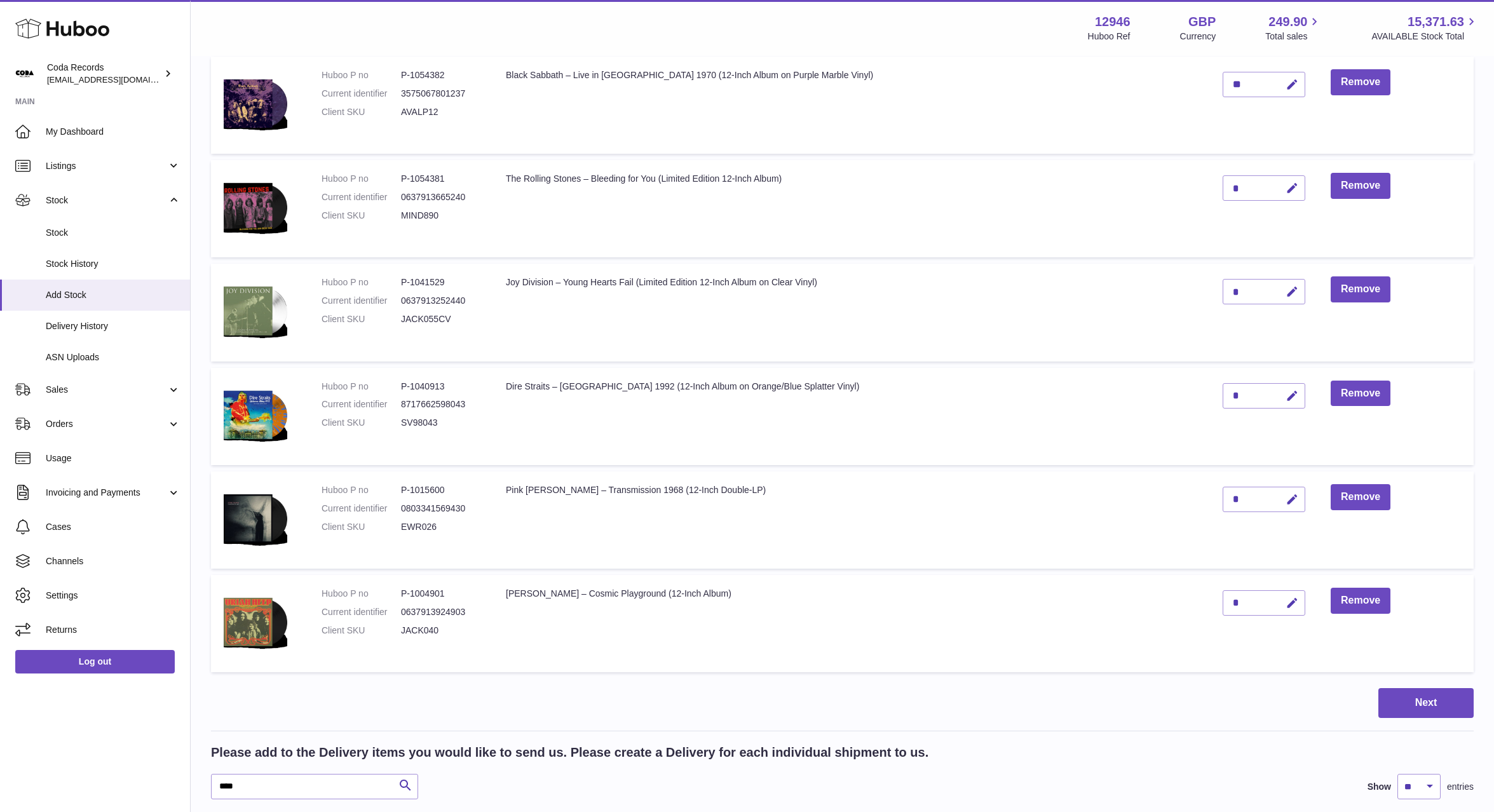
scroll to position [209, 0]
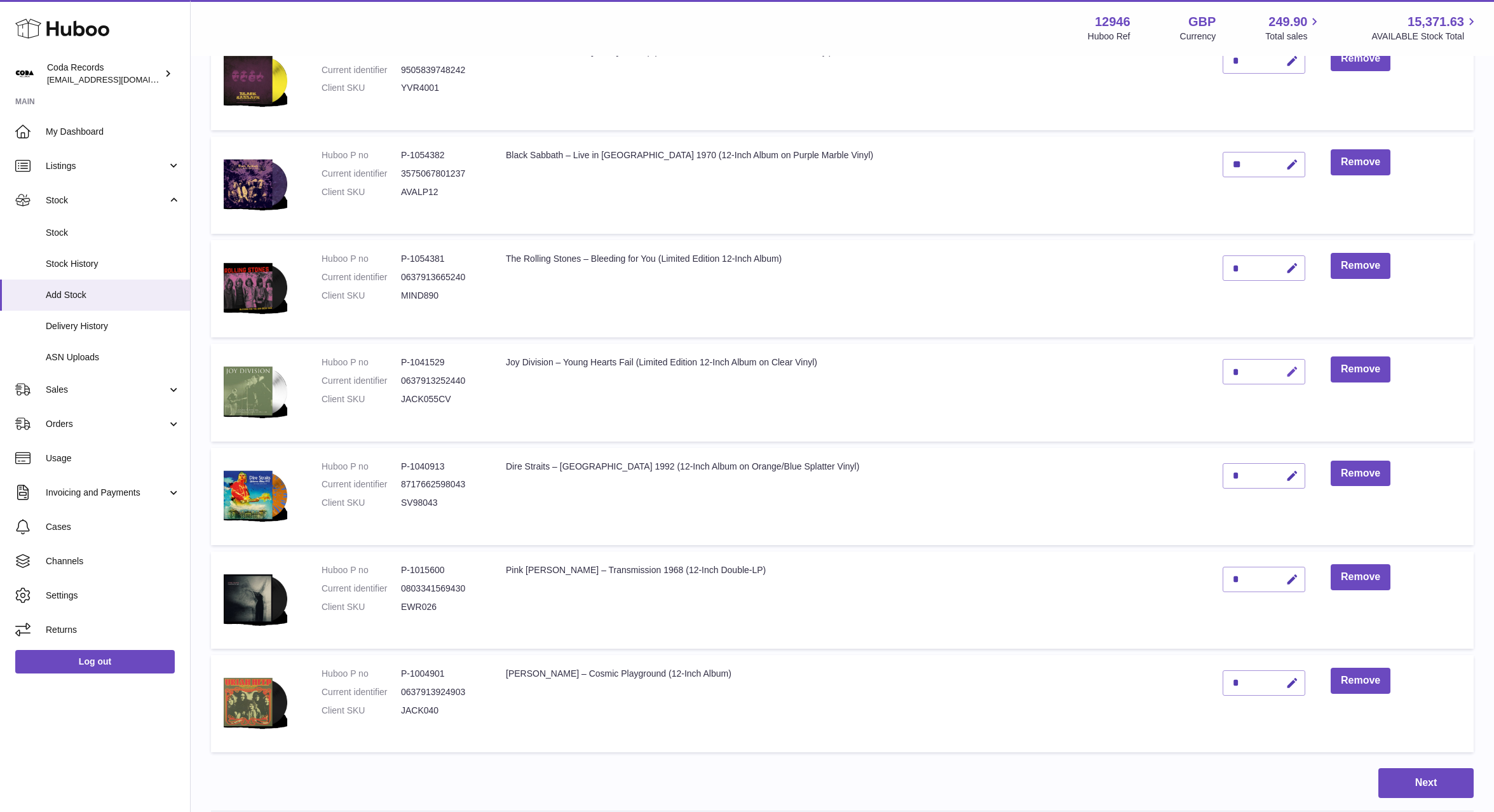
drag, startPoint x: 1278, startPoint y: 373, endPoint x: 1266, endPoint y: 374, distance: 12.0
click at [1275, 374] on button "button" at bounding box center [1290, 372] width 30 height 26
click at [1210, 372] on td "*" at bounding box center [1264, 392] width 108 height 97
type input "*"
drag, startPoint x: 1275, startPoint y: 373, endPoint x: 1265, endPoint y: 372, distance: 10.0
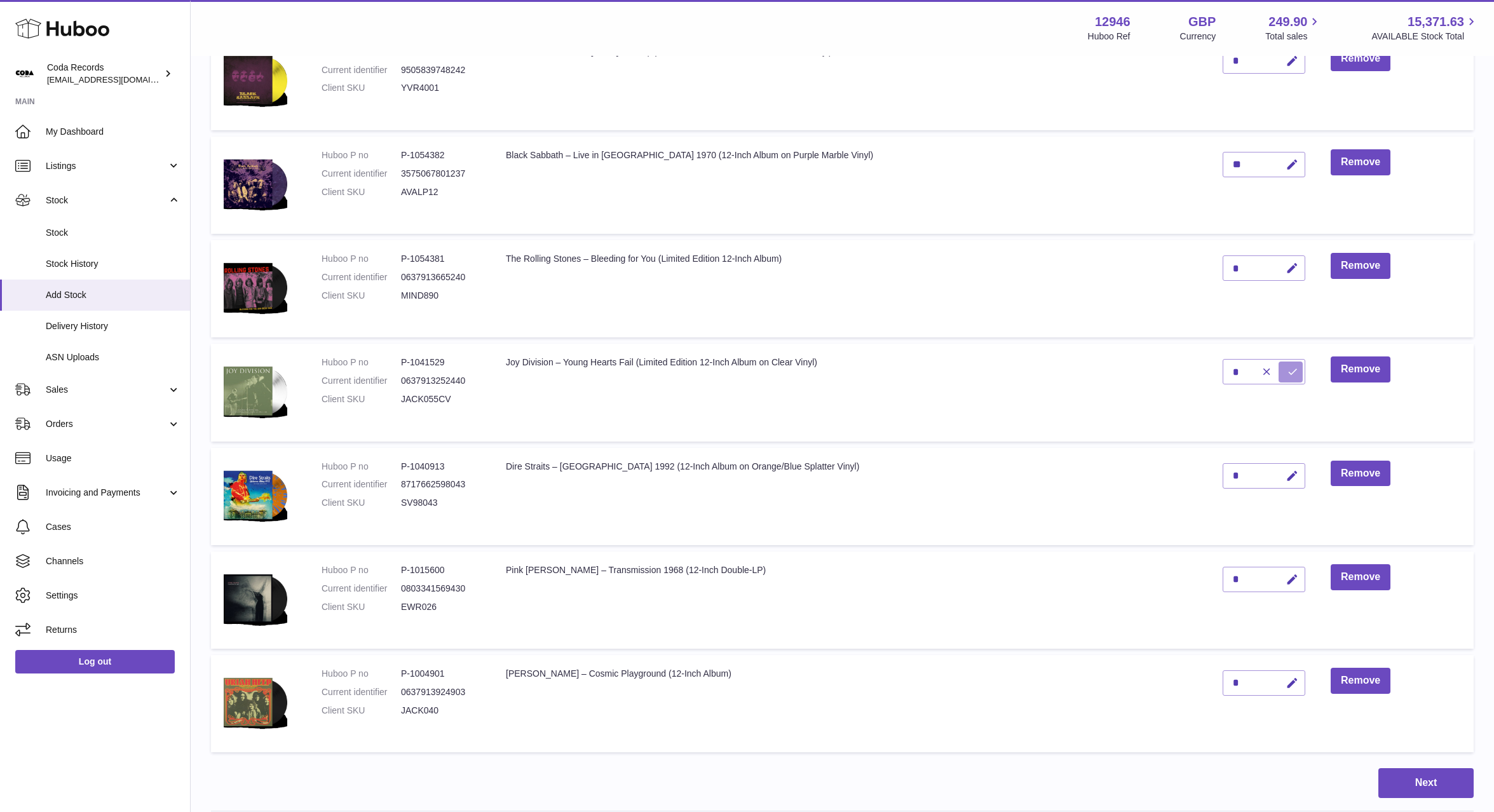
click at [1278, 373] on button "submit" at bounding box center [1291, 371] width 24 height 20
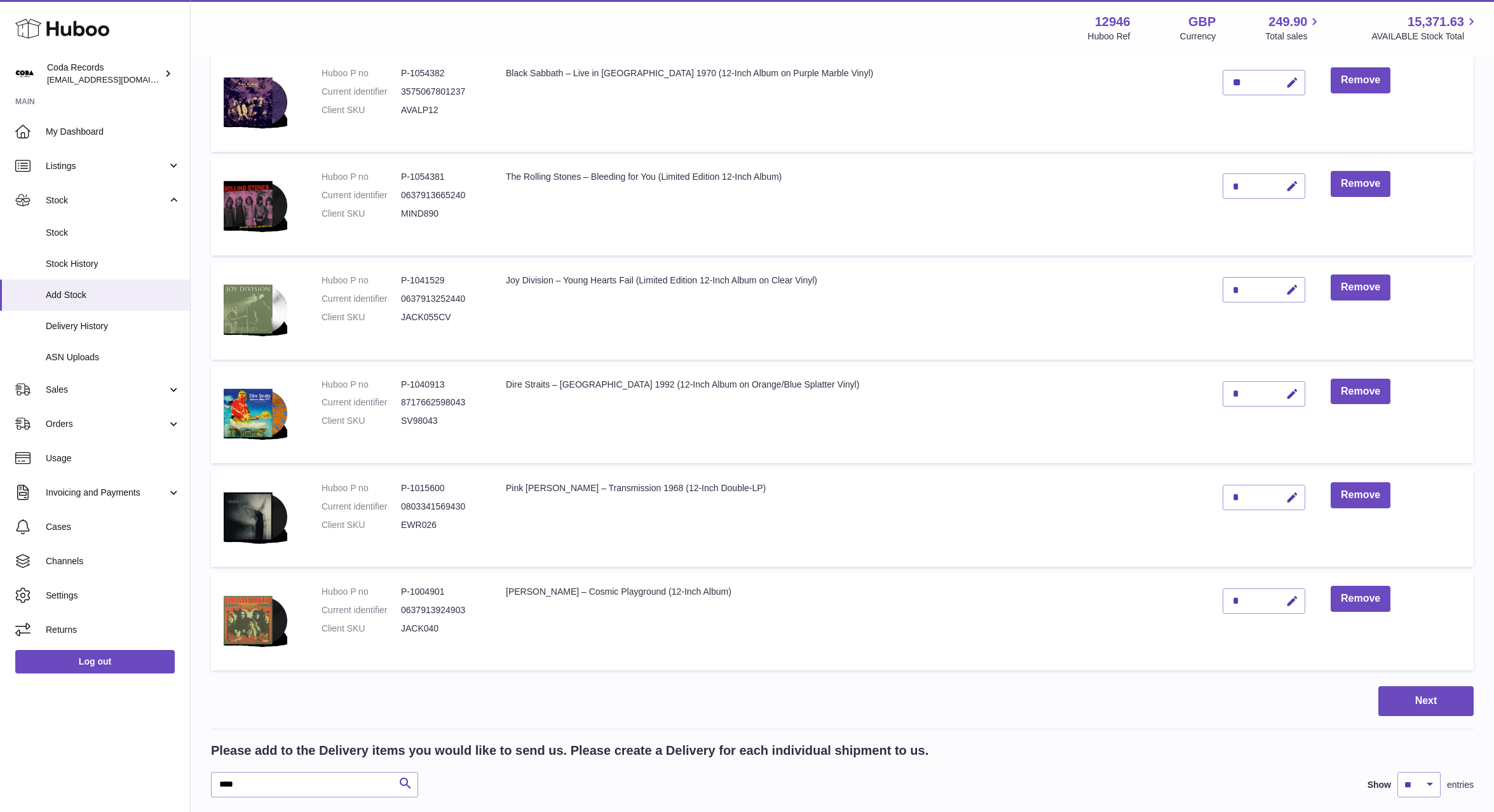
scroll to position [318, 0]
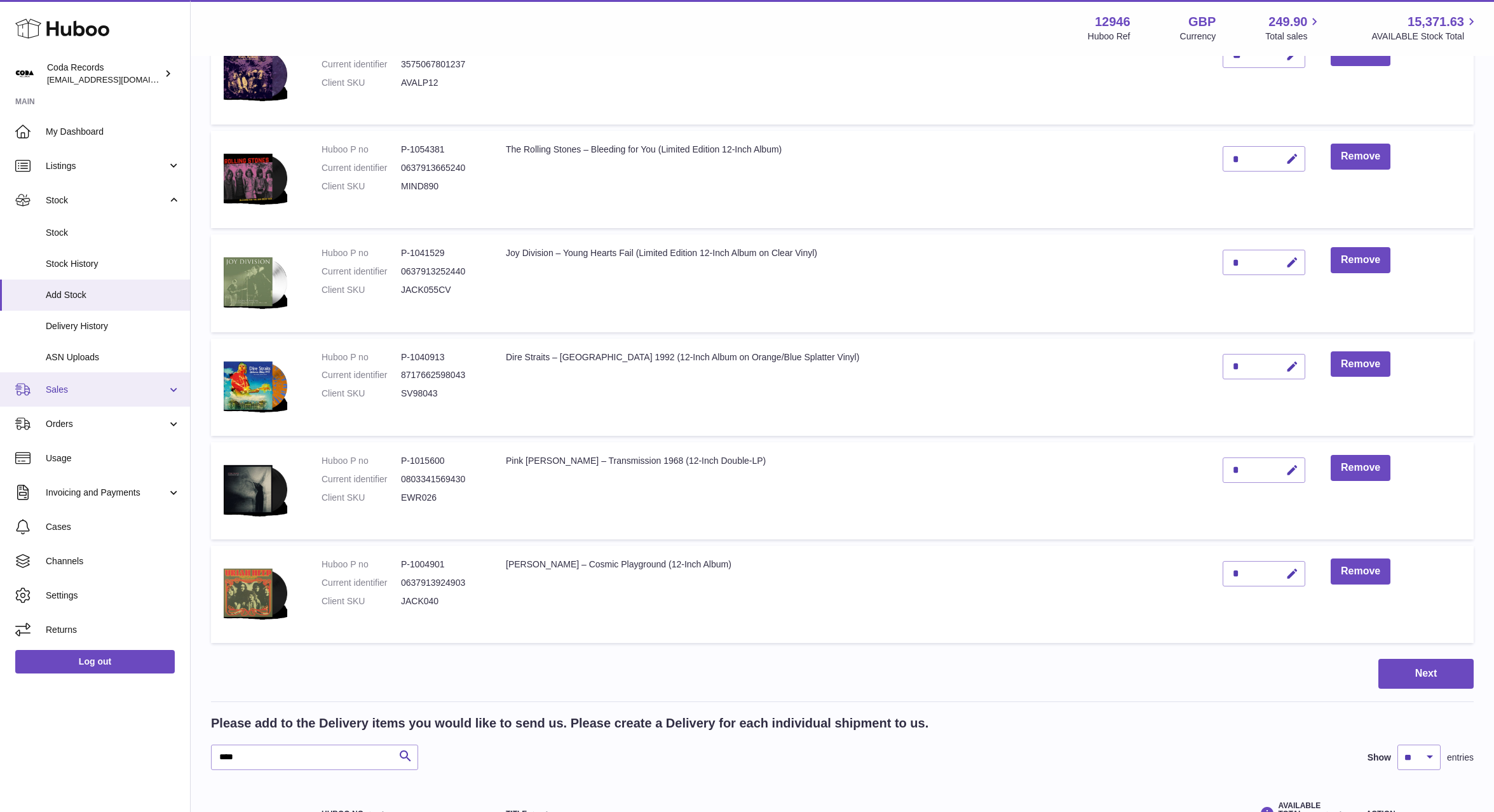
click at [102, 387] on span "Sales" at bounding box center [106, 390] width 121 height 12
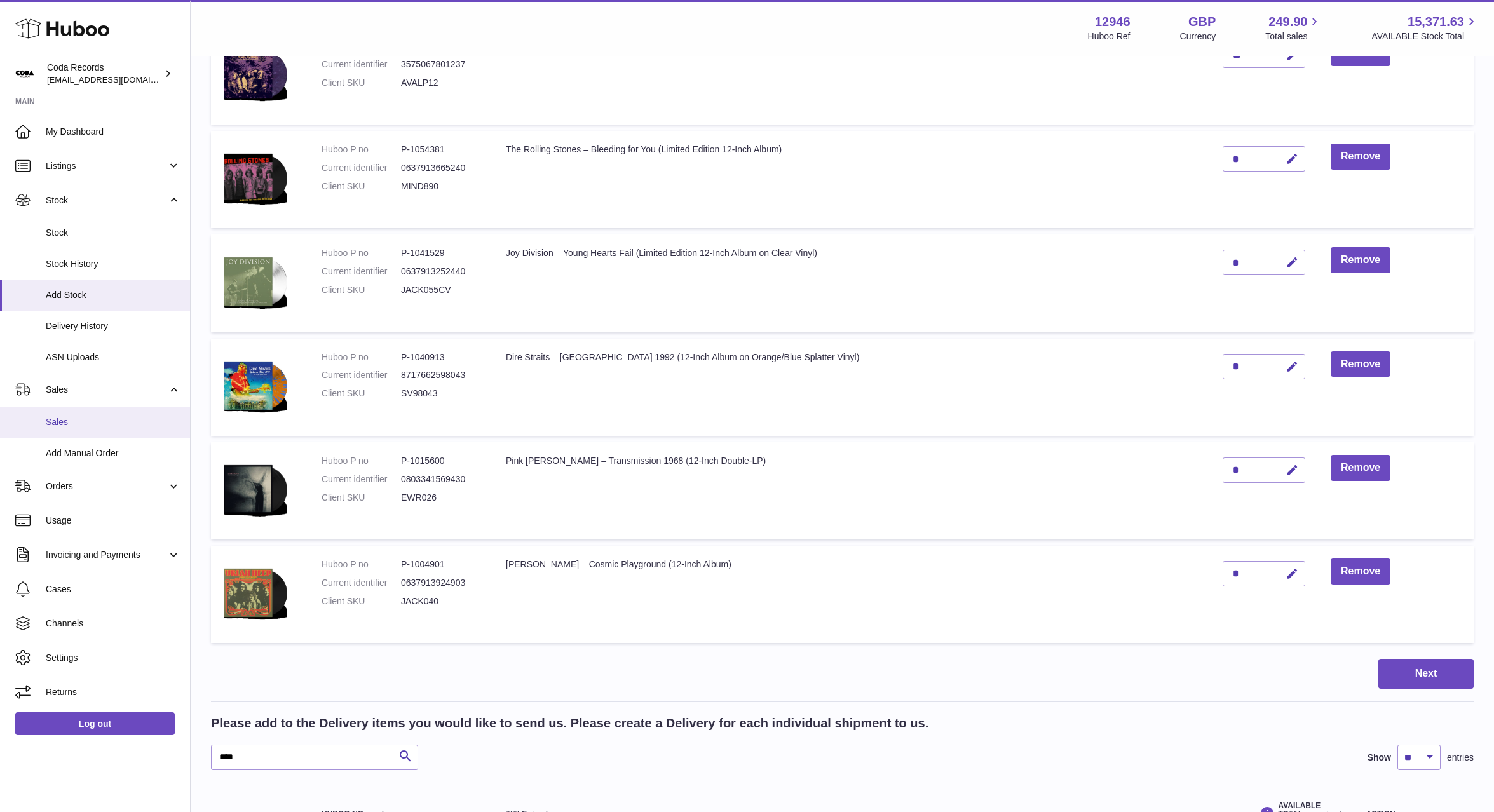
click at [100, 420] on span "Sales" at bounding box center [112, 422] width 134 height 12
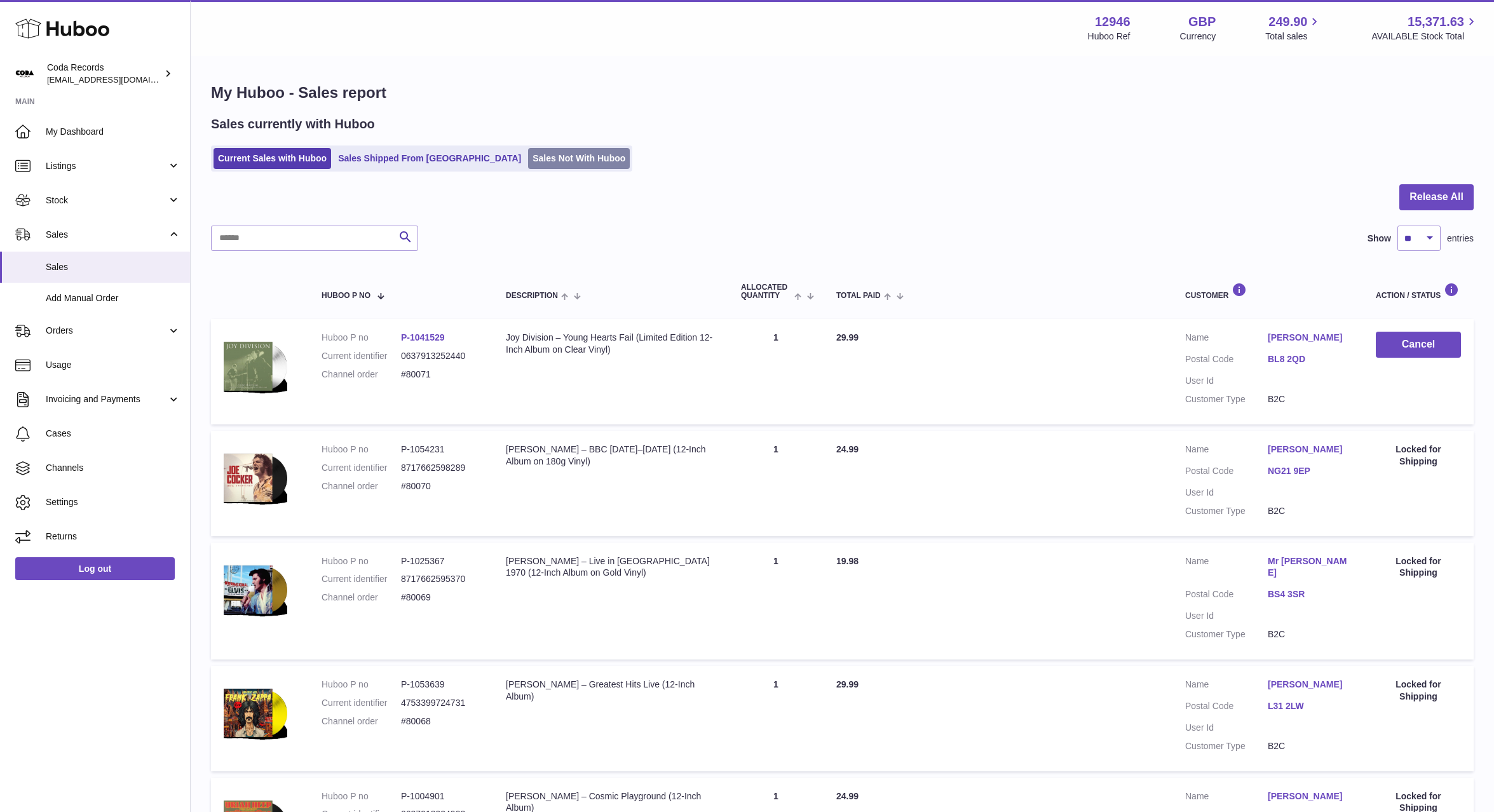
click at [528, 156] on link "Sales Not With Huboo" at bounding box center [579, 159] width 102 height 21
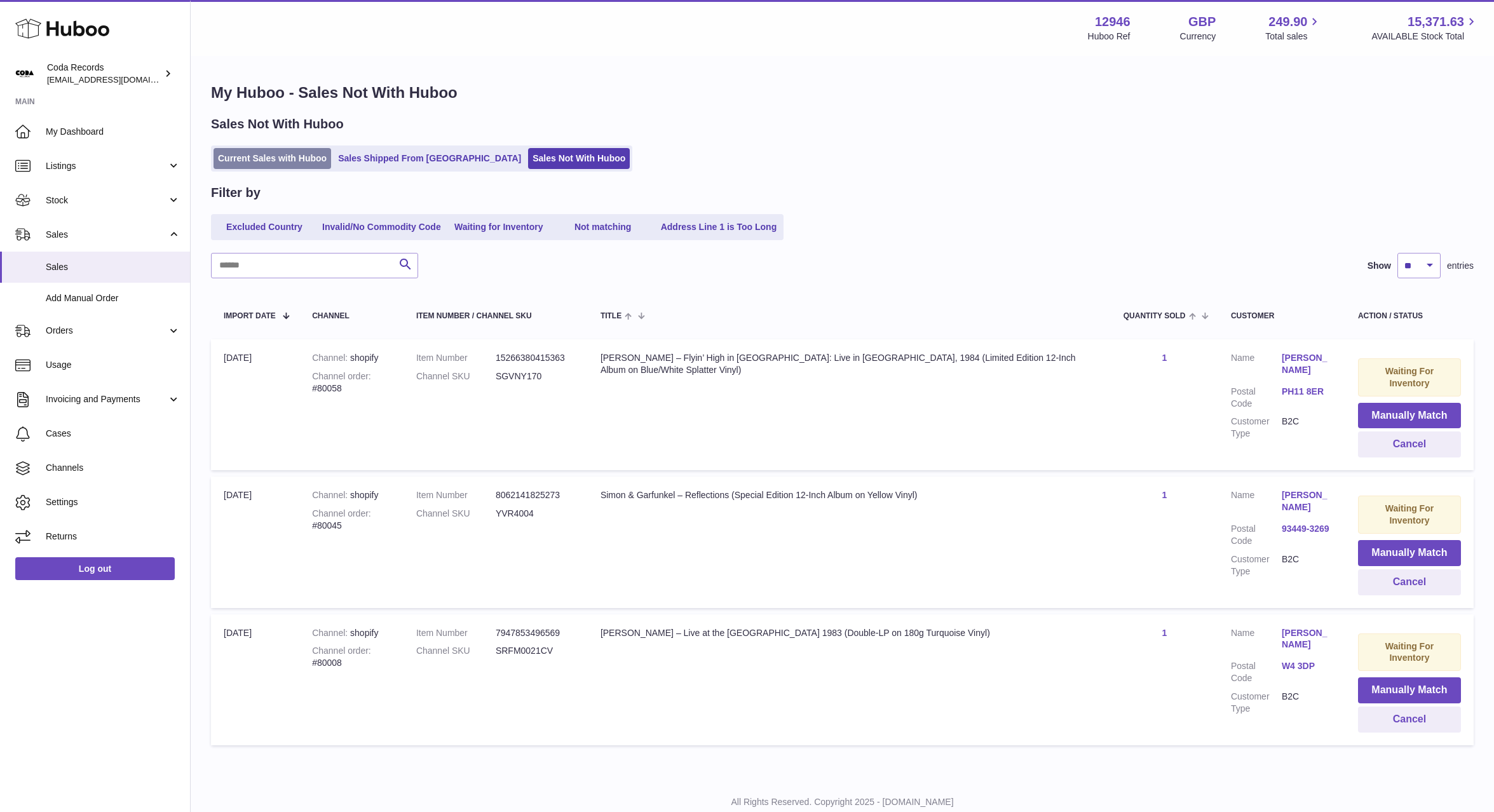
click at [279, 162] on link "Current Sales with Huboo" at bounding box center [272, 159] width 118 height 21
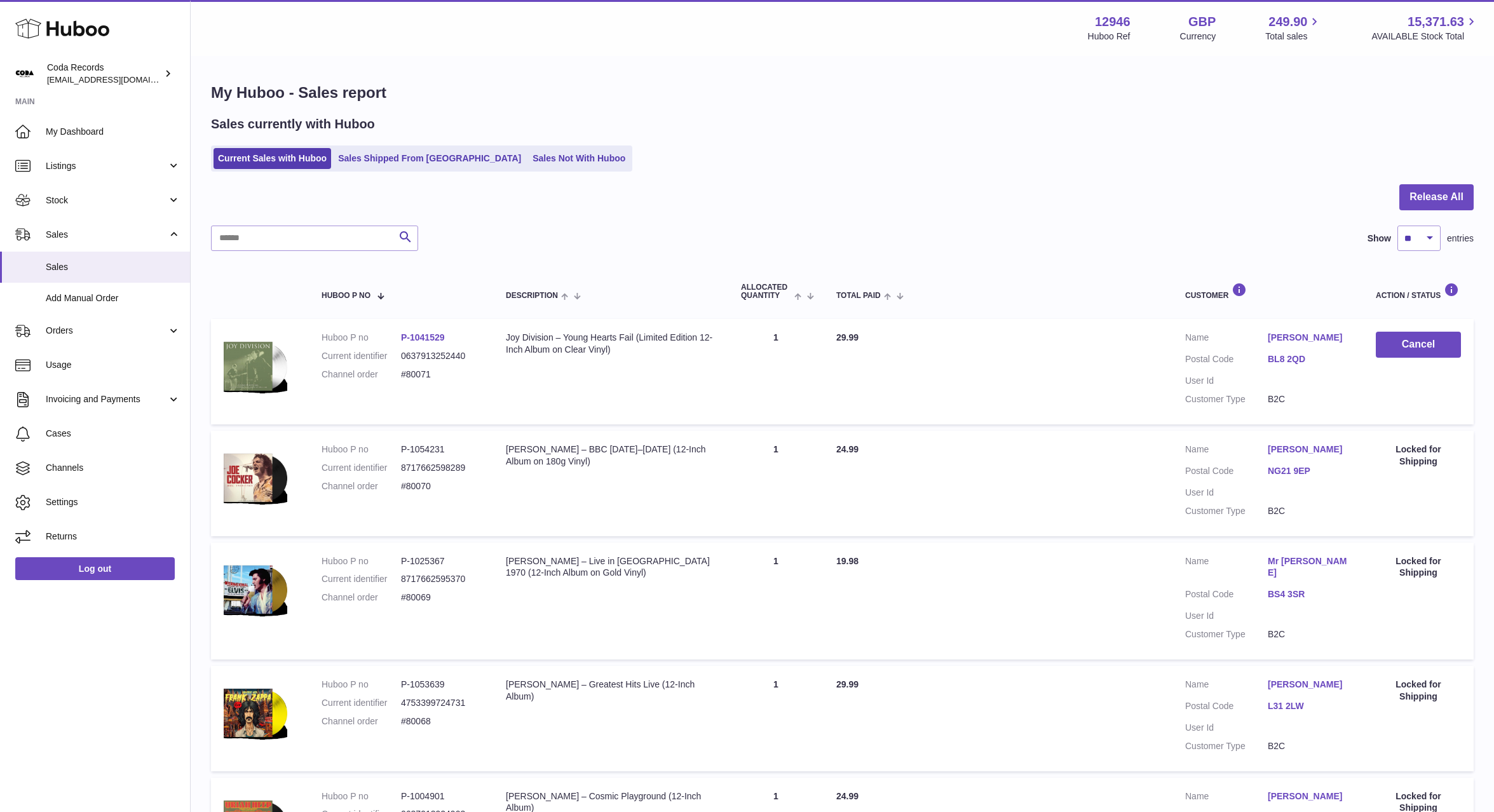
drag, startPoint x: 115, startPoint y: 198, endPoint x: 121, endPoint y: 222, distance: 24.7
click at [115, 198] on span "Stock" at bounding box center [106, 200] width 121 height 12
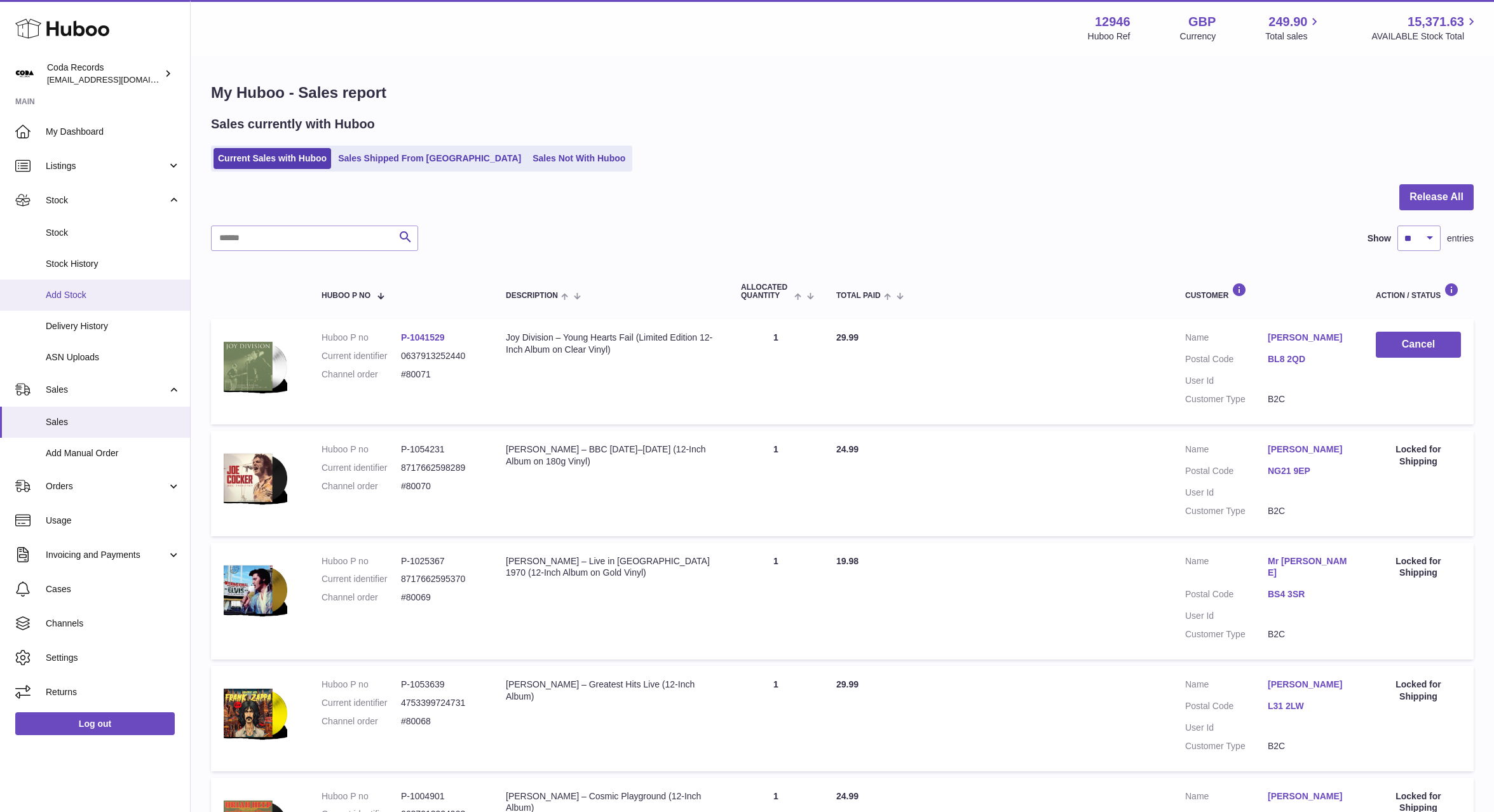
click at [115, 301] on span "Add Stock" at bounding box center [112, 295] width 134 height 12
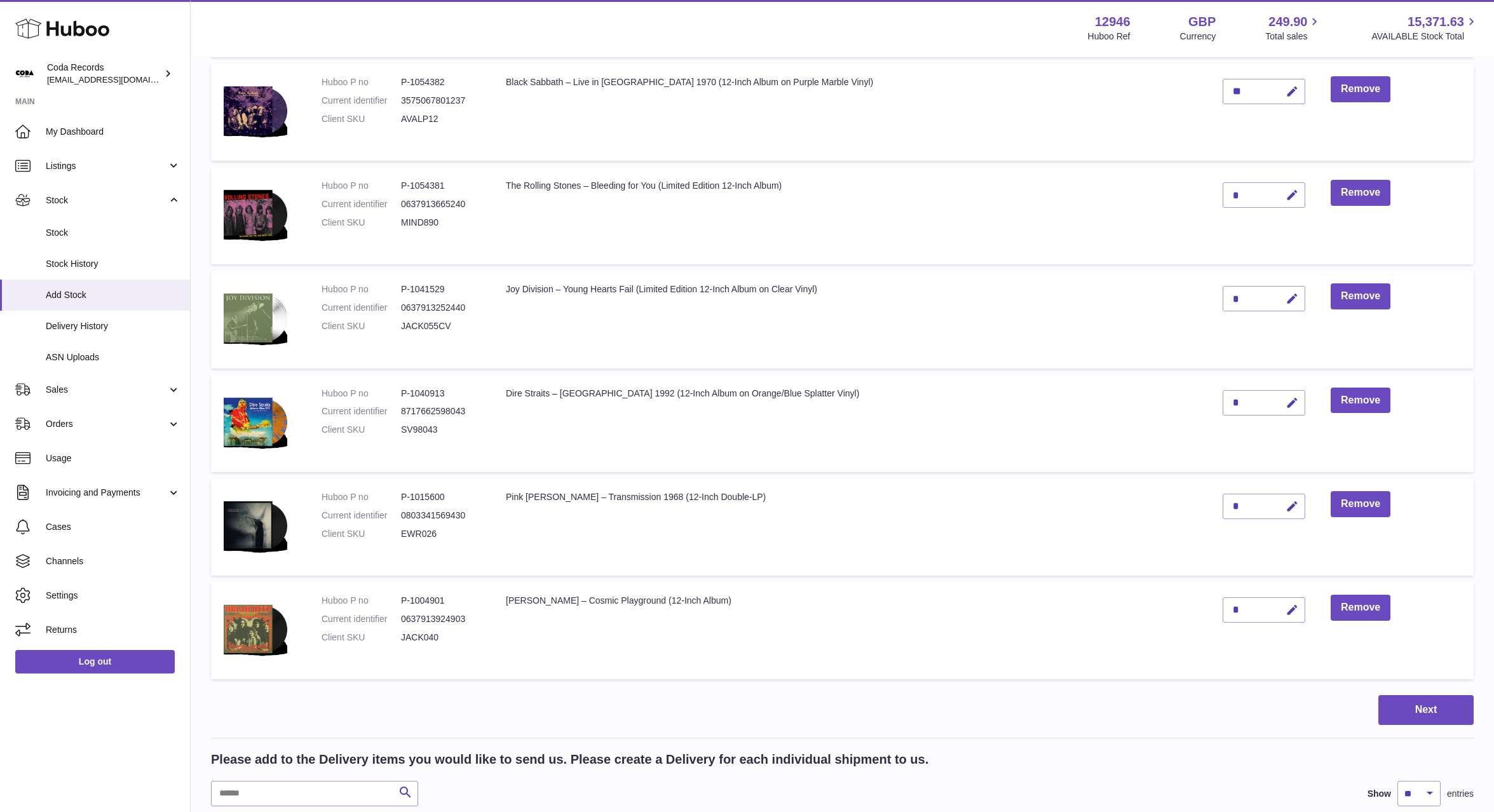
scroll to position [284, 0]
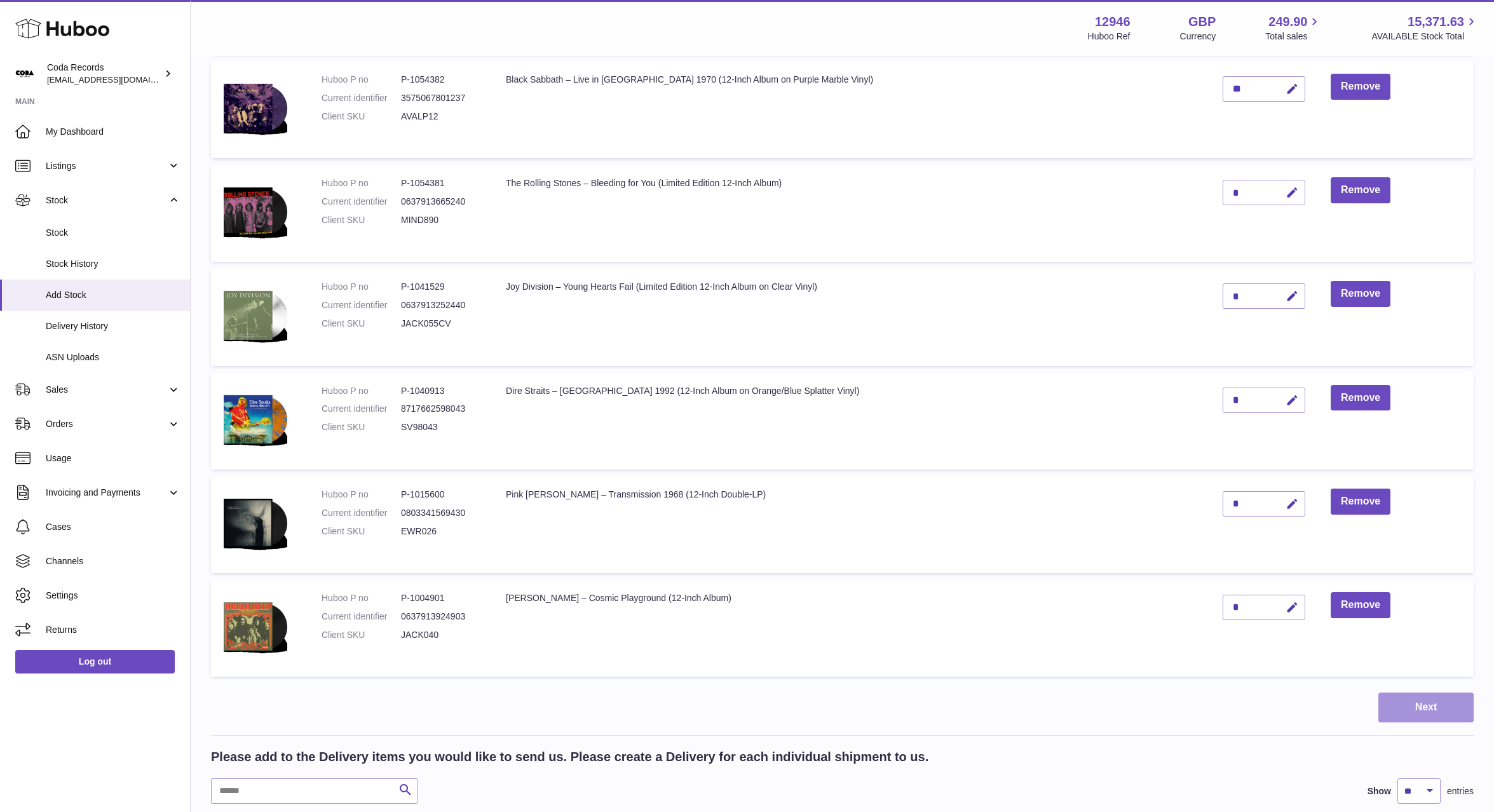
click at [1444, 717] on button "Next" at bounding box center [1426, 707] width 96 height 30
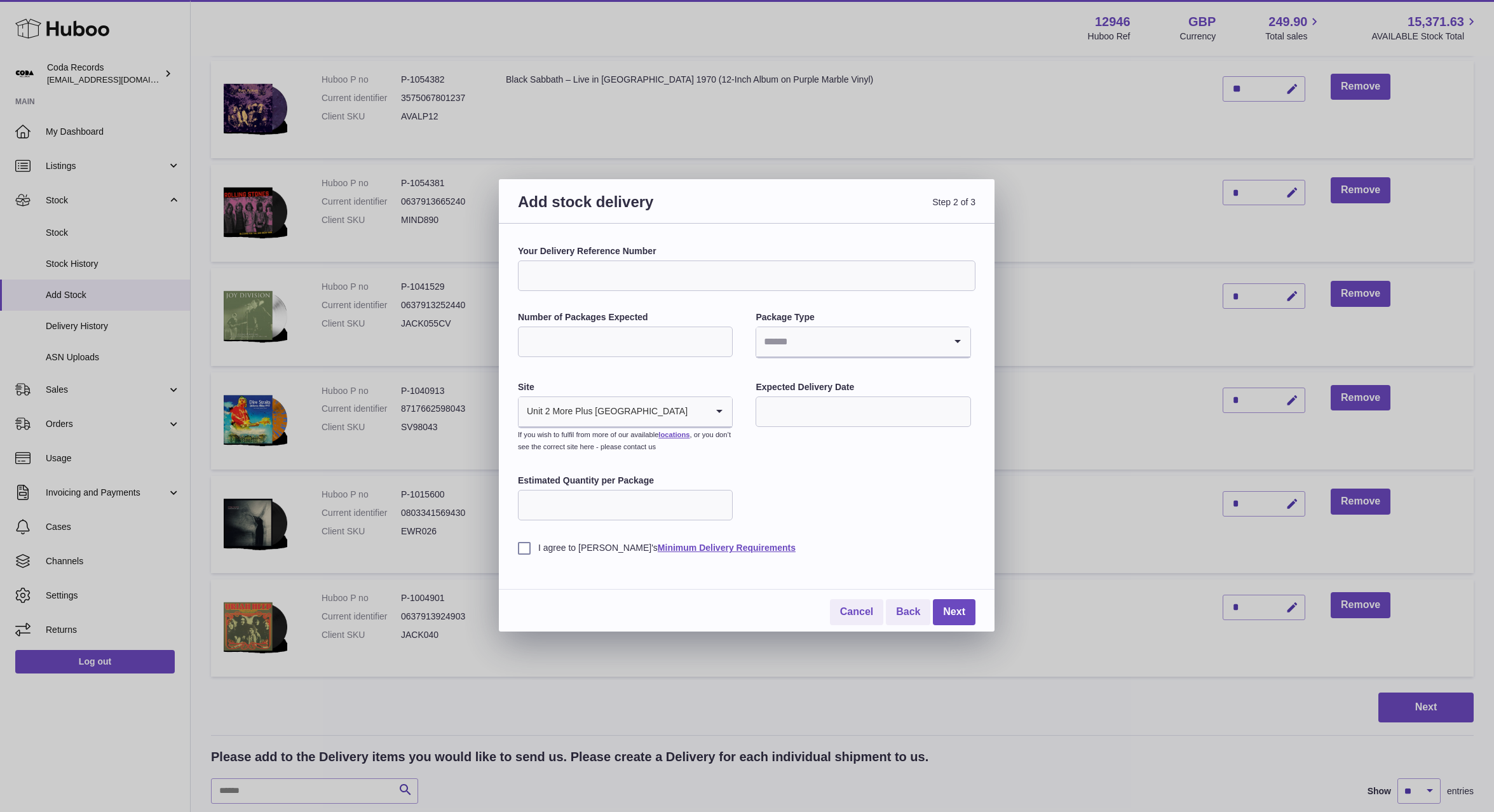
click at [626, 346] on input "Number of Packages Expected" at bounding box center [625, 341] width 215 height 30
click at [819, 332] on input "Search for option" at bounding box center [850, 341] width 188 height 30
drag, startPoint x: 806, startPoint y: 432, endPoint x: 771, endPoint y: 400, distance: 47.4
click at [806, 432] on li "Boxes" at bounding box center [863, 426] width 213 height 25
drag, startPoint x: 717, startPoint y: 375, endPoint x: 738, endPoint y: 389, distance: 25.2
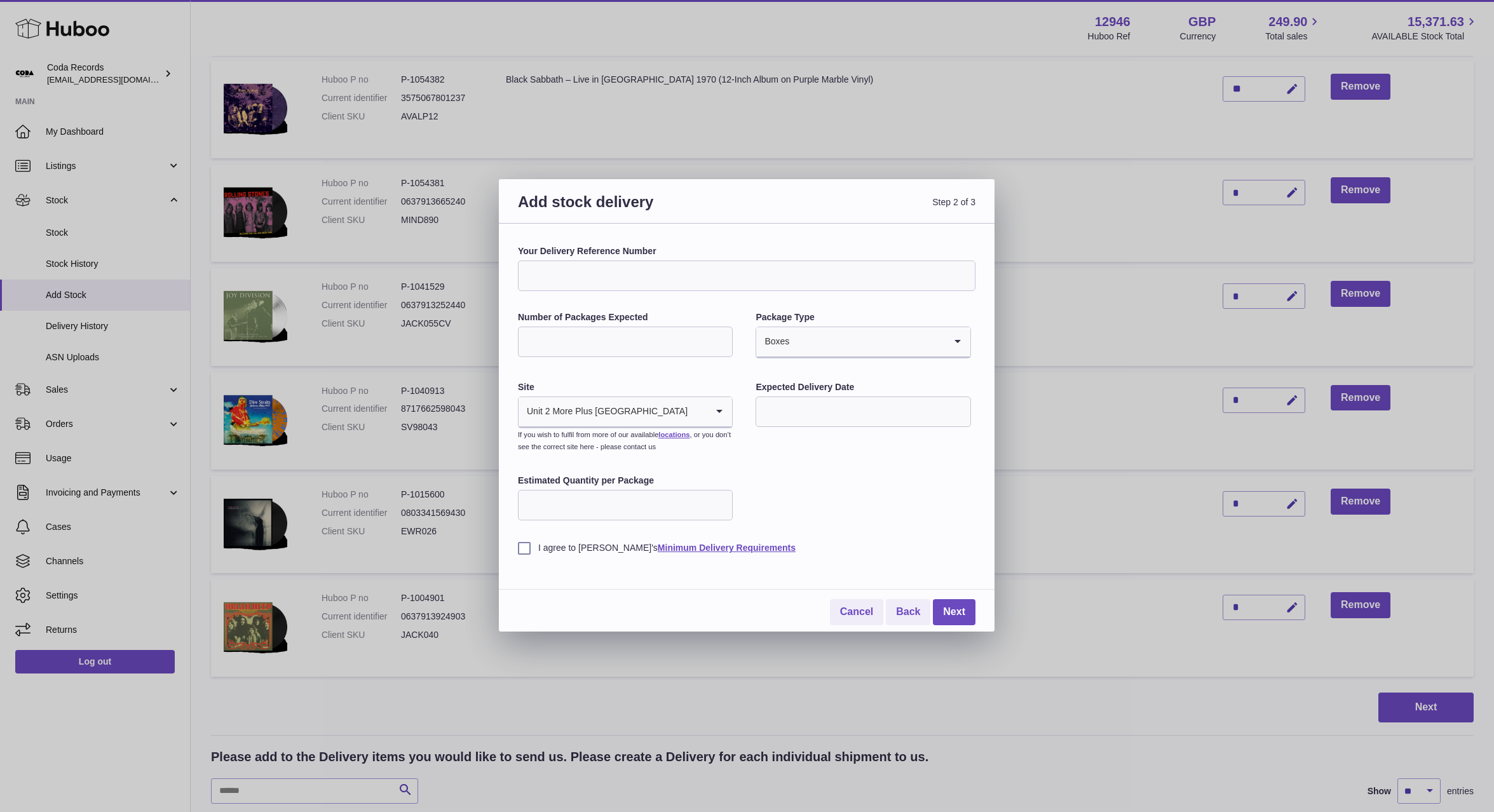
click at [717, 376] on div "Your Delivery Reference Number Number of Packages Expected * Package Type Boxes…" at bounding box center [746, 399] width 458 height 309
click at [810, 418] on input "text" at bounding box center [862, 411] width 215 height 30
click at [613, 344] on input "*" at bounding box center [625, 341] width 215 height 30
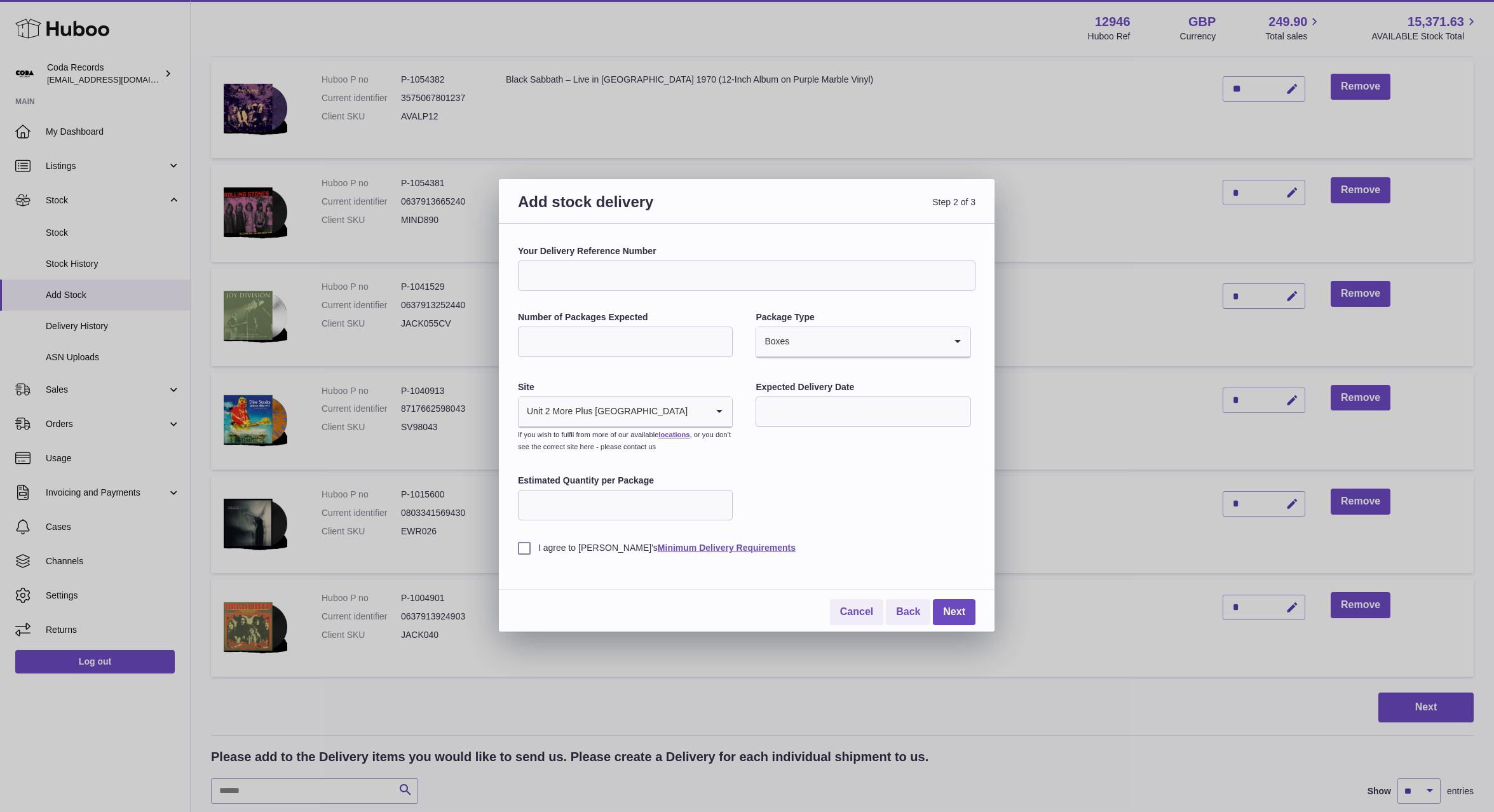
type input "*"
click at [805, 403] on input "text" at bounding box center [862, 411] width 215 height 30
drag, startPoint x: 969, startPoint y: 474, endPoint x: 813, endPoint y: 283, distance: 246.6
click at [969, 474] on div "Your Delivery Reference Number Number of Packages Expected * Package Type Boxes…" at bounding box center [746, 399] width 458 height 309
drag, startPoint x: 855, startPoint y: 615, endPoint x: 905, endPoint y: 590, distance: 55.9
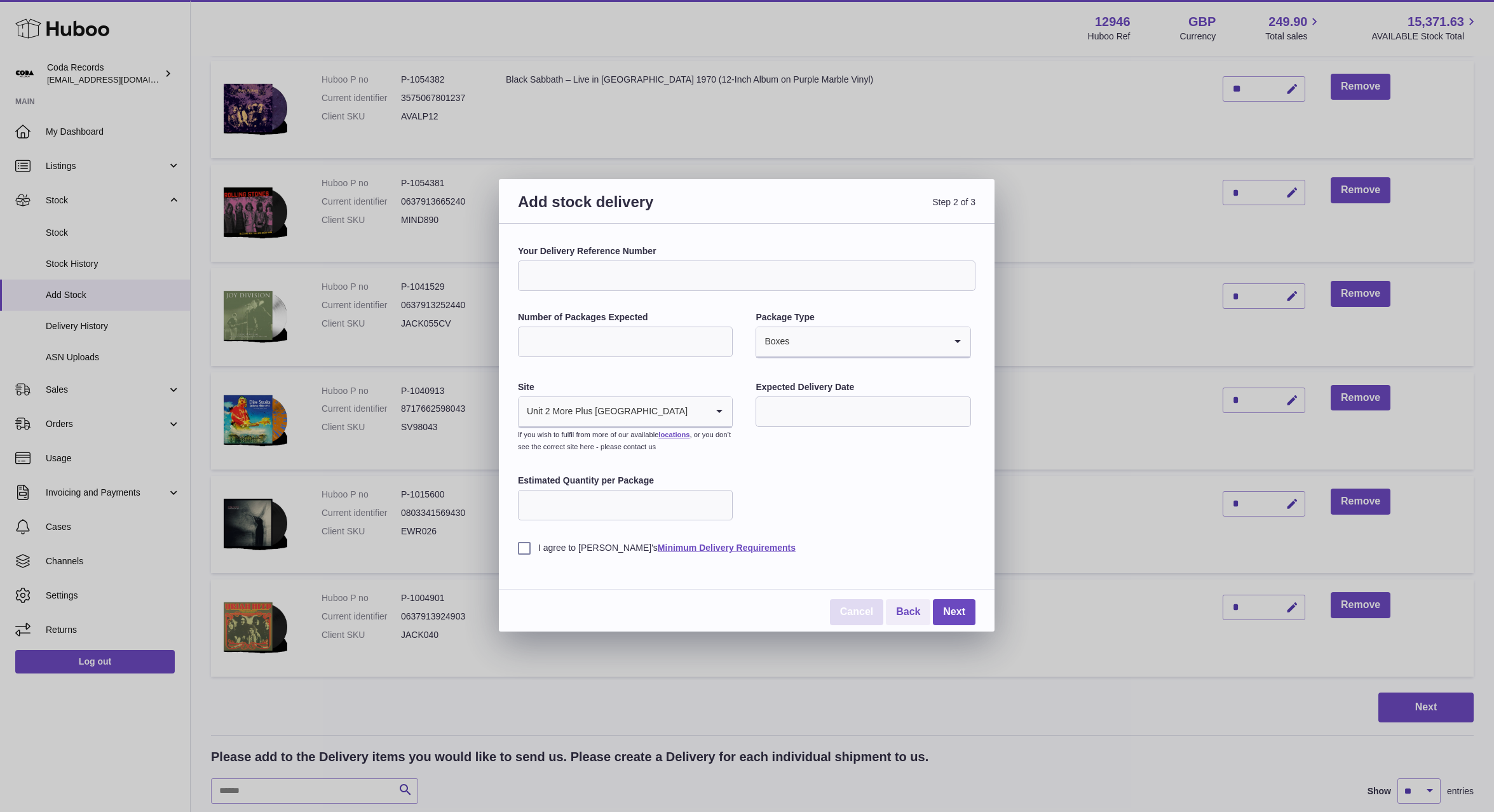
click at [855, 615] on link "Cancel" at bounding box center [856, 612] width 53 height 26
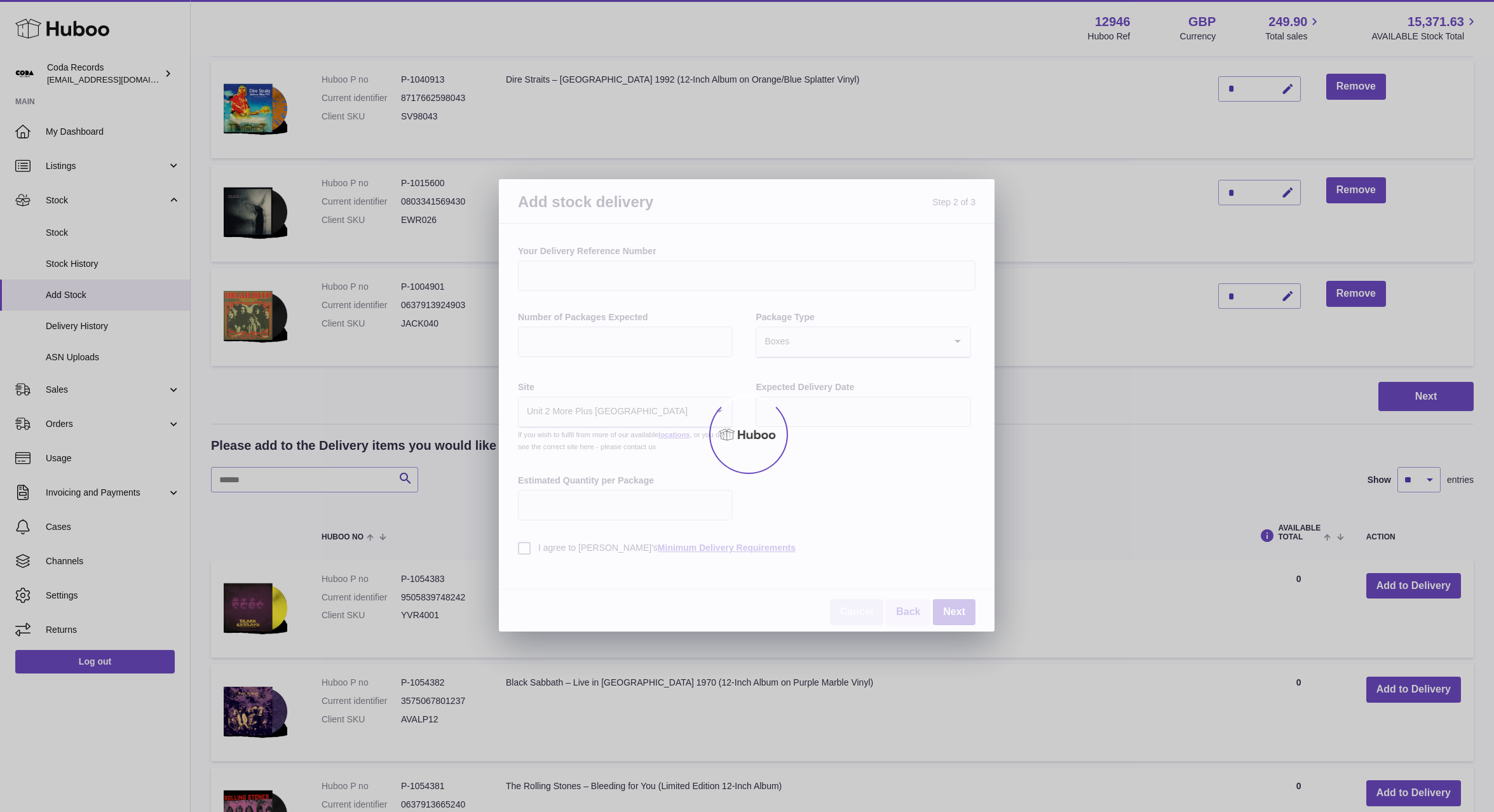
scroll to position [0, 0]
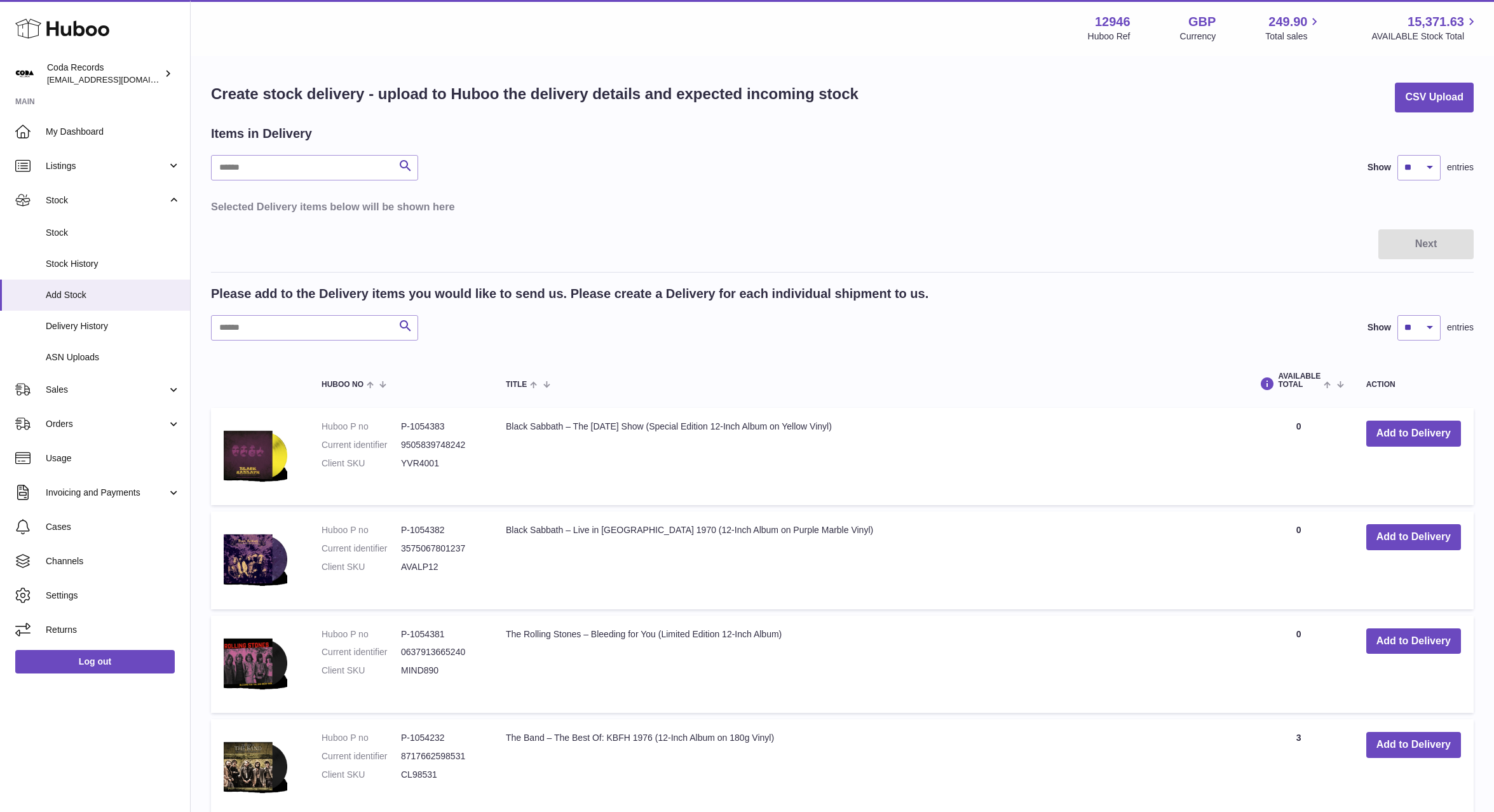
drag, startPoint x: 1059, startPoint y: 303, endPoint x: 982, endPoint y: 322, distance: 79.3
click at [1059, 303] on div at bounding box center [747, 406] width 1494 height 812
click at [1392, 543] on button "Add to Delivery" at bounding box center [1414, 537] width 95 height 26
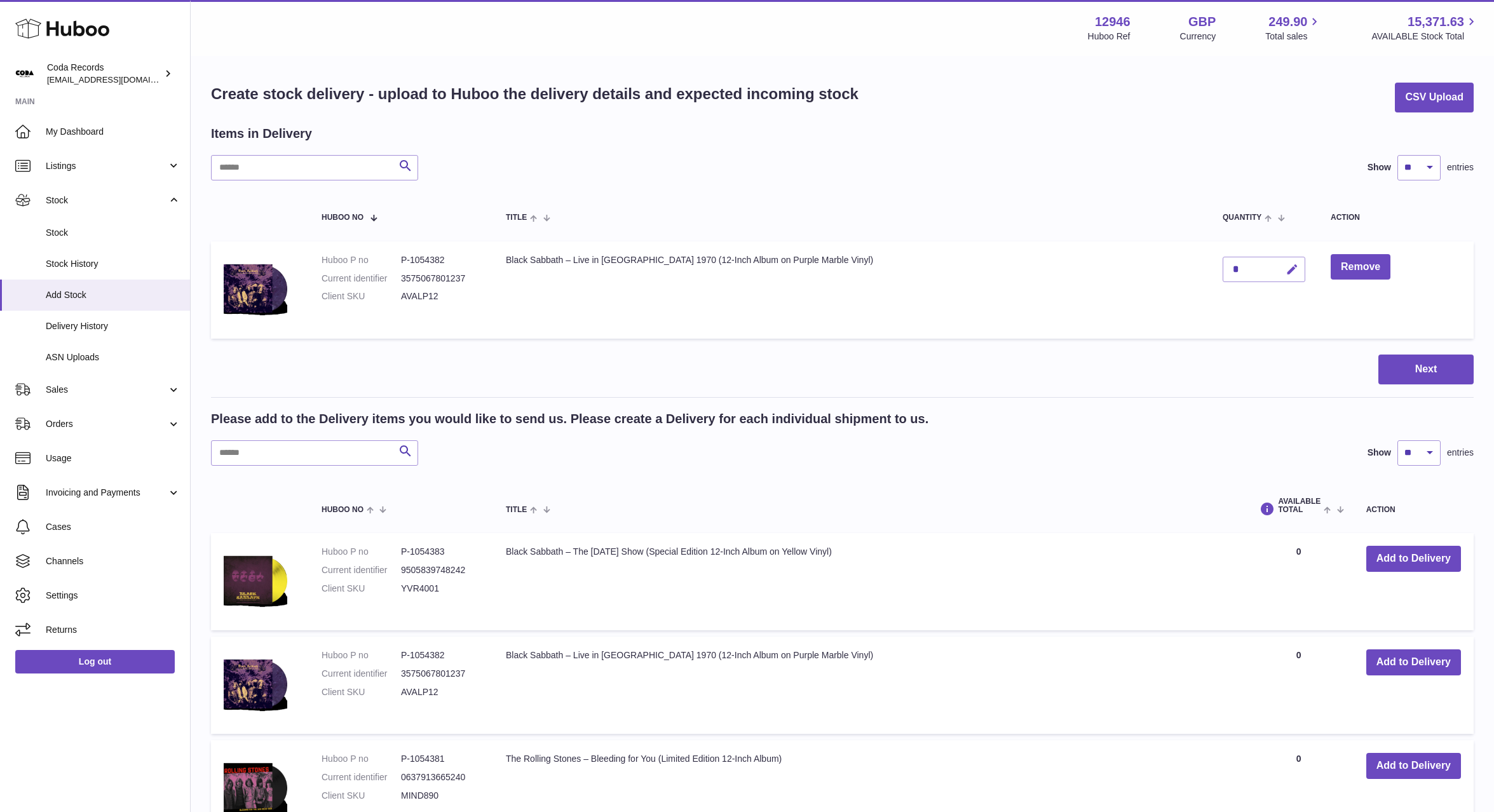
click at [1286, 266] on icon "button" at bounding box center [1293, 270] width 14 height 14
type input "**"
click at [1287, 273] on icon "submit" at bounding box center [1292, 269] width 11 height 11
click at [1388, 763] on button "Add to Delivery" at bounding box center [1414, 766] width 95 height 26
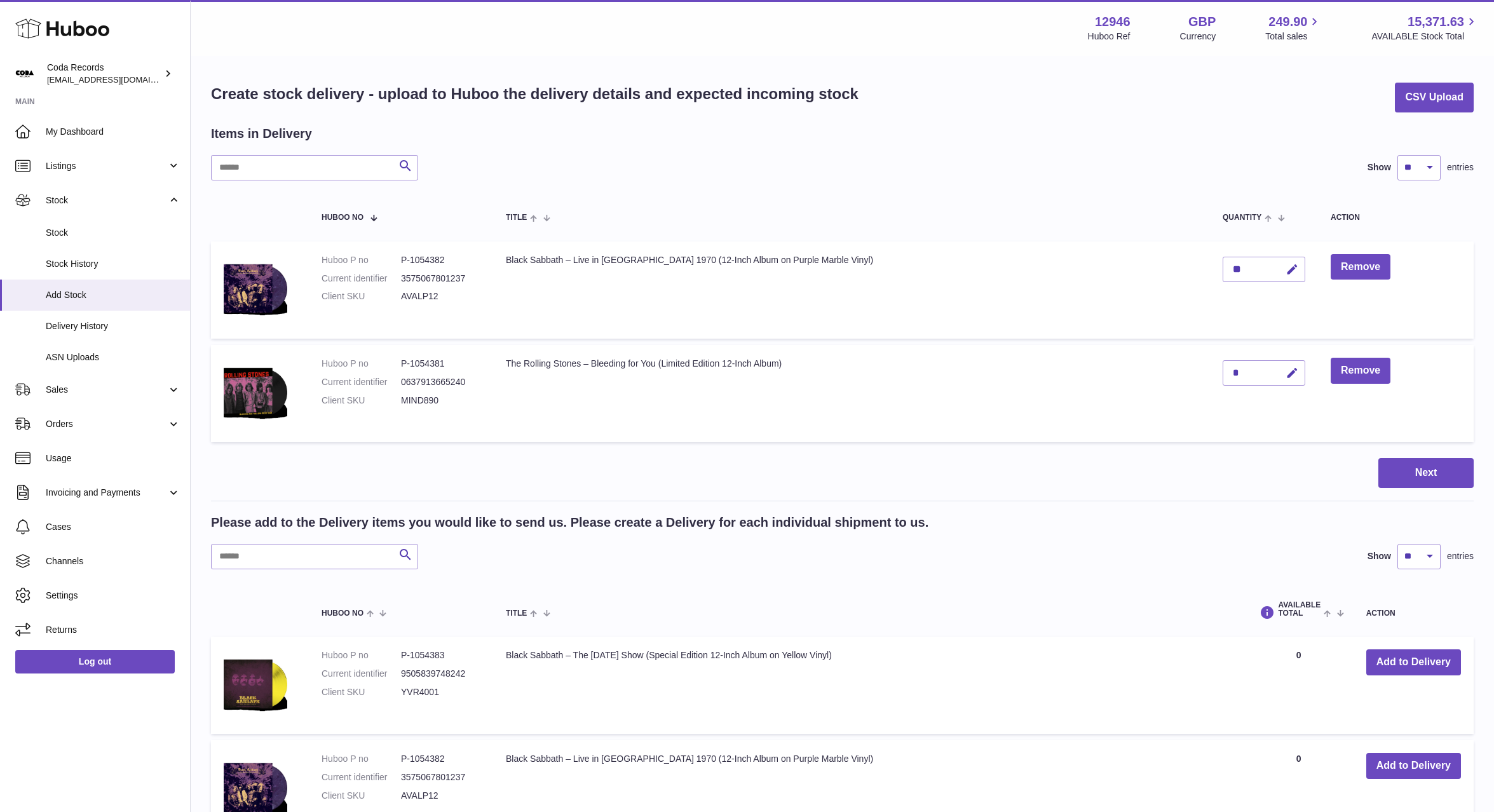
scroll to position [10, 0]
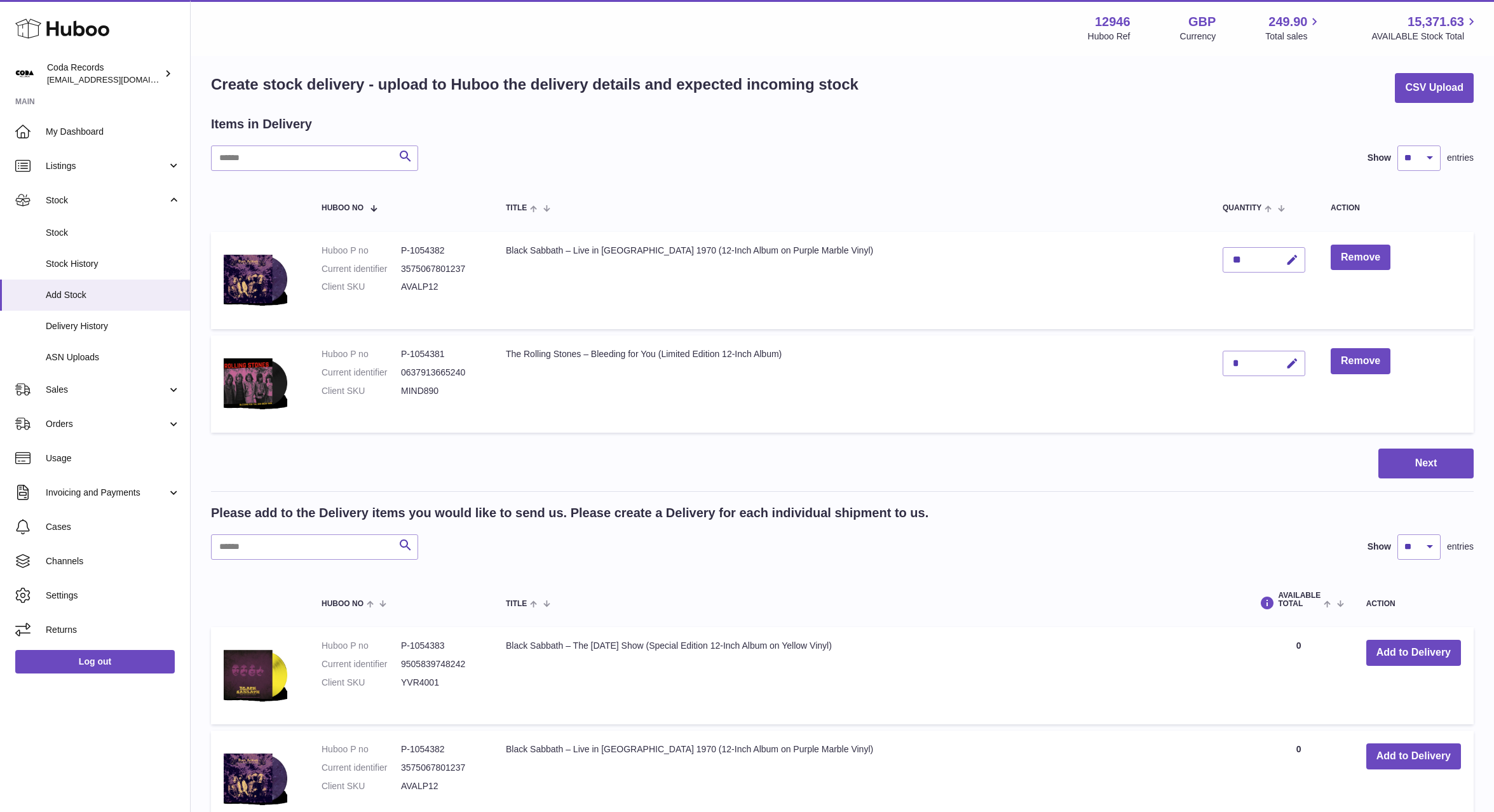
click at [1389, 681] on td "Add to Delivery" at bounding box center [1414, 675] width 120 height 97
click at [1419, 652] on button "Add to Delivery" at bounding box center [1414, 653] width 95 height 26
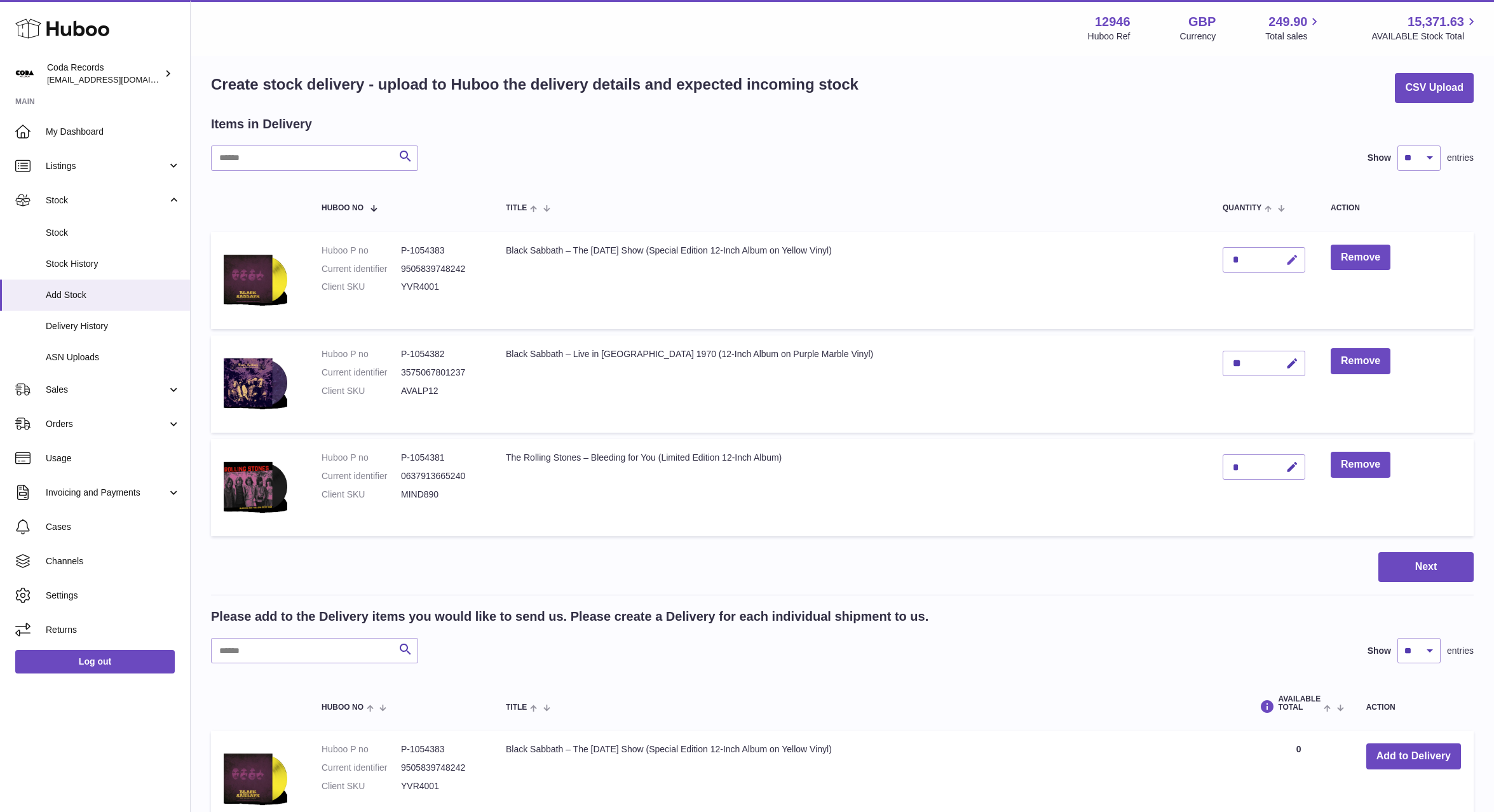
click at [1275, 257] on button "button" at bounding box center [1290, 260] width 30 height 26
drag, startPoint x: 1224, startPoint y: 256, endPoint x: 1199, endPoint y: 256, distance: 25.0
click at [1210, 256] on td "*" at bounding box center [1264, 281] width 108 height 97
type input "*"
drag, startPoint x: 1278, startPoint y: 261, endPoint x: 1278, endPoint y: 276, distance: 15.0
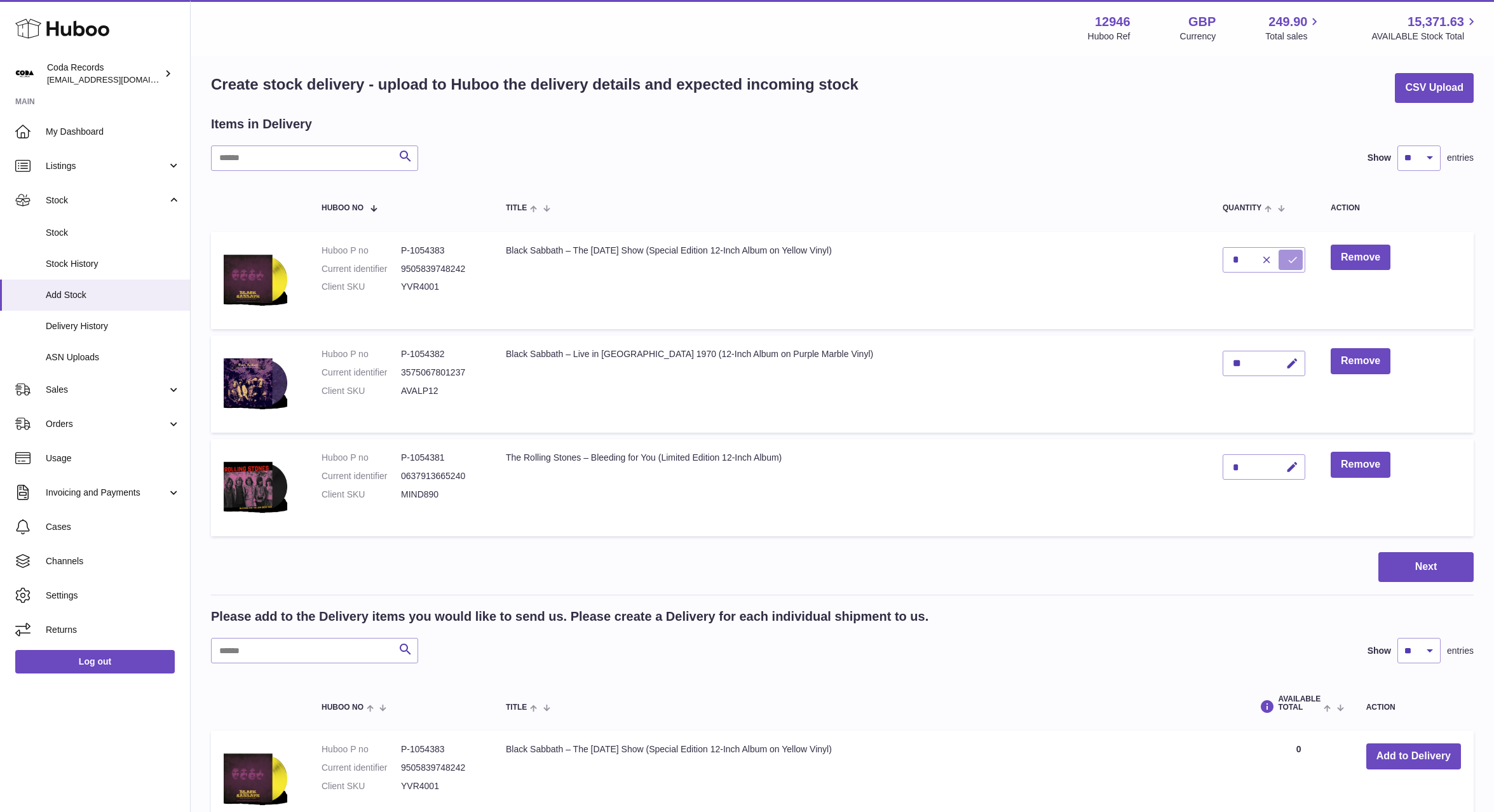
click at [1287, 263] on icon "submit" at bounding box center [1292, 260] width 11 height 11
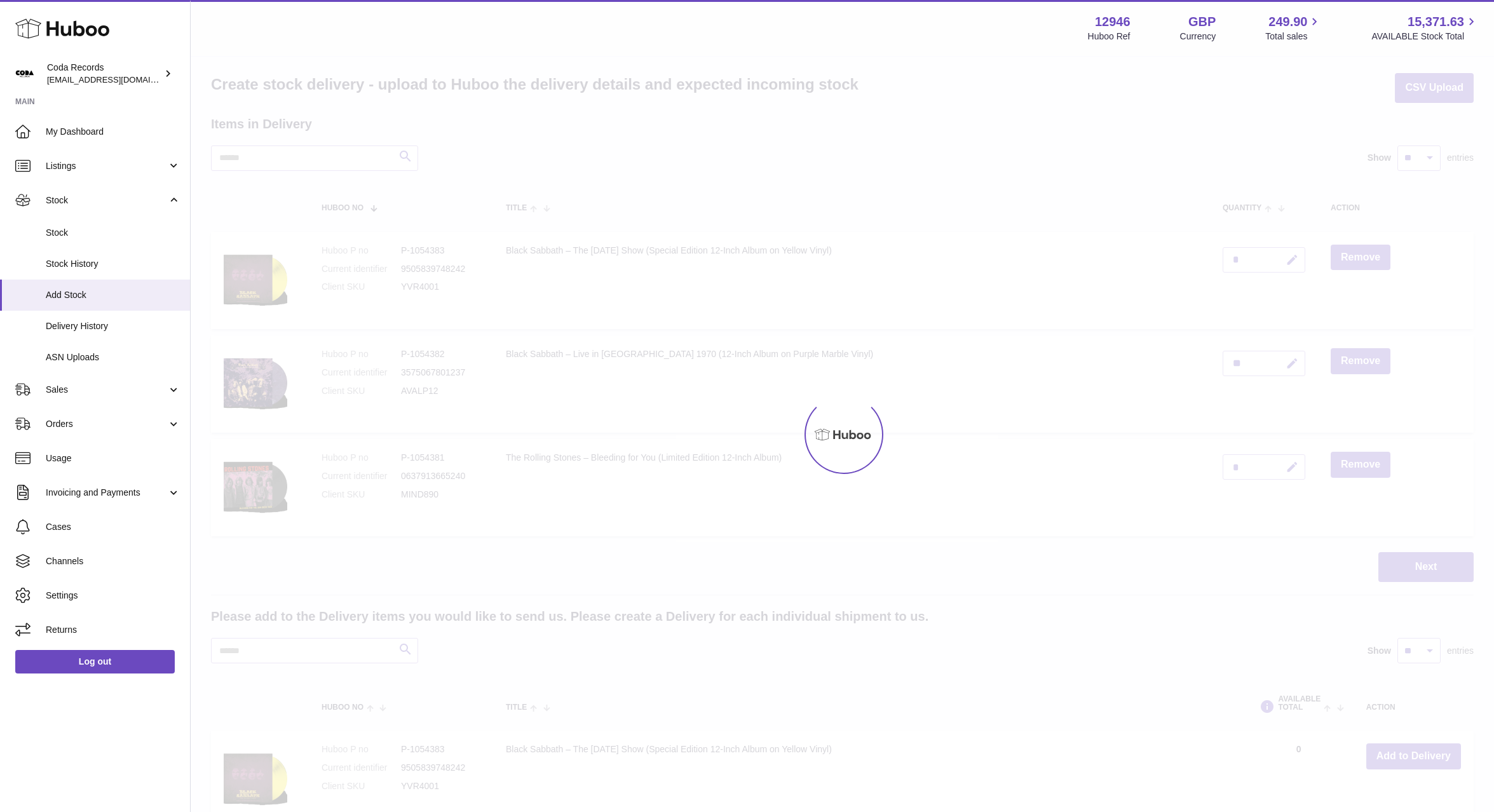
click at [1277, 471] on div at bounding box center [842, 434] width 1303 height 755
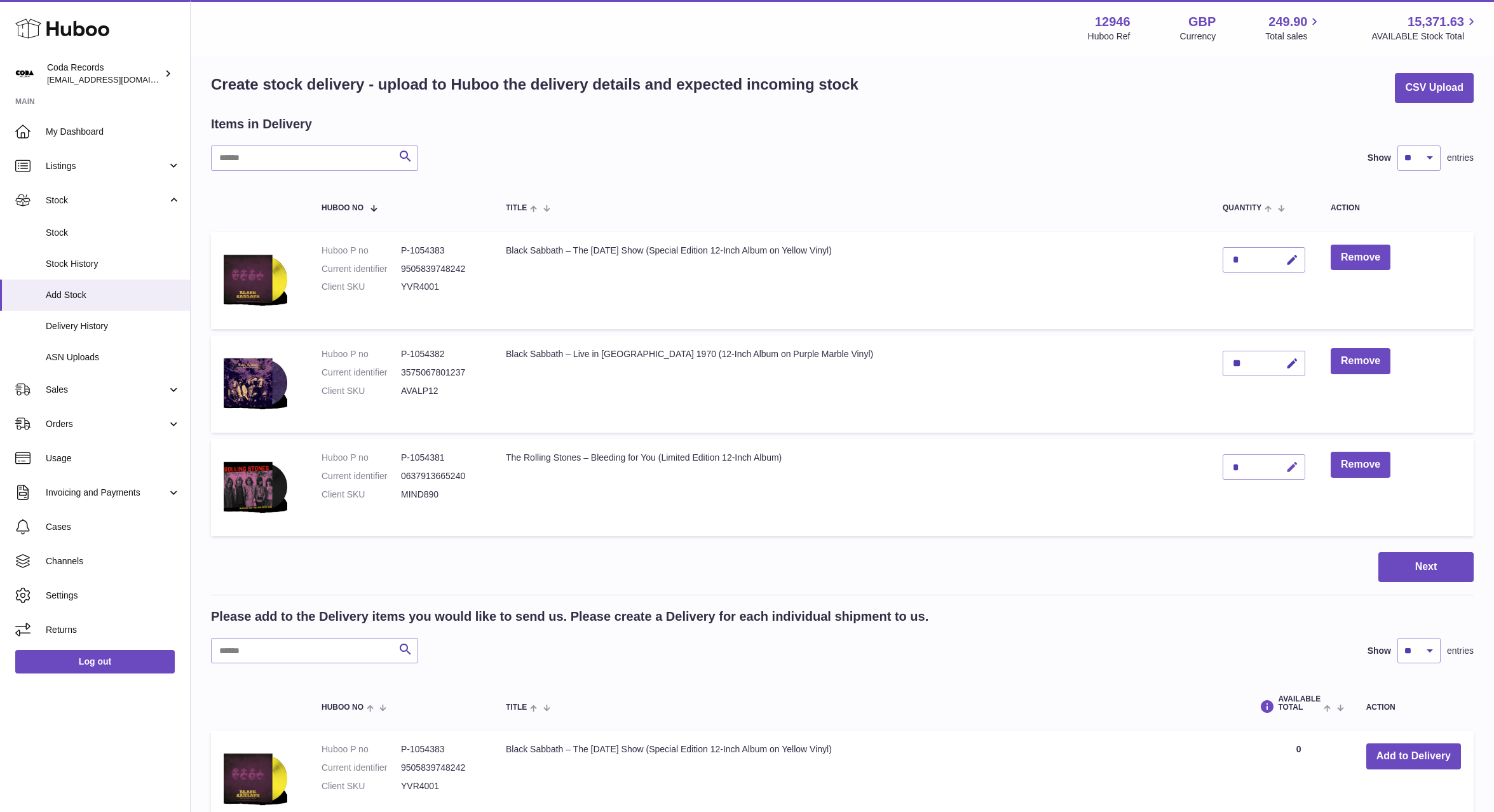
click at [1286, 466] on icon "button" at bounding box center [1293, 467] width 14 height 14
drag, startPoint x: 1212, startPoint y: 463, endPoint x: 1206, endPoint y: 462, distance: 6.1
click at [1210, 462] on td "*" at bounding box center [1264, 488] width 108 height 97
type input "*"
drag, startPoint x: 1275, startPoint y: 467, endPoint x: 1221, endPoint y: 471, distance: 54.1
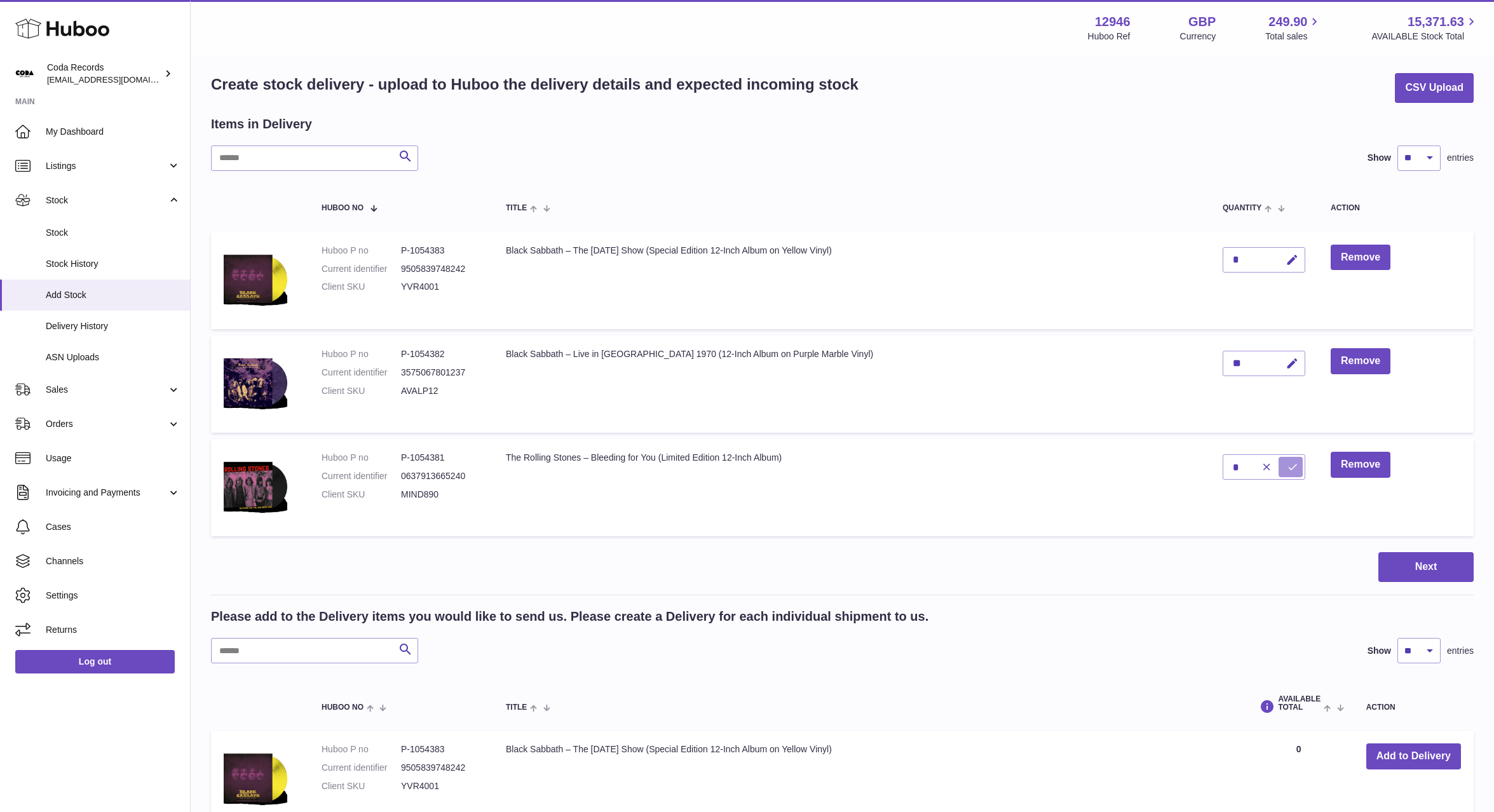
click at [1278, 467] on button "submit" at bounding box center [1291, 467] width 24 height 20
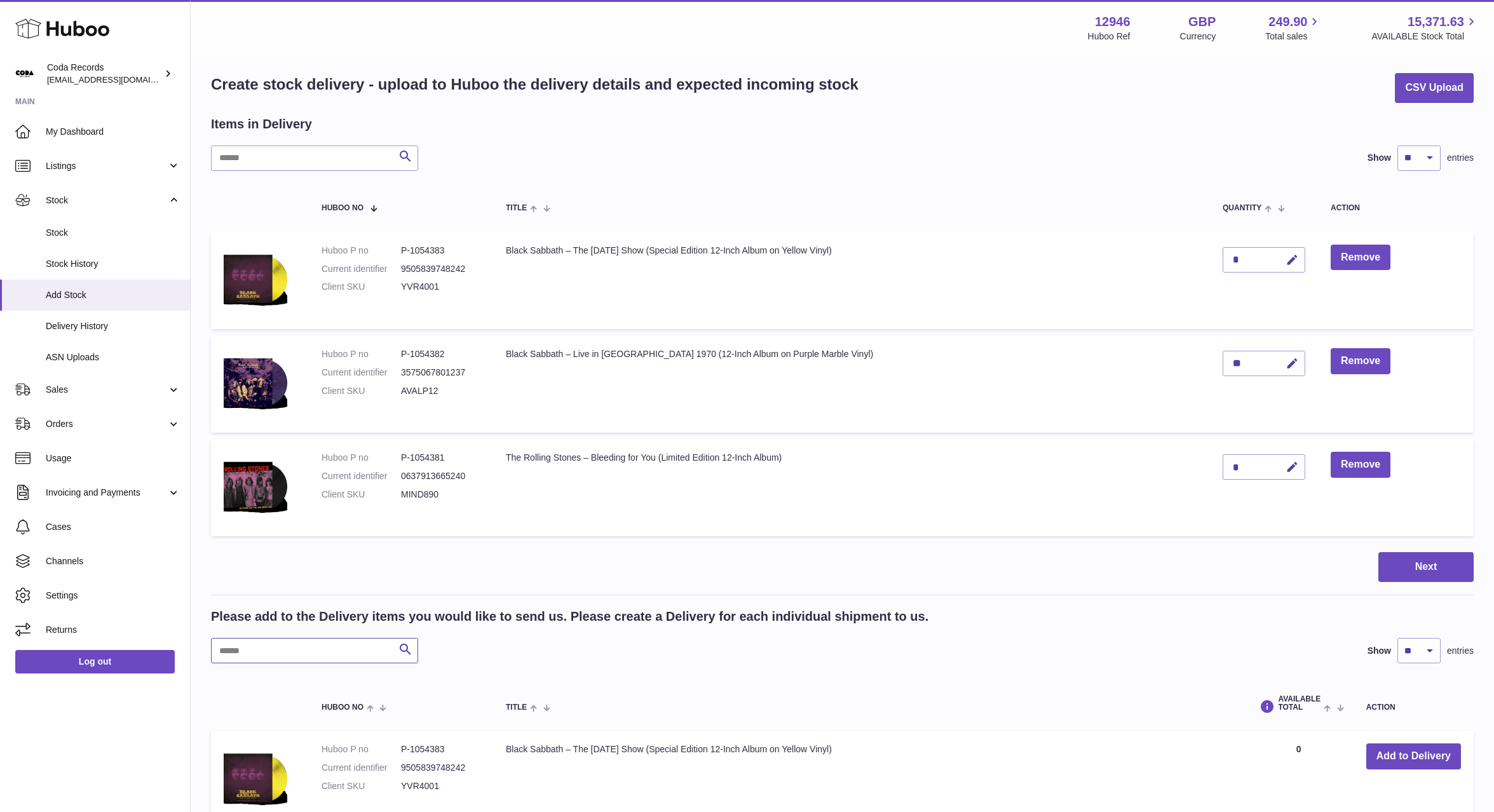
click at [317, 654] on input "text" at bounding box center [314, 650] width 207 height 25
type input "****"
click at [1398, 756] on button "Add to Delivery" at bounding box center [1414, 757] width 95 height 26
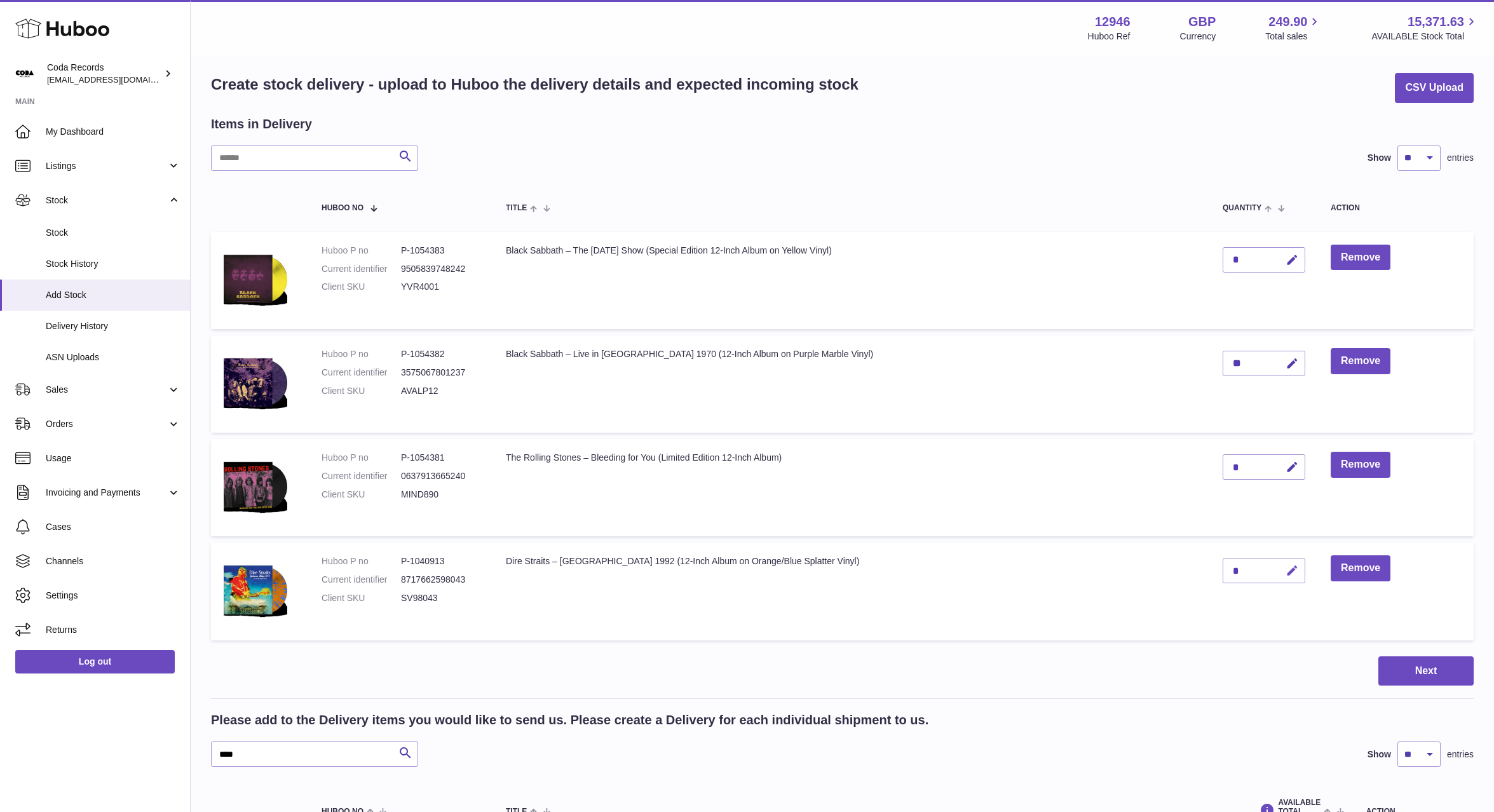
click at [1286, 571] on icon "button" at bounding box center [1293, 571] width 14 height 14
click at [1223, 571] on input "*" at bounding box center [1264, 570] width 83 height 25
type input "*"
drag, startPoint x: 1275, startPoint y: 571, endPoint x: 1165, endPoint y: 590, distance: 111.6
click at [1278, 571] on button "submit" at bounding box center [1291, 570] width 24 height 20
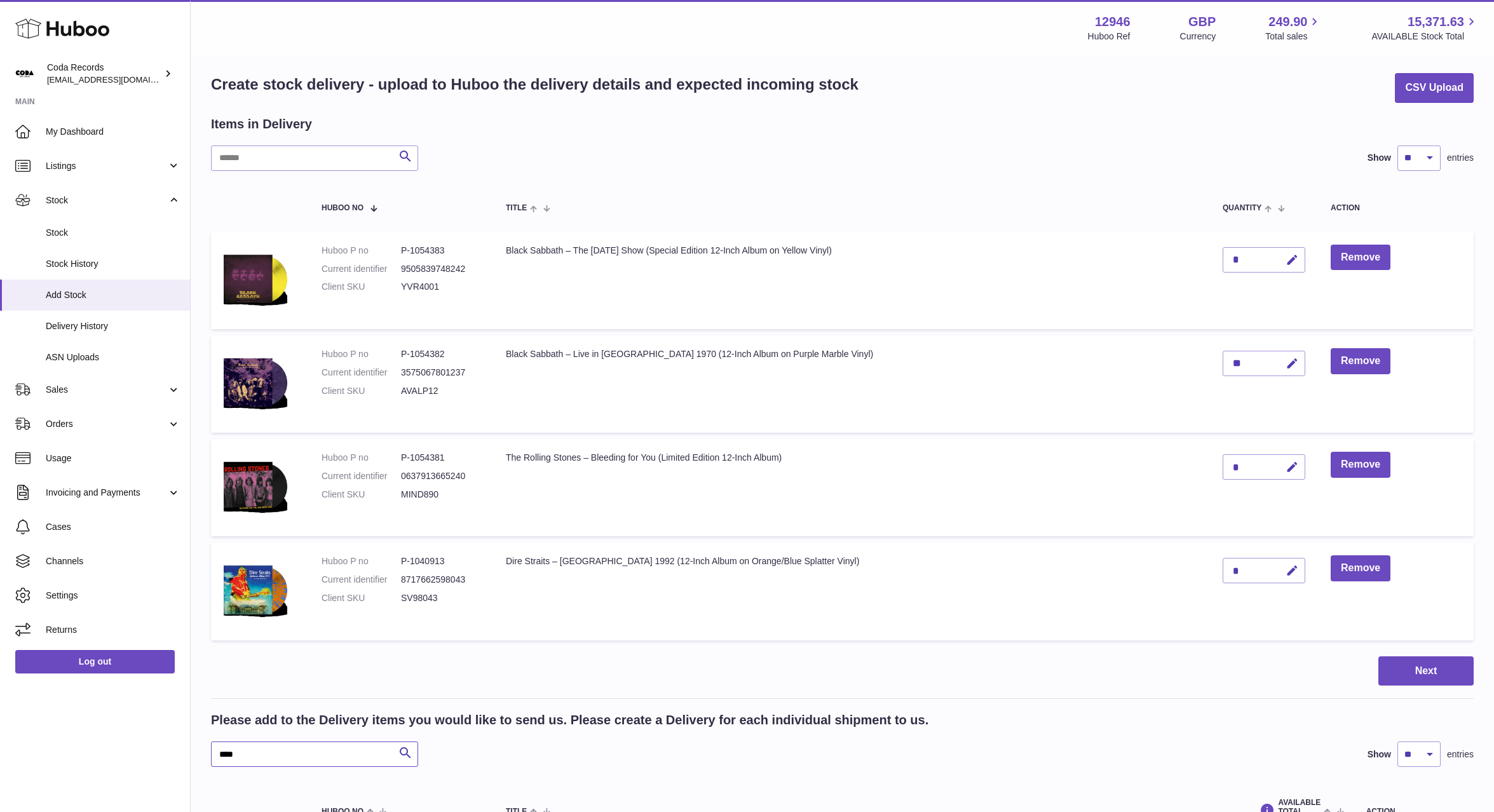
click at [350, 754] on input "****" at bounding box center [314, 754] width 207 height 25
click at [348, 755] on input "****" at bounding box center [314, 754] width 207 height 25
click at [348, 754] on input "****" at bounding box center [314, 754] width 207 height 25
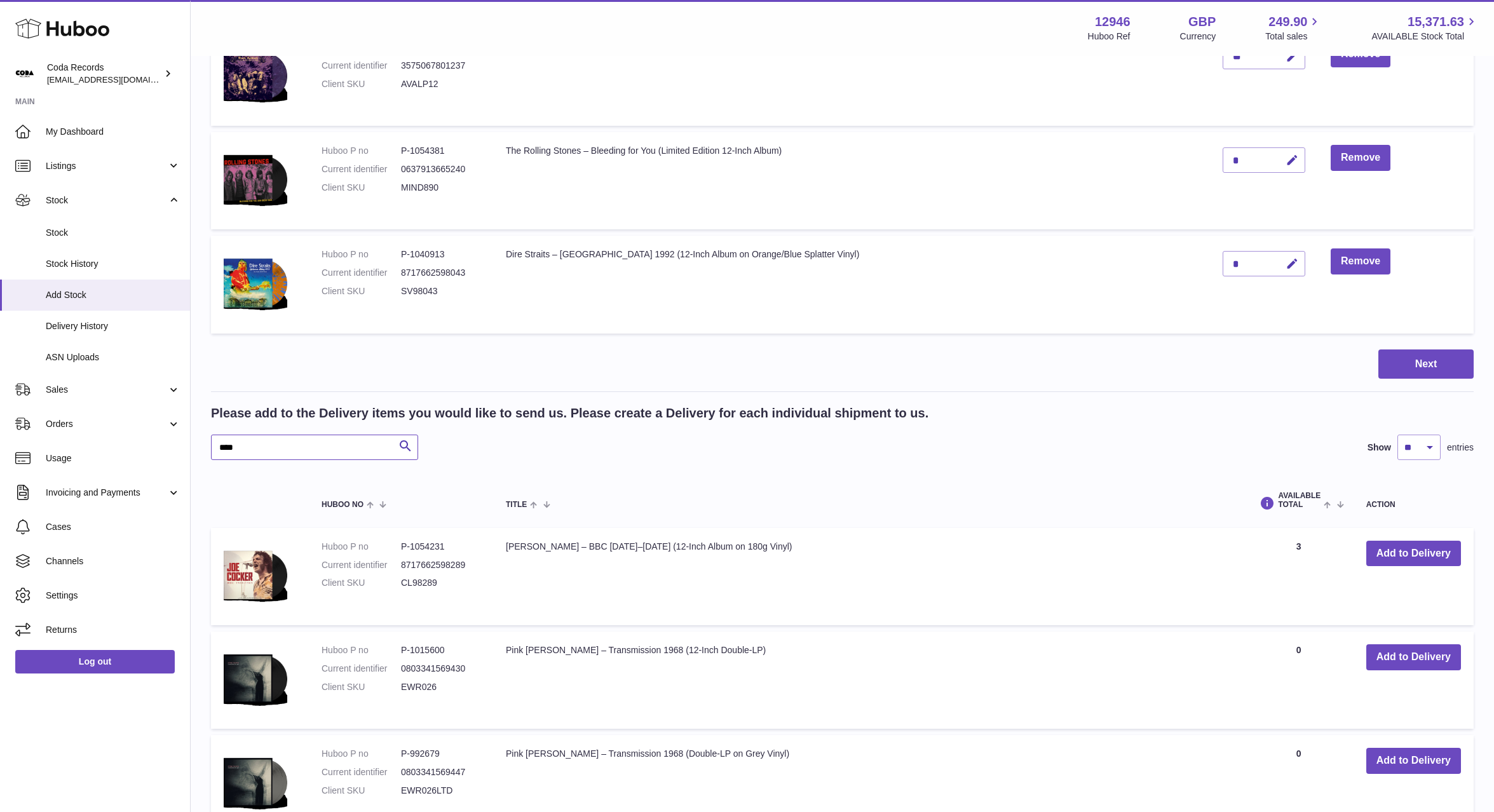
scroll to position [335, 0]
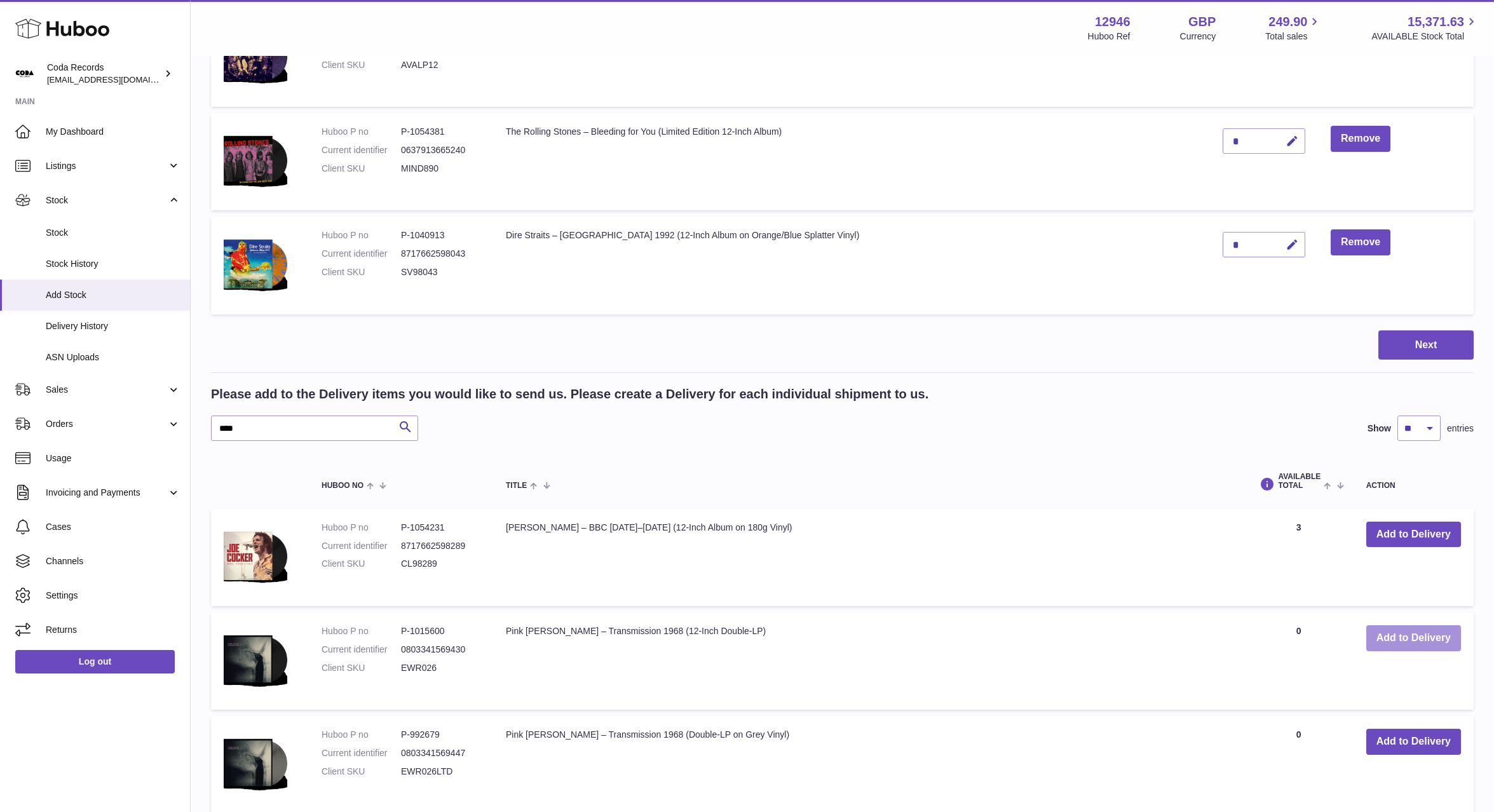
drag, startPoint x: 1409, startPoint y: 640, endPoint x: 1264, endPoint y: 558, distance: 166.6
click at [1409, 640] on button "Add to Delivery" at bounding box center [1414, 638] width 95 height 26
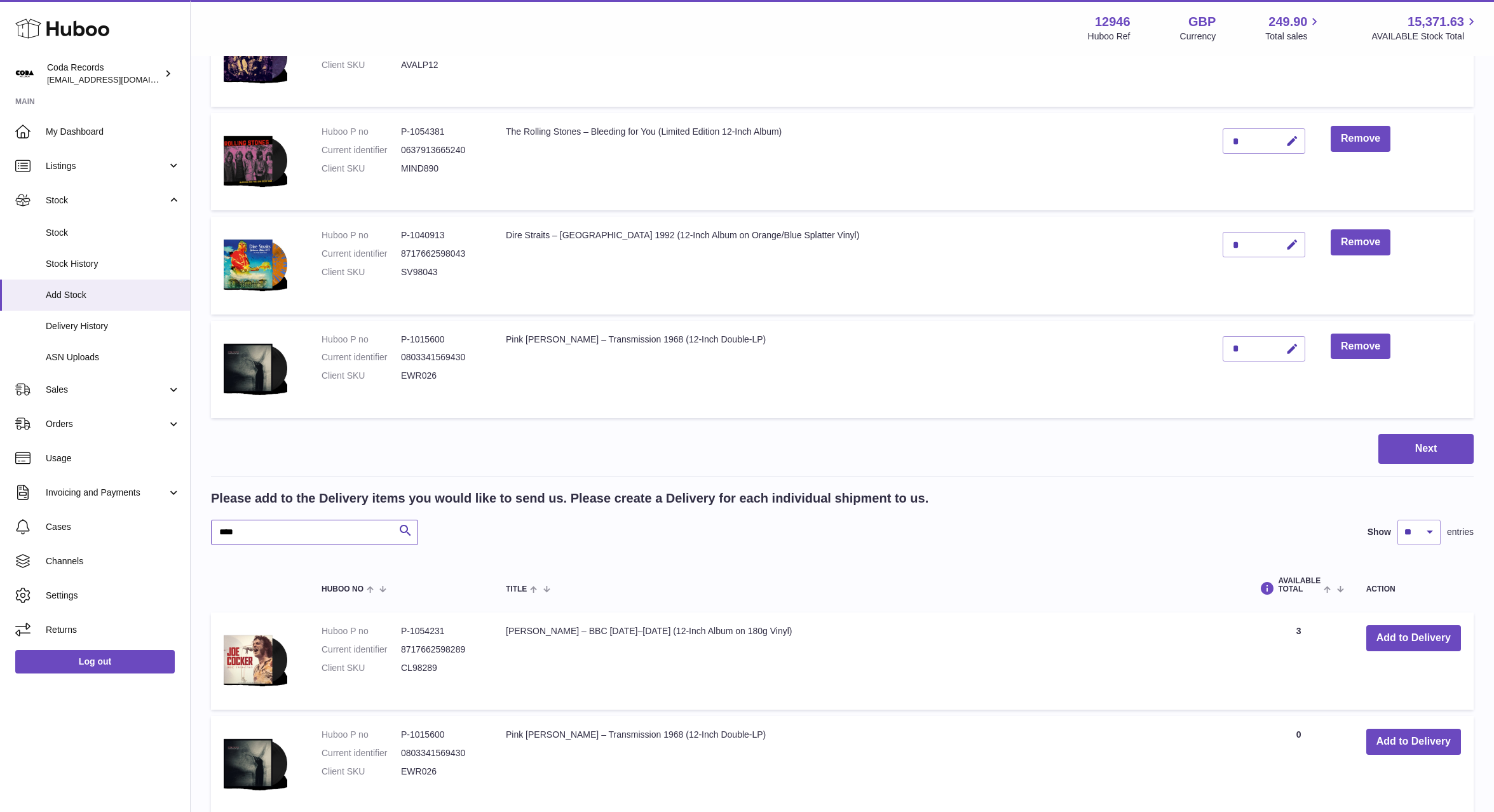
click at [338, 537] on input "****" at bounding box center [314, 532] width 207 height 25
type input "****"
drag, startPoint x: 1415, startPoint y: 744, endPoint x: 1171, endPoint y: 615, distance: 276.0
click at [1415, 744] on button "Add to Delivery" at bounding box center [1414, 741] width 95 height 26
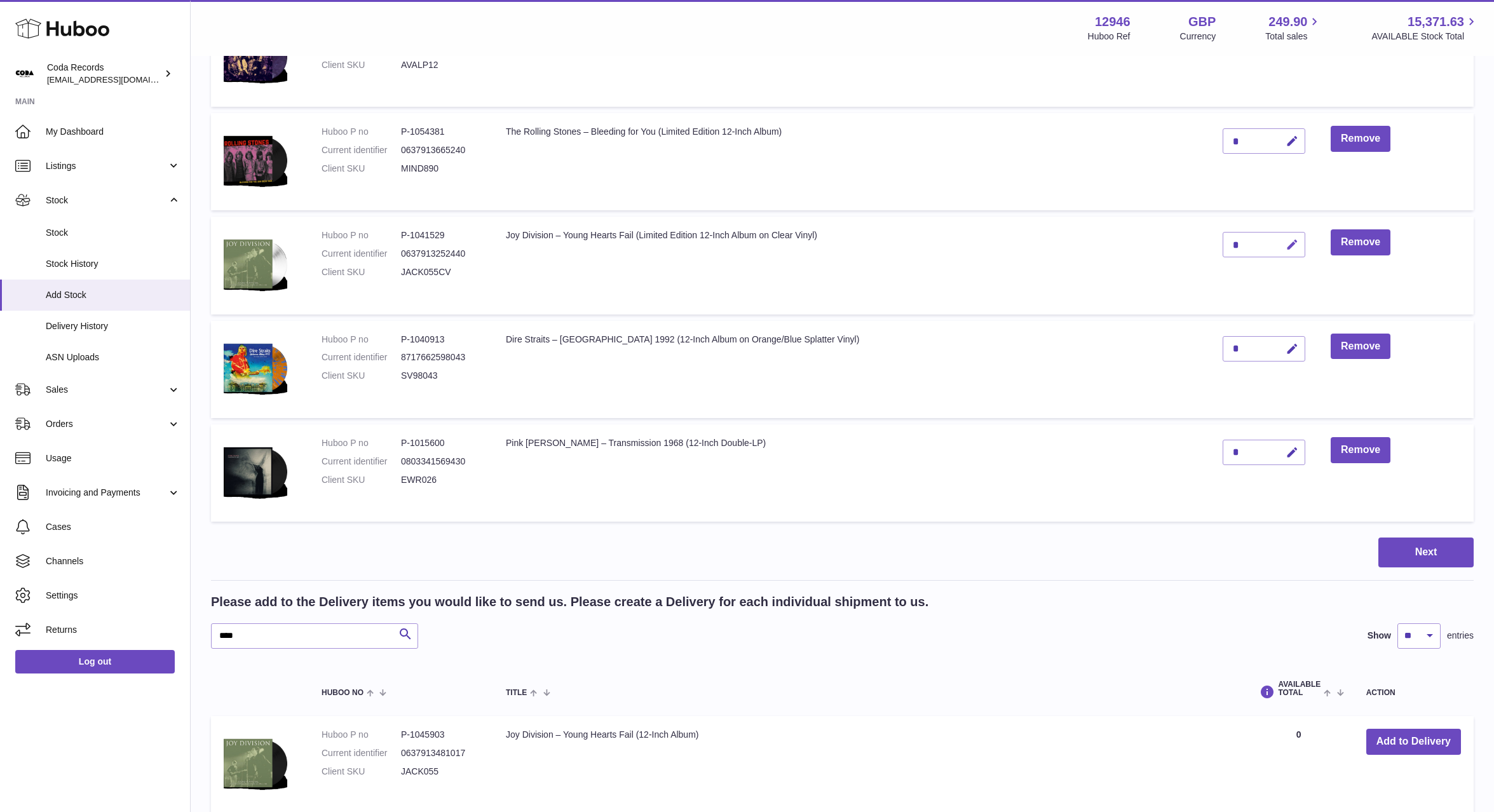
click at [1286, 244] on icon "button" at bounding box center [1293, 245] width 14 height 14
click at [1210, 242] on td "*" at bounding box center [1264, 265] width 108 height 97
drag, startPoint x: 1289, startPoint y: 244, endPoint x: 1272, endPoint y: 240, distance: 17.5
click at [1279, 241] on div "*" at bounding box center [1264, 244] width 83 height 25
type input "*"
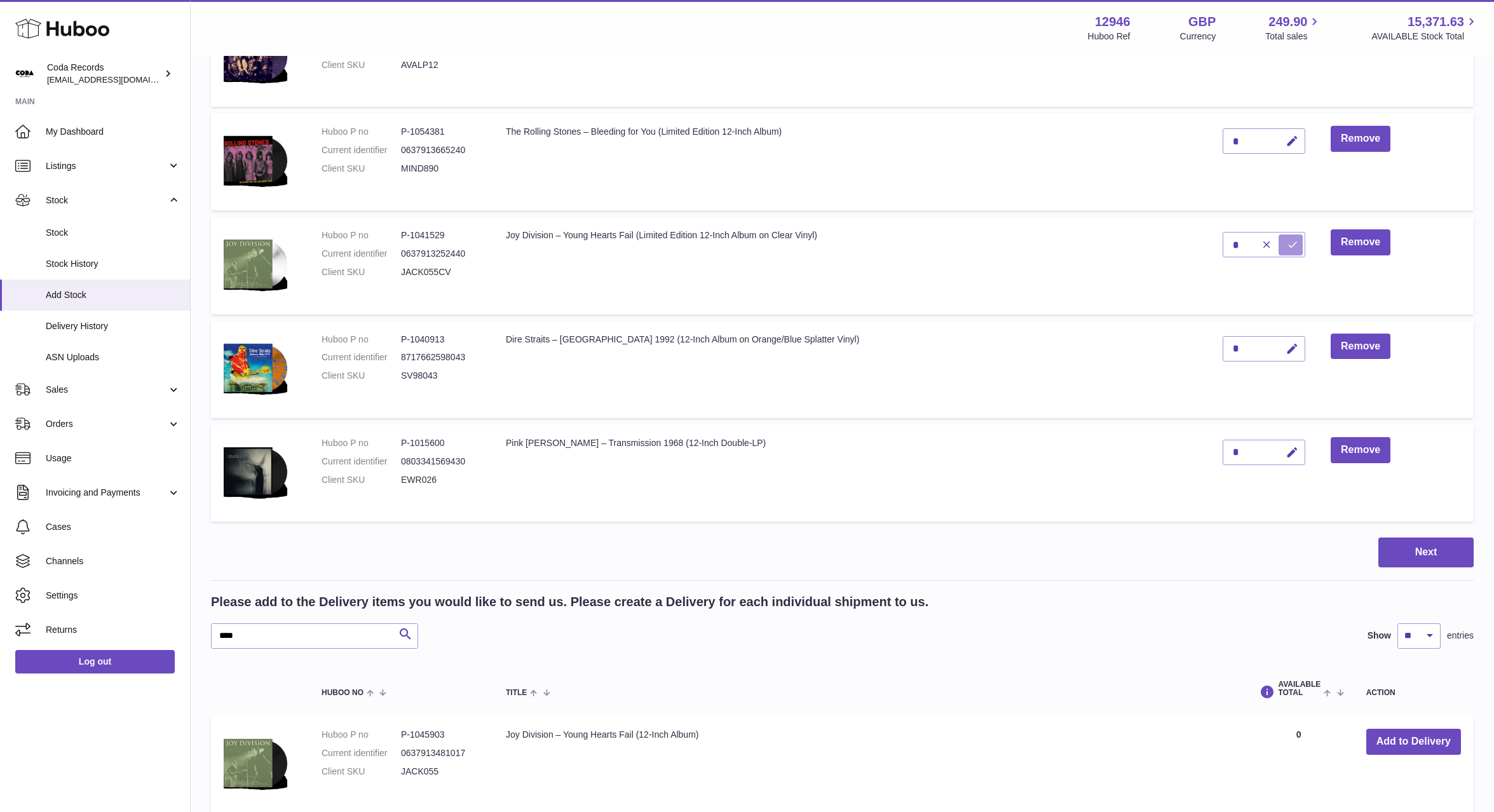
click at [1287, 241] on icon "submit" at bounding box center [1292, 244] width 11 height 11
click at [307, 630] on input "****" at bounding box center [314, 635] width 207 height 25
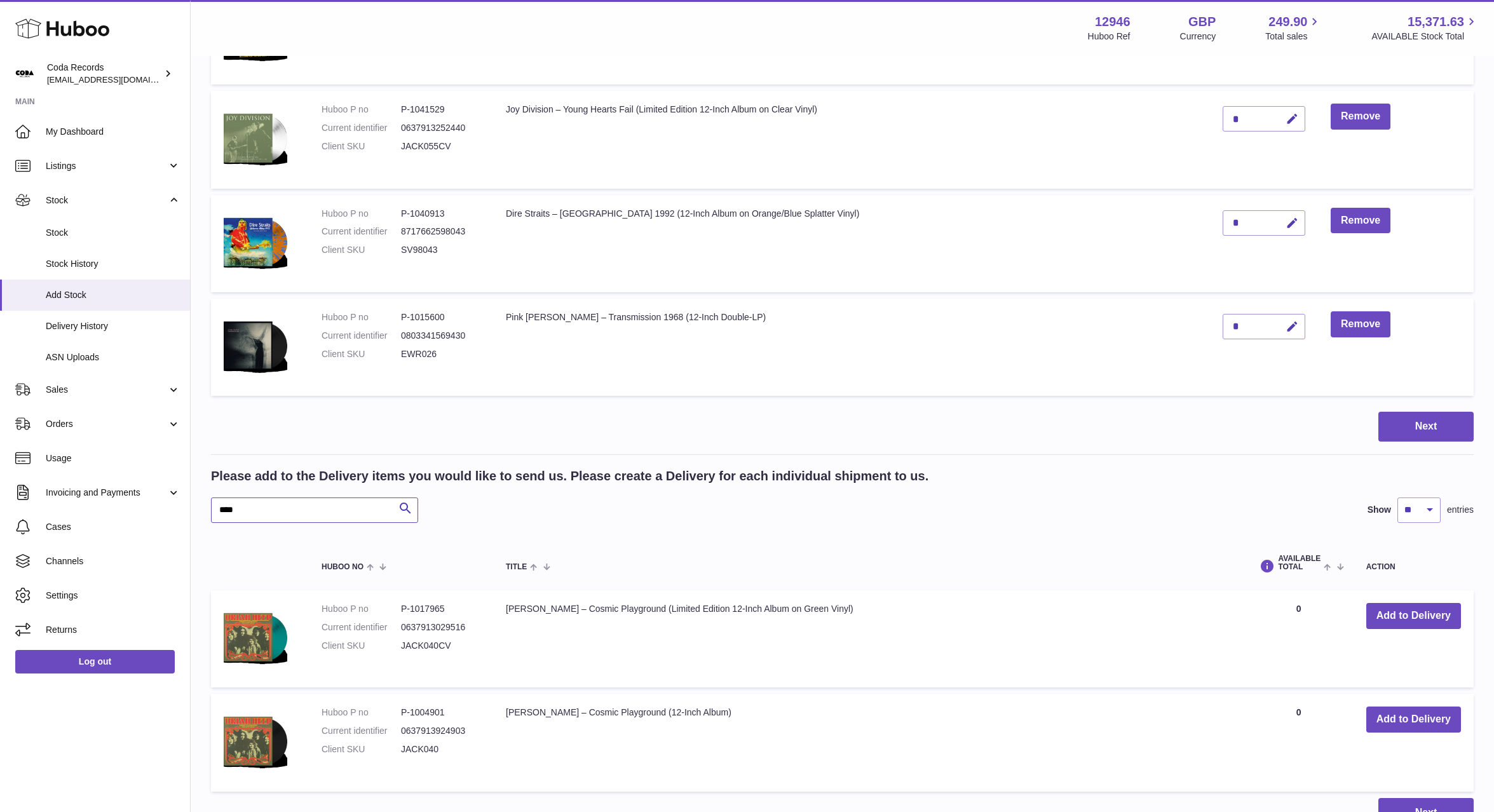
scroll to position [467, 0]
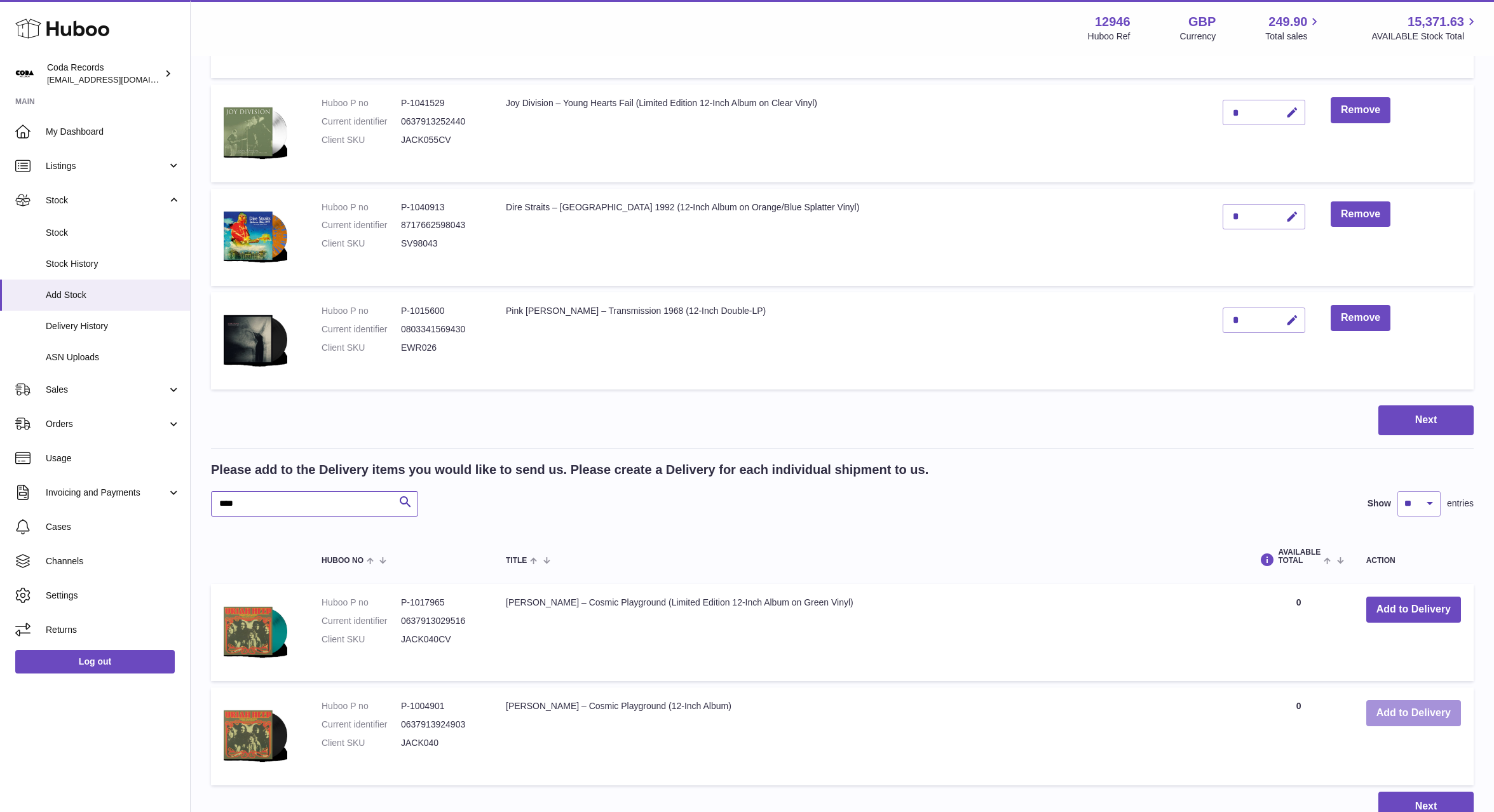
type input "****"
click at [1393, 707] on button "Add to Delivery" at bounding box center [1414, 713] width 95 height 26
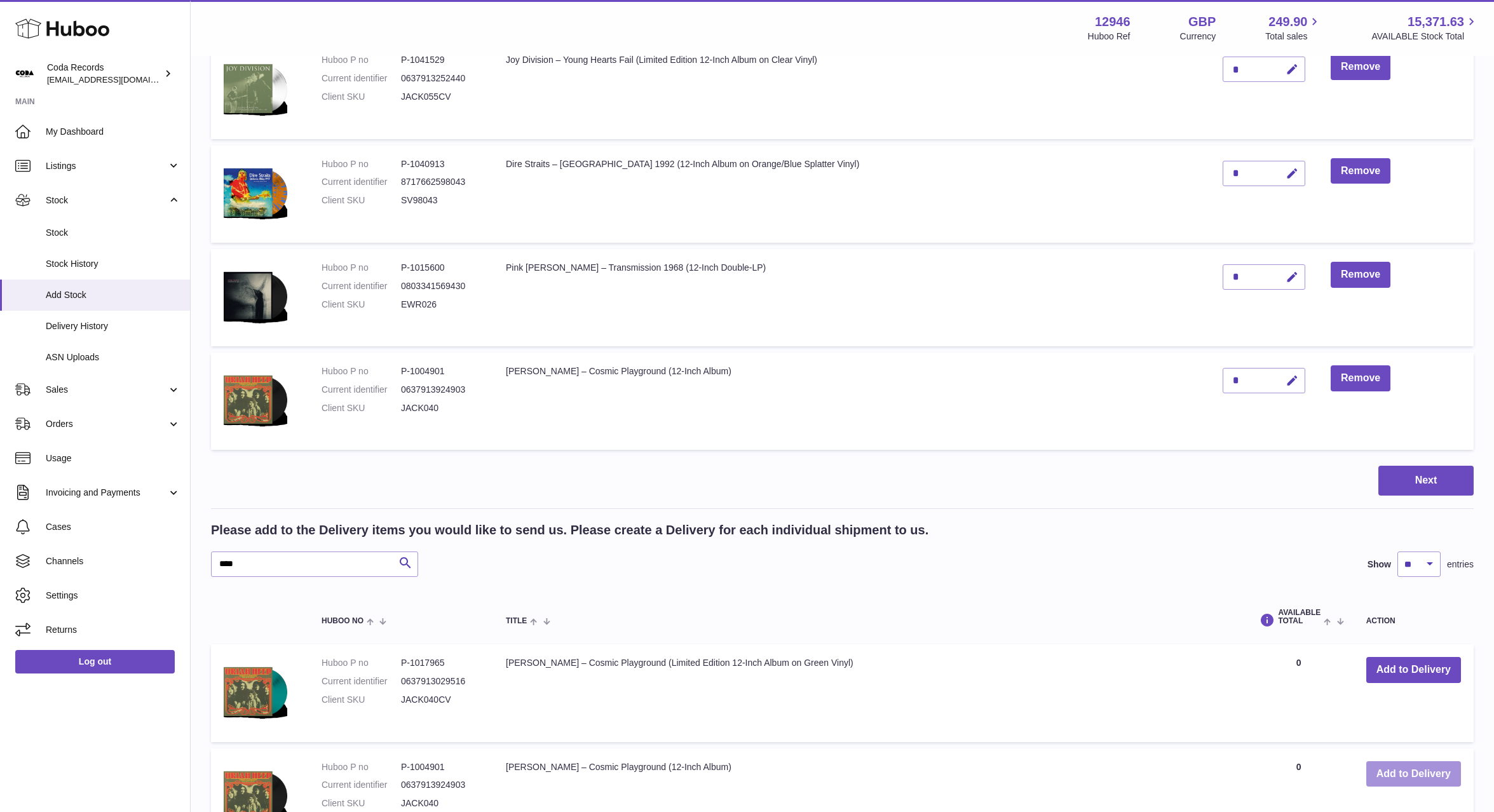
scroll to position [647, 0]
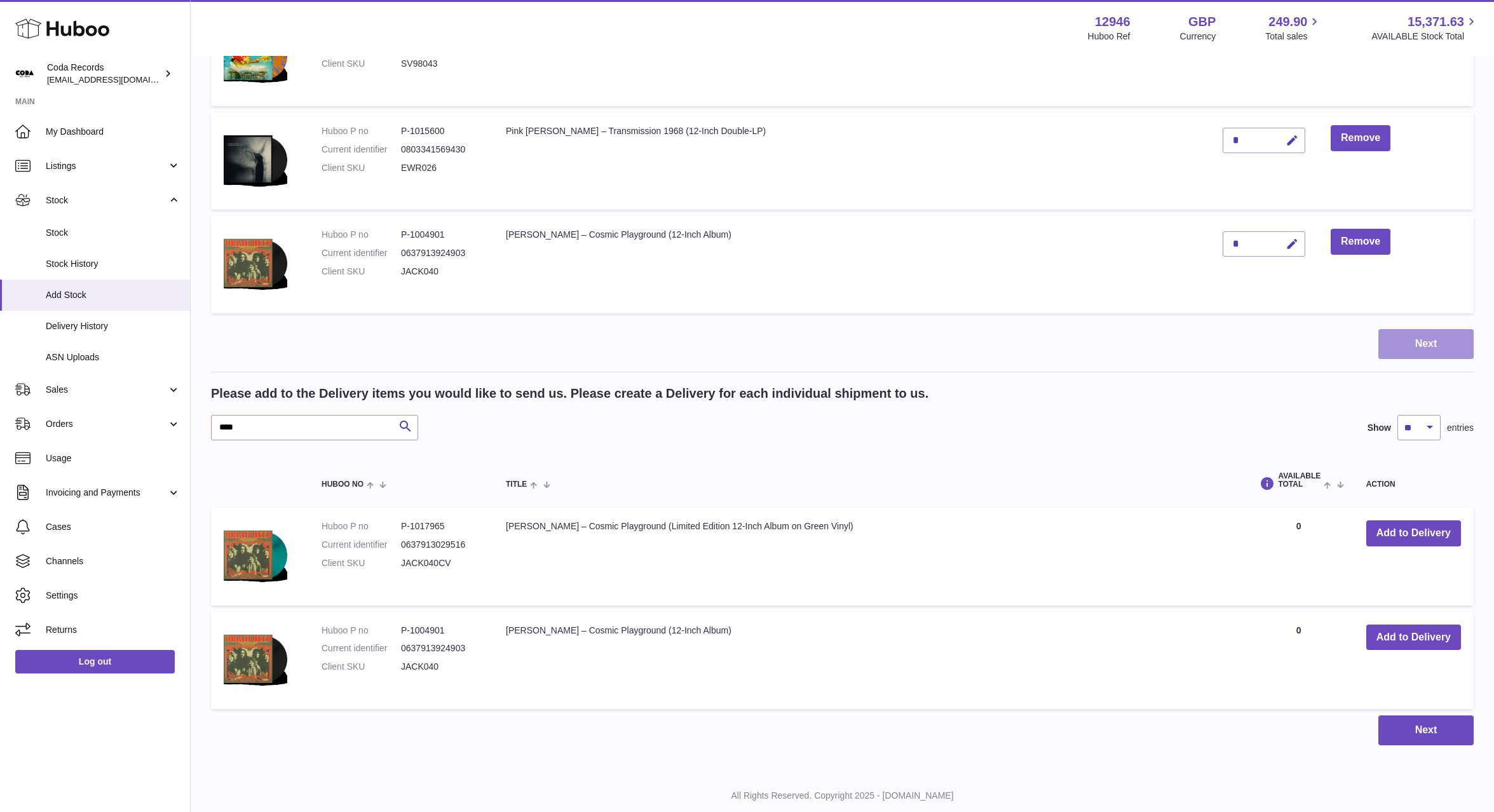
click at [1436, 351] on button "Next" at bounding box center [1426, 344] width 96 height 30
click at [1042, 287] on div at bounding box center [747, 406] width 1494 height 812
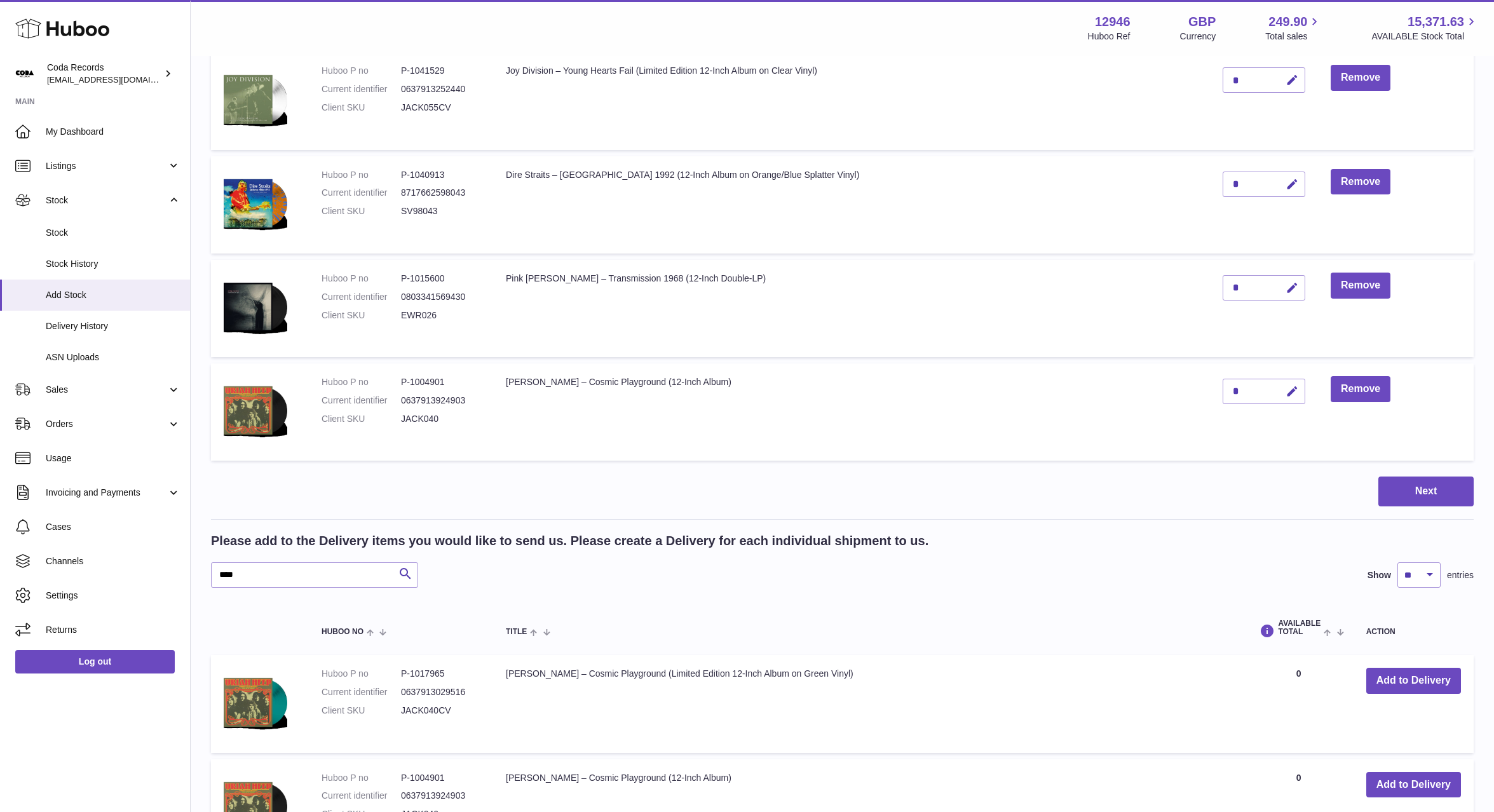
scroll to position [555, 0]
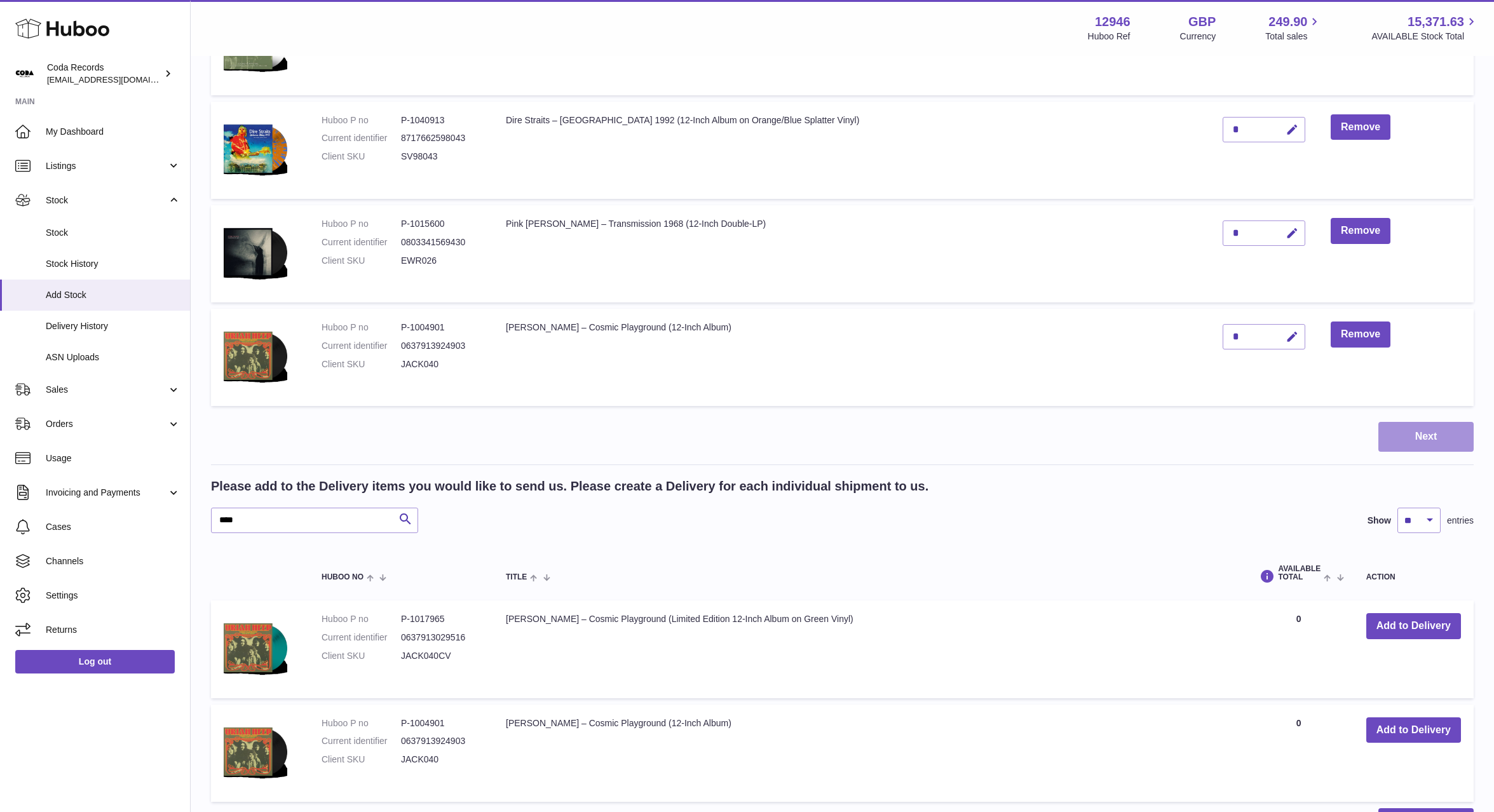
click at [1412, 443] on button "Next" at bounding box center [1426, 436] width 96 height 30
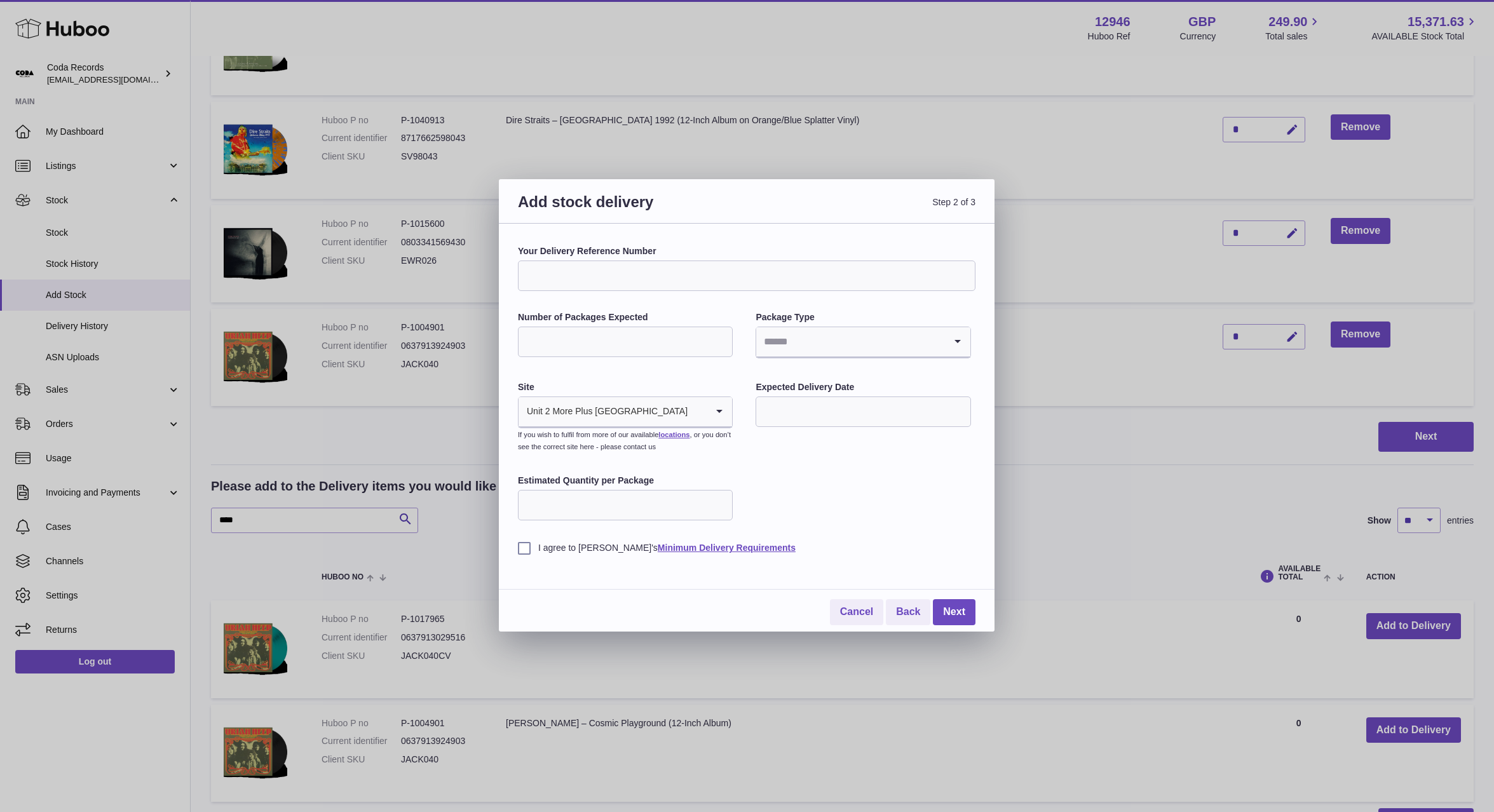
click at [620, 335] on input "Number of Packages Expected" at bounding box center [625, 341] width 215 height 30
type input "*"
click at [808, 343] on input "Search for option" at bounding box center [850, 341] width 188 height 30
drag, startPoint x: 795, startPoint y: 420, endPoint x: 778, endPoint y: 409, distance: 20.2
click at [795, 420] on li "Boxes" at bounding box center [863, 426] width 213 height 25
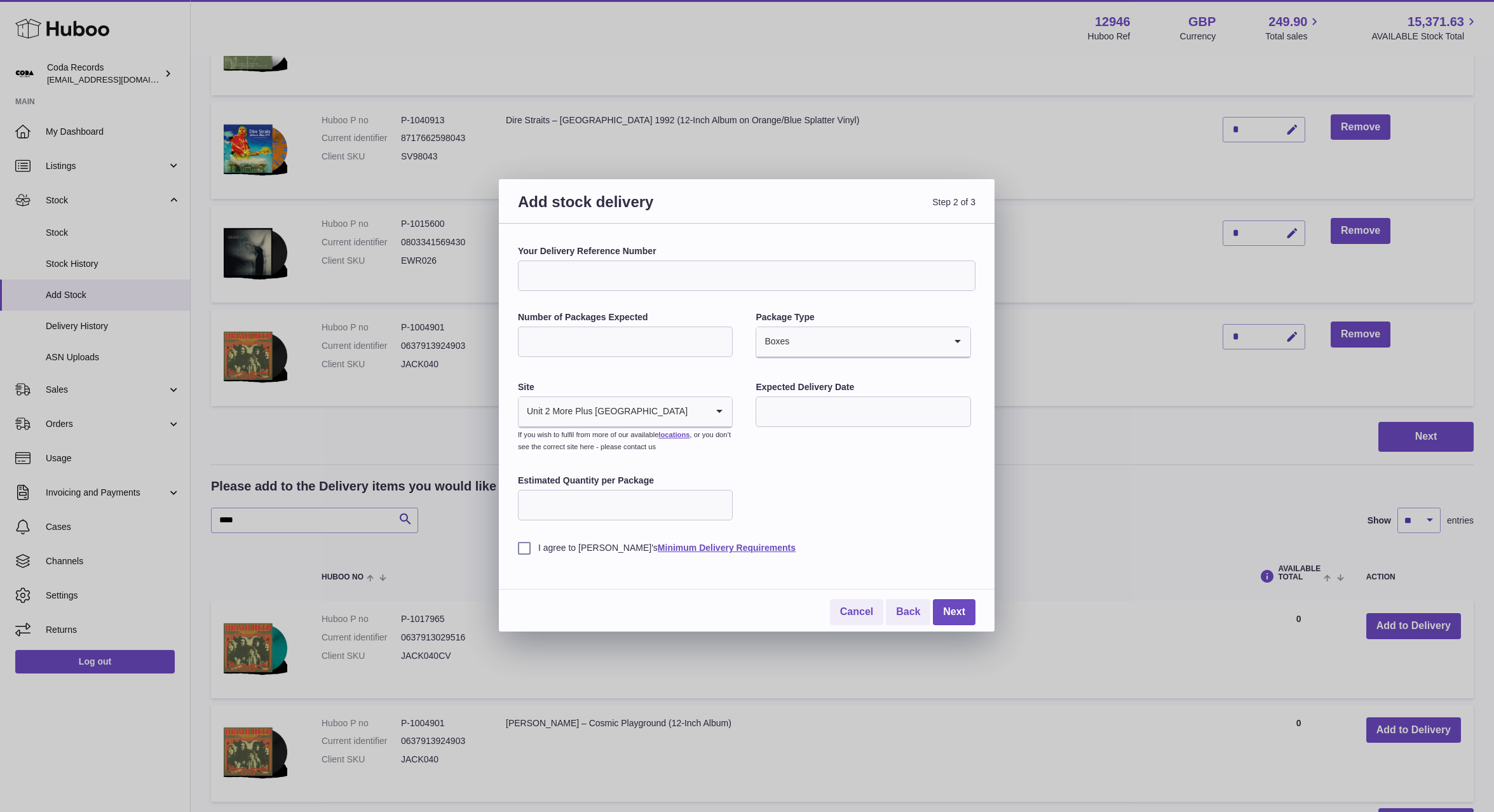
click at [700, 353] on input "*" at bounding box center [625, 341] width 215 height 30
click at [811, 382] on label "Expected Delivery Date" at bounding box center [862, 387] width 215 height 12
click at [815, 412] on input "text" at bounding box center [862, 411] width 215 height 30
drag, startPoint x: 904, startPoint y: 544, endPoint x: 897, endPoint y: 544, distance: 7.0
click at [904, 544] on span "16" at bounding box center [903, 543] width 23 height 23
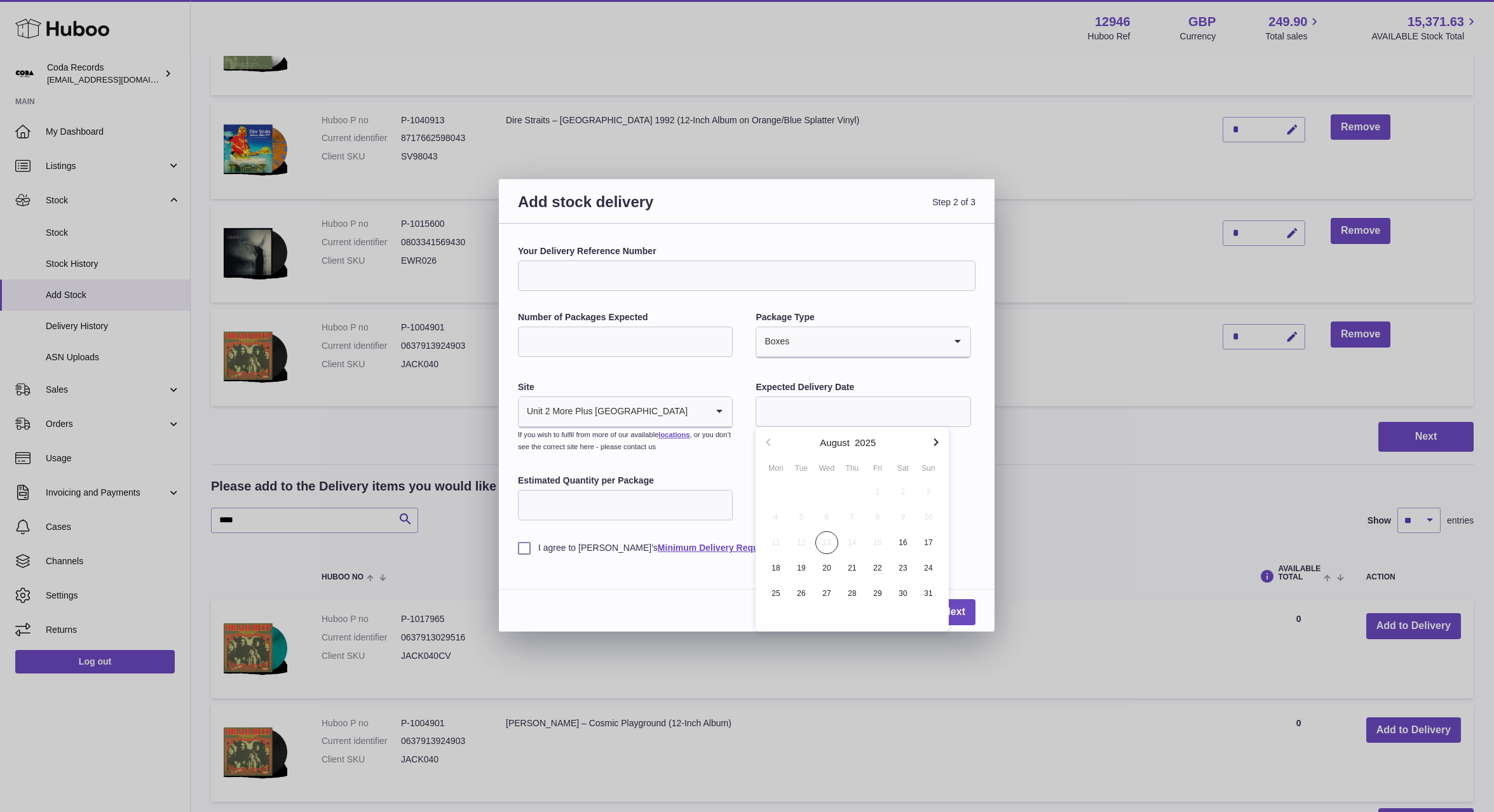
type input "**********"
click at [635, 509] on input "Estimated Quantity per Package" at bounding box center [625, 505] width 215 height 30
type input "**"
drag, startPoint x: 523, startPoint y: 547, endPoint x: 529, endPoint y: 549, distance: 6.3
click at [525, 548] on label "I agree to Huboo's Minimum Delivery Requirements" at bounding box center [746, 548] width 458 height 12
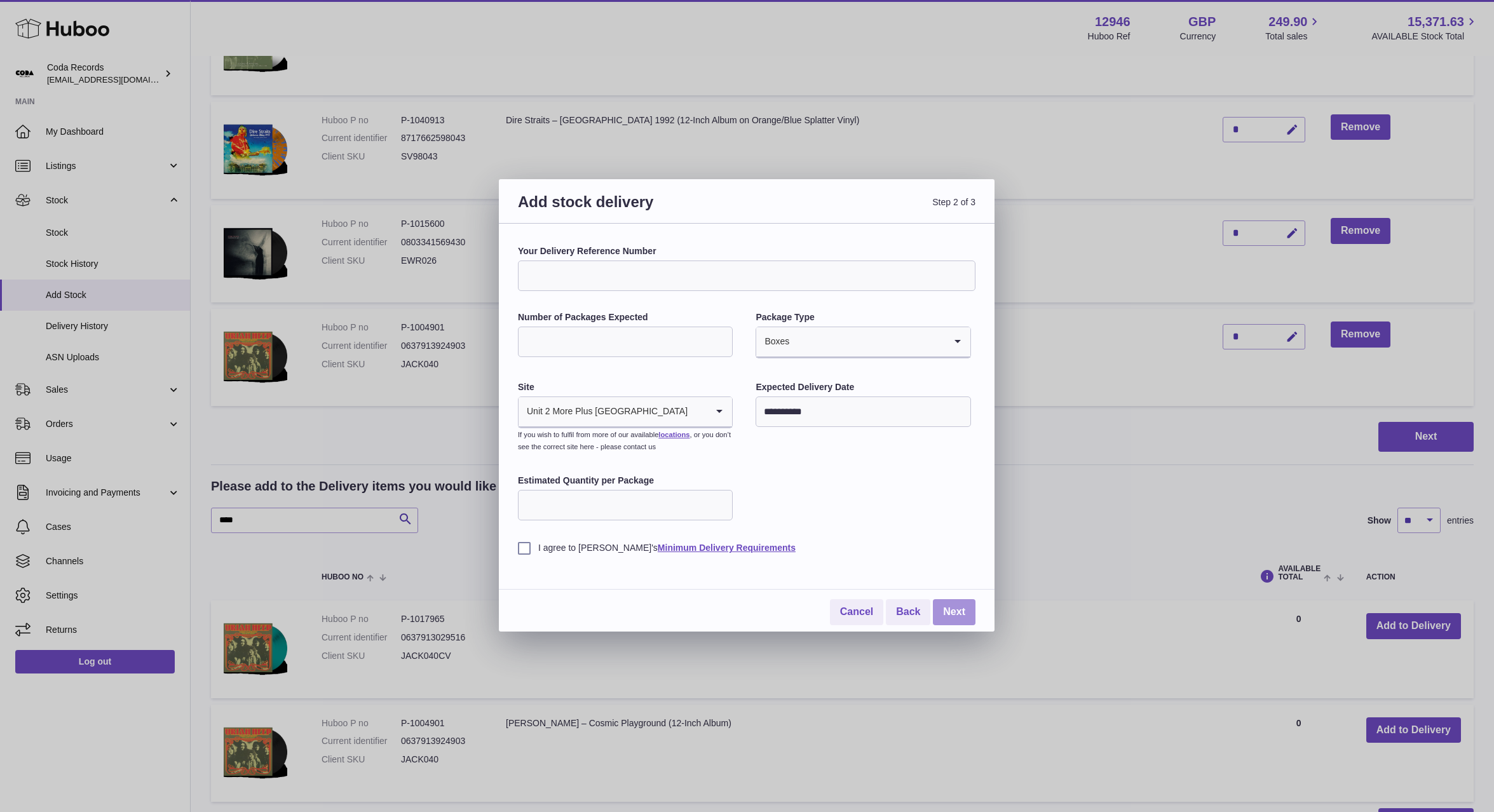
drag, startPoint x: 950, startPoint y: 607, endPoint x: 862, endPoint y: 521, distance: 123.0
click at [950, 607] on link "Next" at bounding box center [954, 612] width 43 height 26
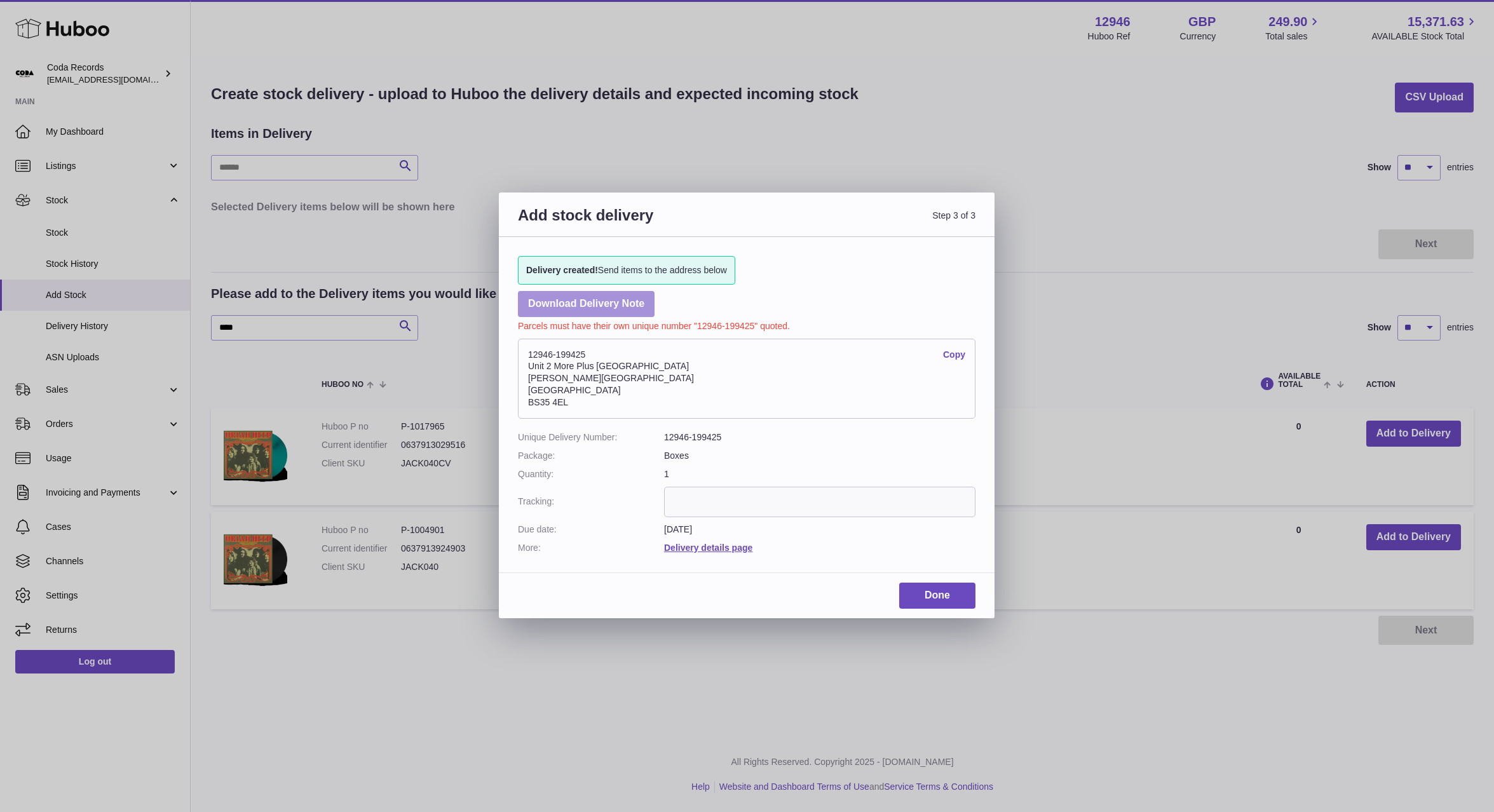
scroll to position [0, 0]
drag, startPoint x: 549, startPoint y: 357, endPoint x: 575, endPoint y: 363, distance: 26.7
click at [520, 357] on address "12946-199425 Copy Unit 2 More Plus Central Park Hudson Ave Severn Beach BS35 4EL" at bounding box center [746, 378] width 458 height 80
copy address "12946-199425"
click at [345, 27] on div "Add stock delivery Step 3 of 3 Delivery created! Send items to the address belo…" at bounding box center [747, 406] width 1494 height 812
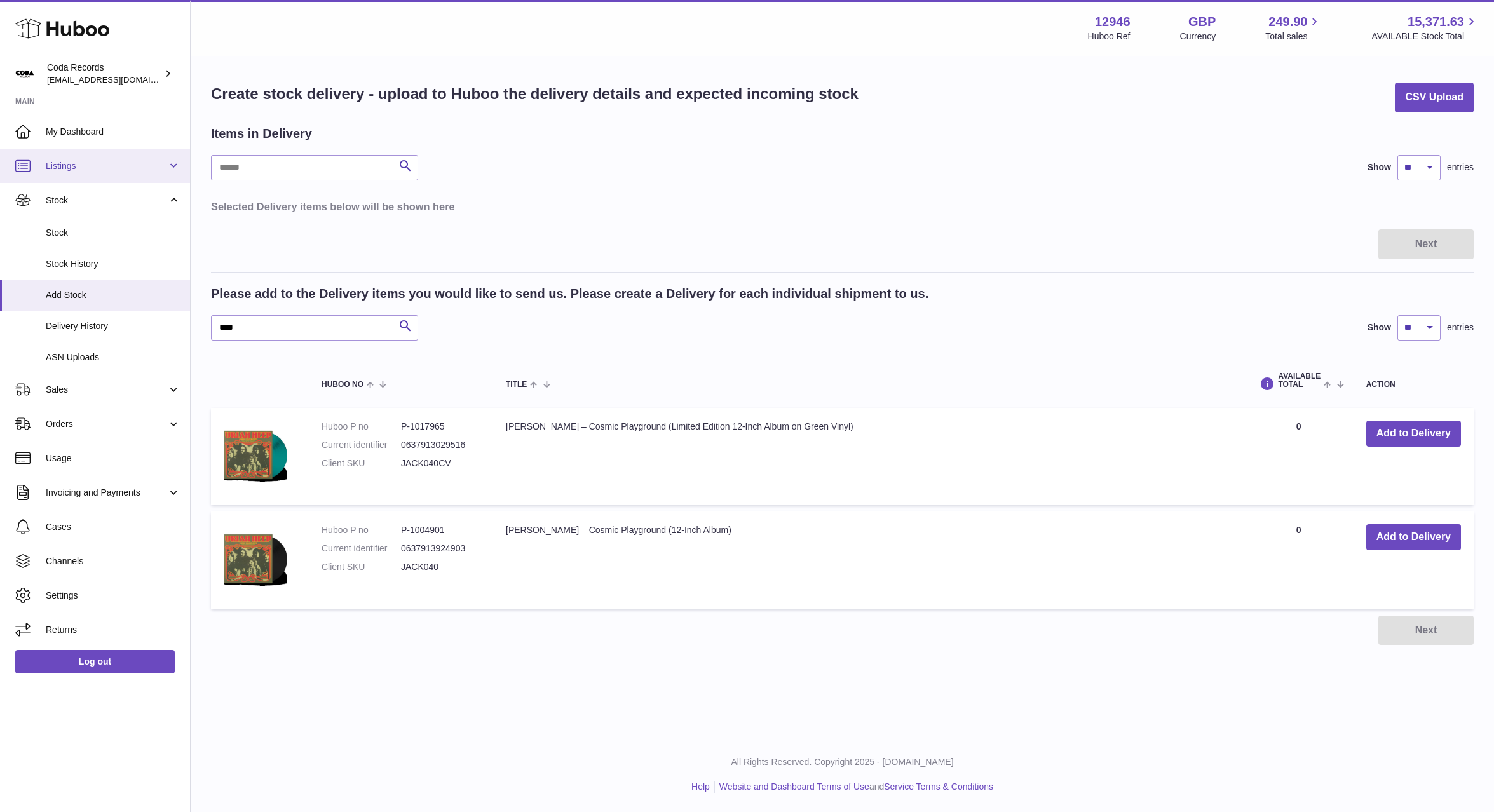
click at [90, 169] on span "Listings" at bounding box center [106, 166] width 121 height 12
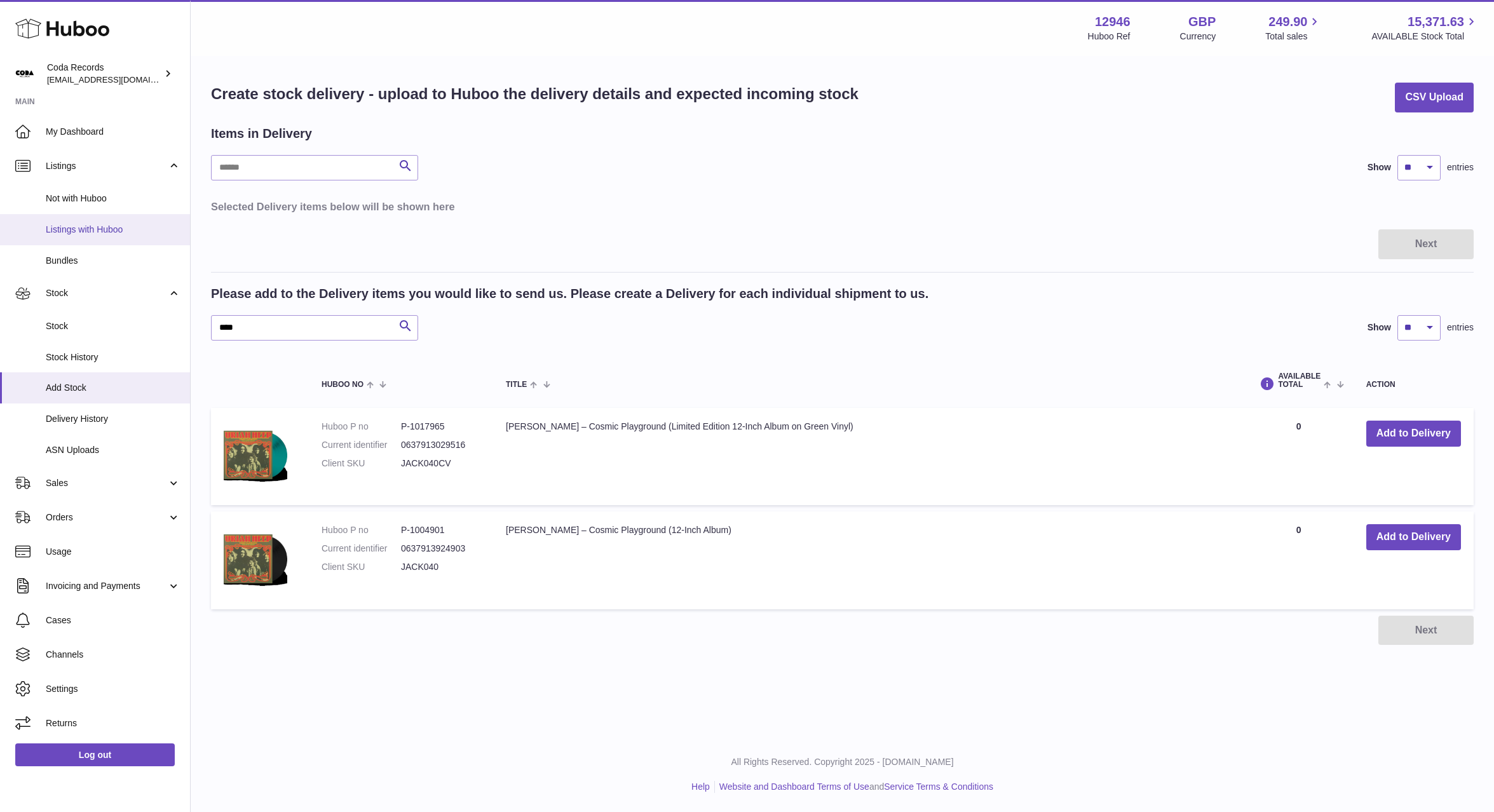
drag, startPoint x: 92, startPoint y: 229, endPoint x: 163, endPoint y: 232, distance: 71.1
click at [92, 229] on span "Listings with Huboo" at bounding box center [112, 230] width 134 height 12
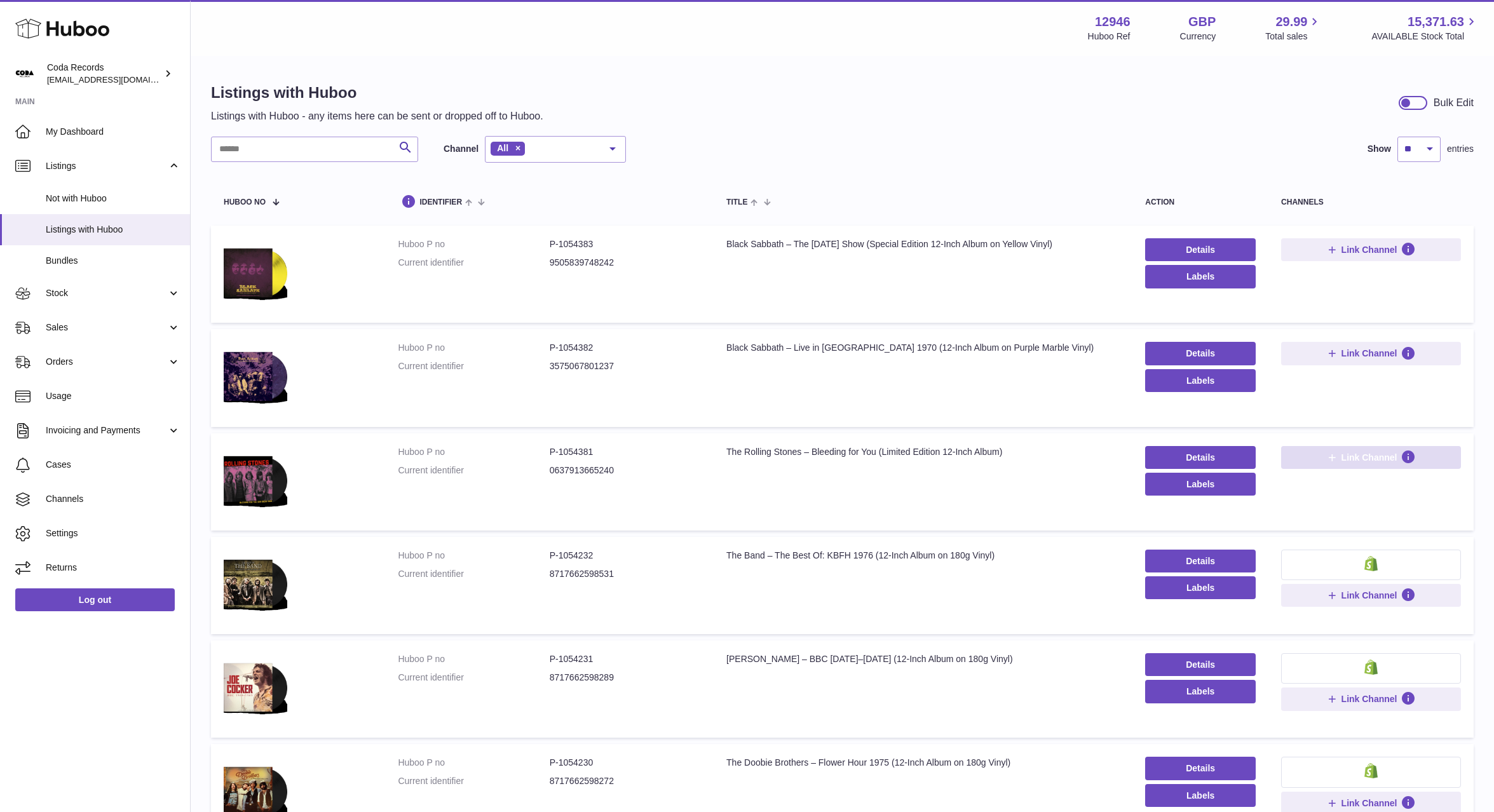
click at [1342, 463] on button "Link Channel" at bounding box center [1371, 458] width 180 height 23
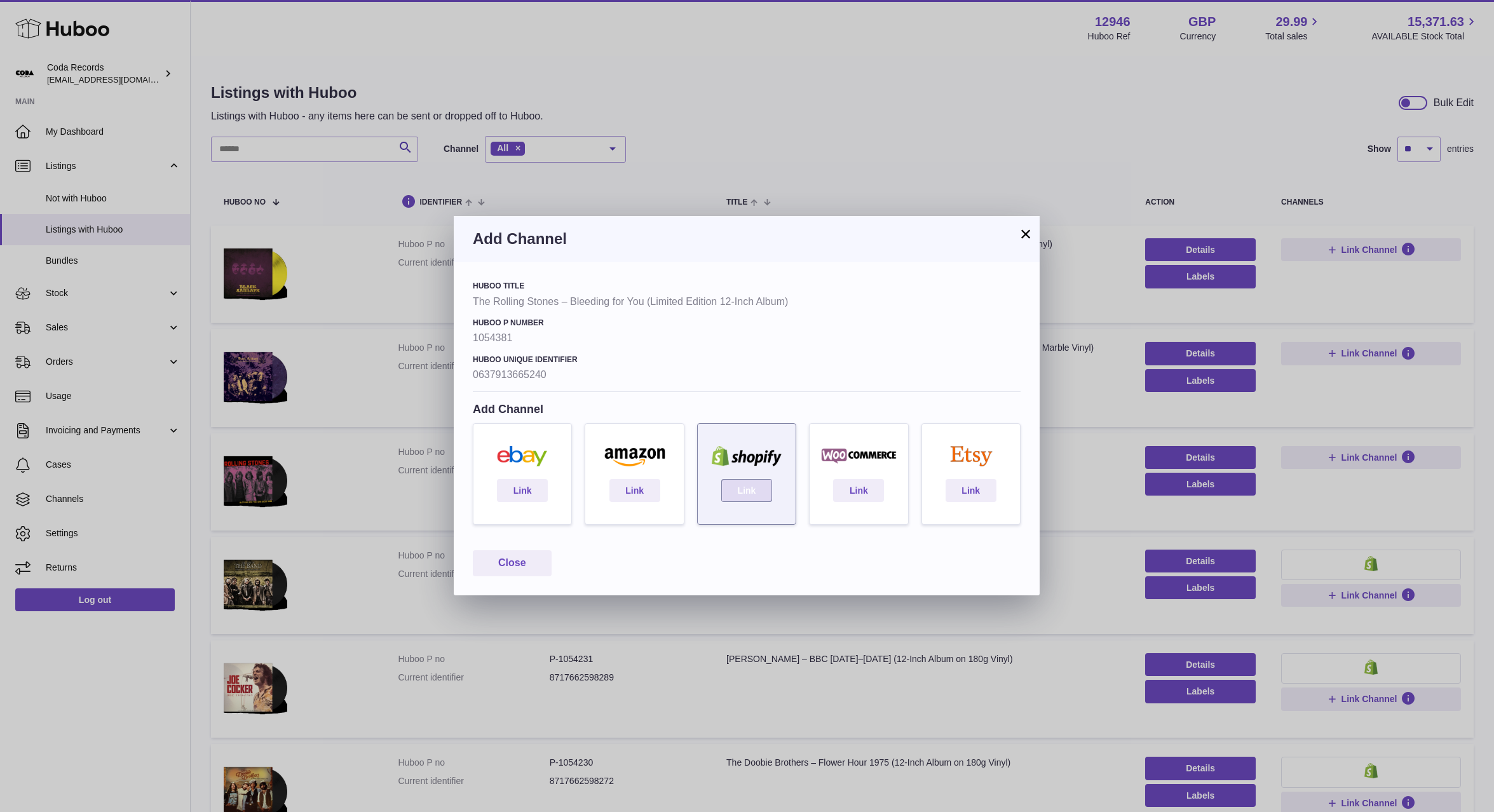
click at [752, 492] on link "Link" at bounding box center [746, 490] width 51 height 23
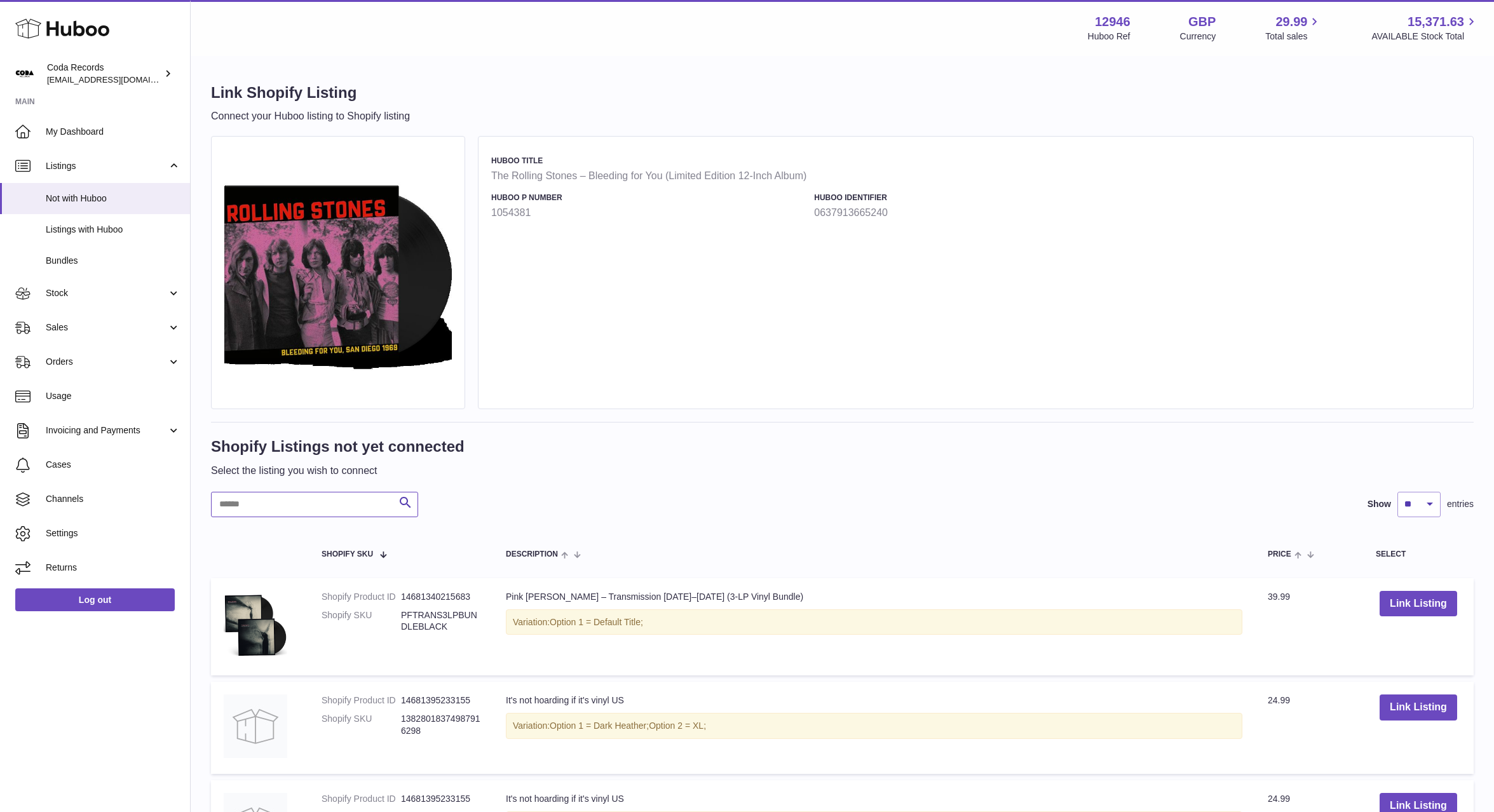
click at [348, 509] on input "text" at bounding box center [314, 504] width 207 height 25
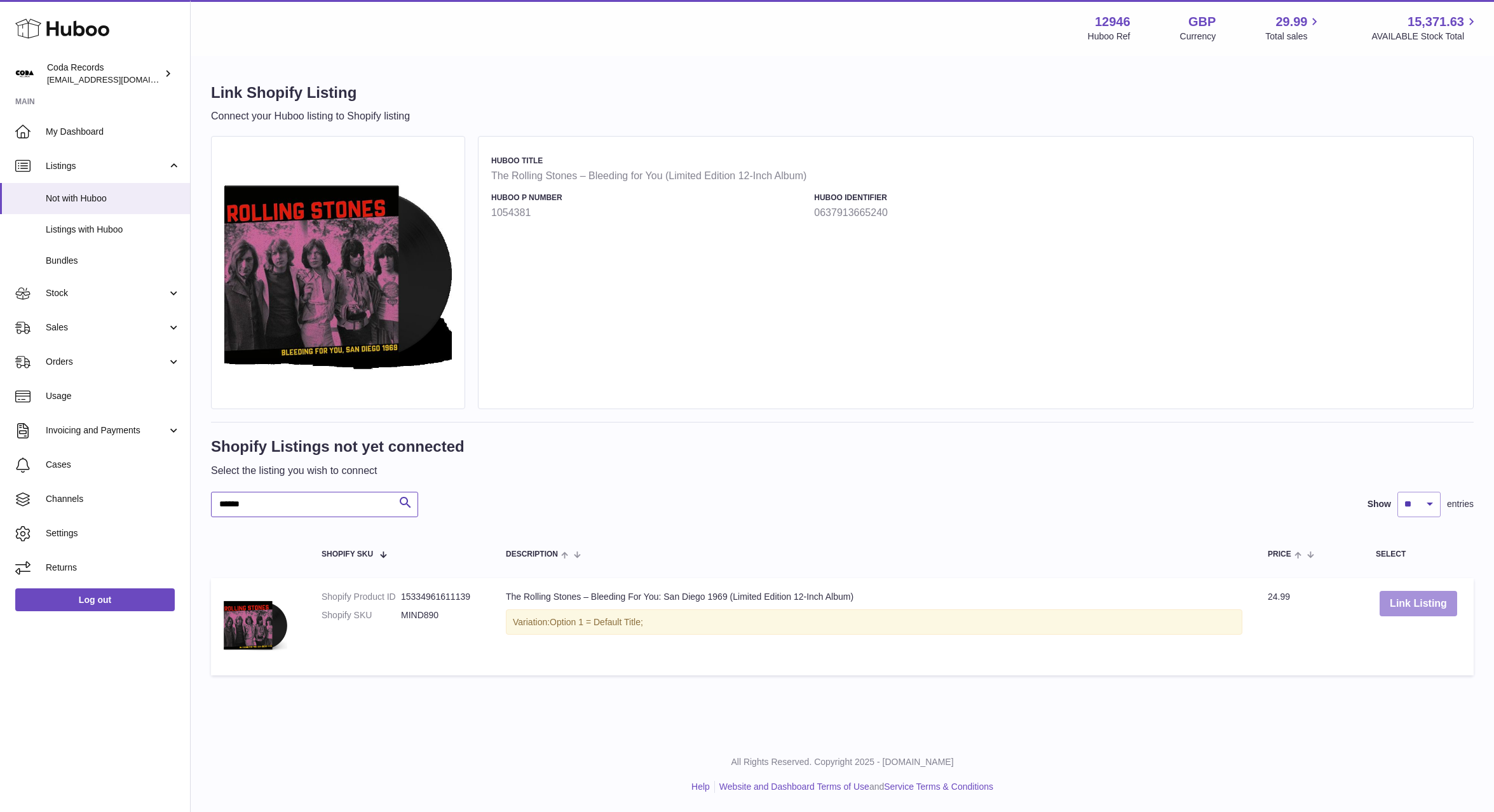
type input "******"
click at [1439, 600] on button "Link Listing" at bounding box center [1419, 604] width 77 height 26
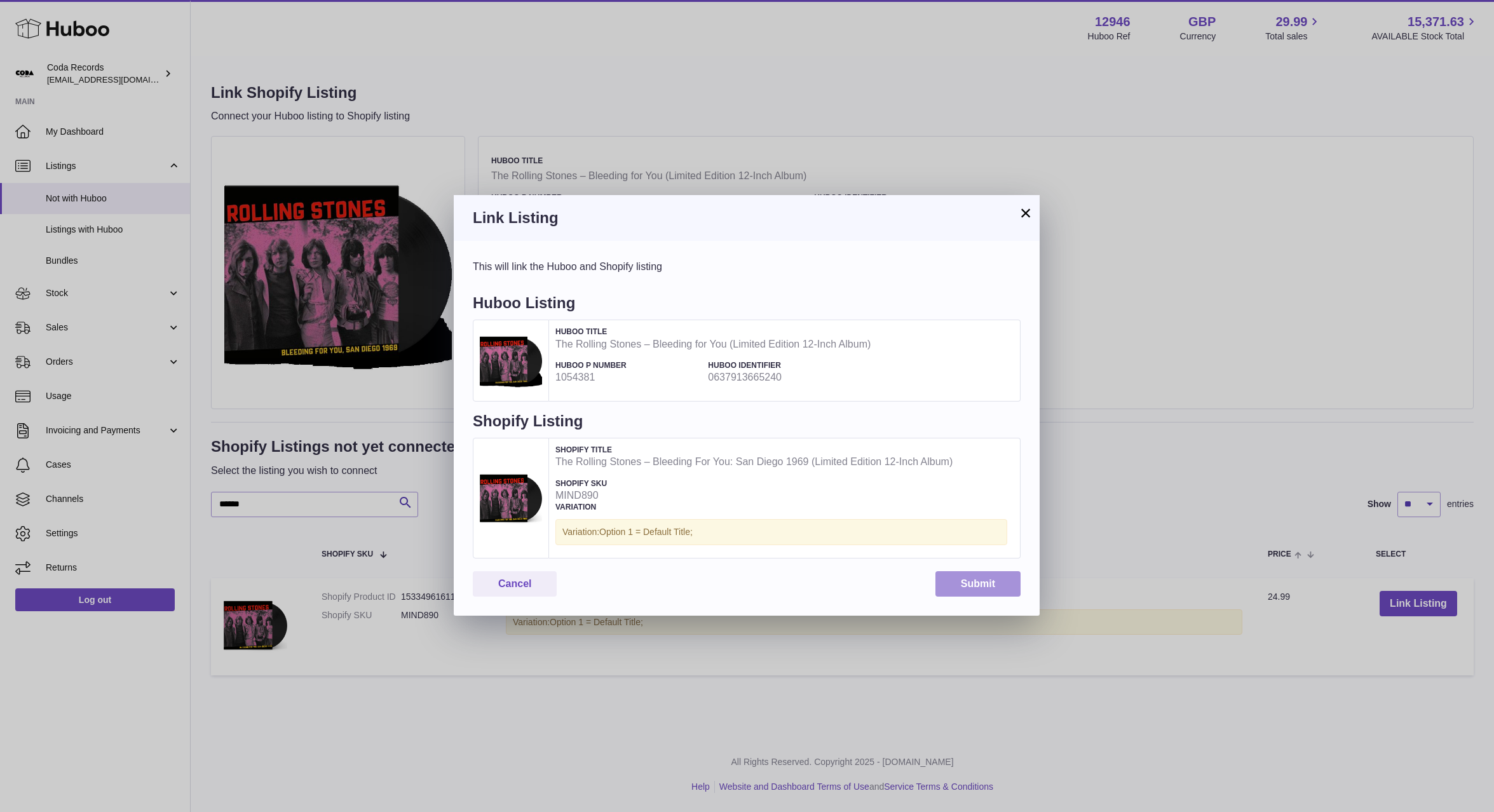
click at [982, 581] on button "Submit" at bounding box center [978, 584] width 85 height 26
